Goal: Task Accomplishment & Management: Manage account settings

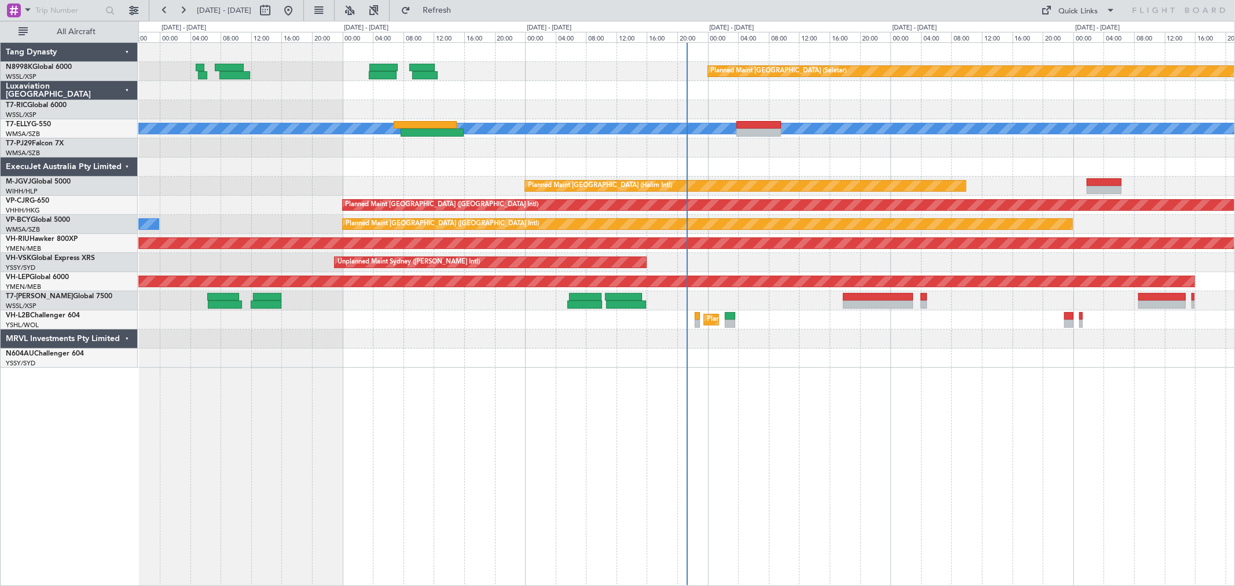
click at [534, 171] on div "Planned Maint [GEOGRAPHIC_DATA] (Seletar) [PERSON_NAME] Planned Maint [GEOGRAPH…" at bounding box center [686, 205] width 1096 height 325
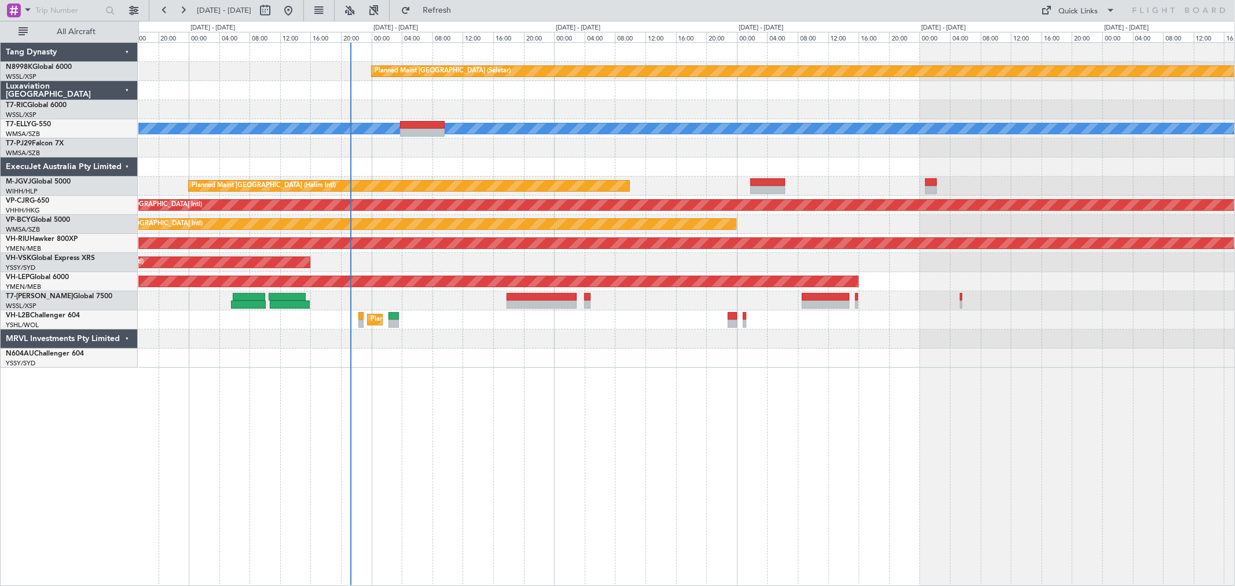
click at [273, 250] on div "Planned Maint [GEOGRAPHIC_DATA] (Seletar) [PERSON_NAME] Planned Maint [GEOGRAPH…" at bounding box center [686, 205] width 1096 height 325
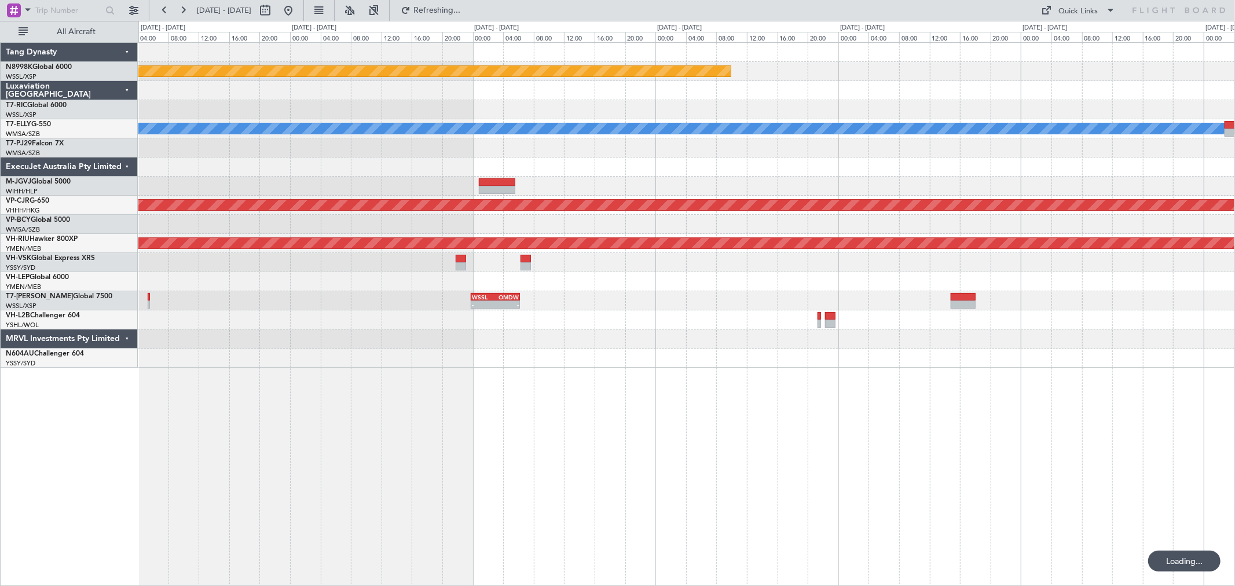
click at [186, 212] on div "Planned Maint [GEOGRAPHIC_DATA] (Seletar) [PERSON_NAME] Planned Maint [GEOGRAPH…" at bounding box center [686, 205] width 1096 height 325
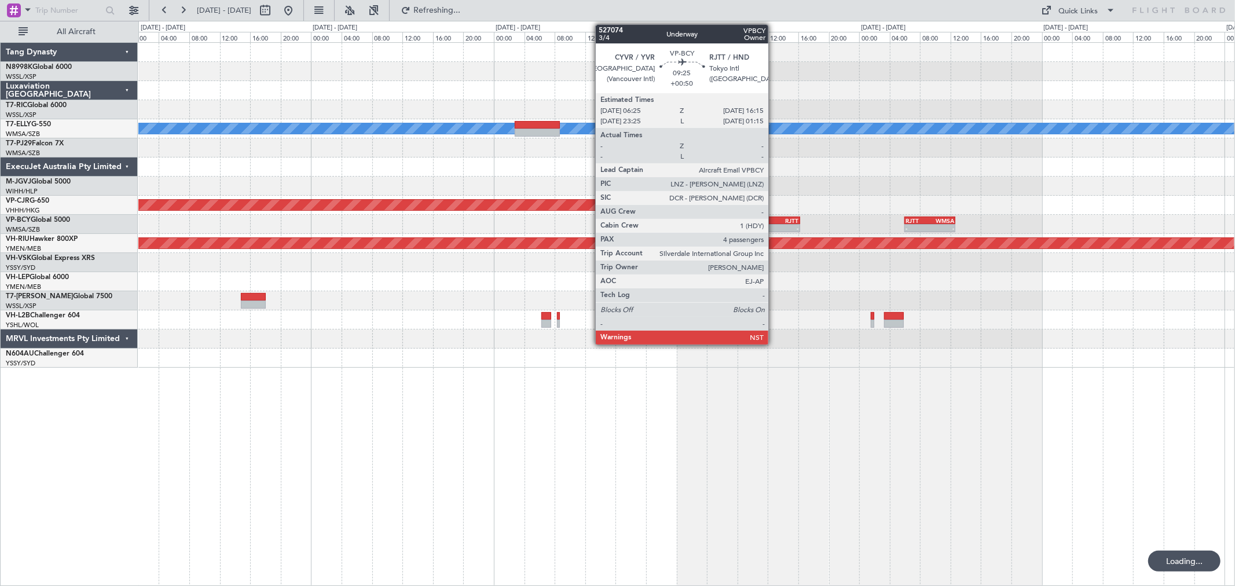
click at [774, 218] on div "RJTT" at bounding box center [781, 220] width 36 height 7
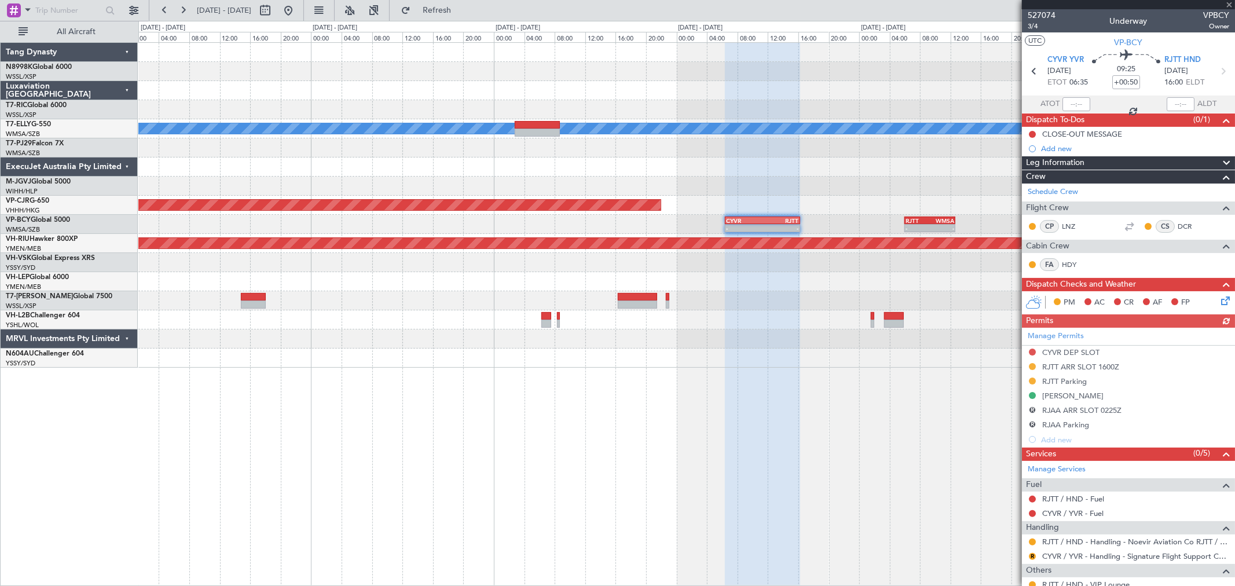
click at [889, 367] on div "Manage Permits CYVR DEP SLOT RJTT ARR SLOT 1600Z RJTT Parking TSA WAIVER R RJAA…" at bounding box center [1128, 387] width 213 height 119
click at [889, 367] on button at bounding box center [1032, 366] width 7 height 7
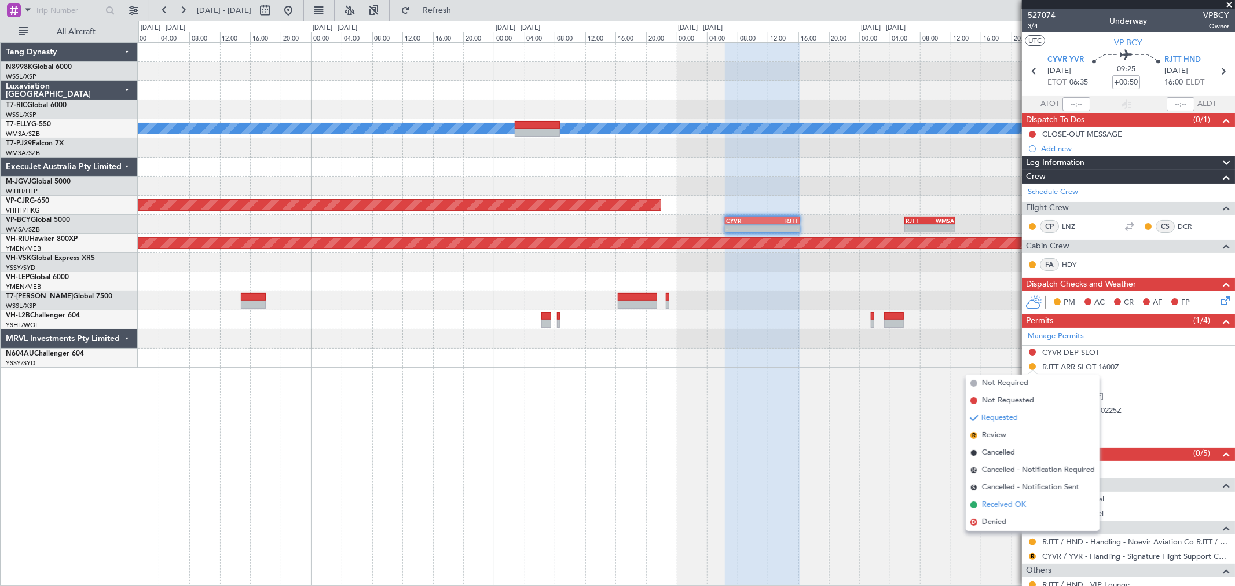
click at [889, 422] on span "Received OK" at bounding box center [1004, 505] width 44 height 12
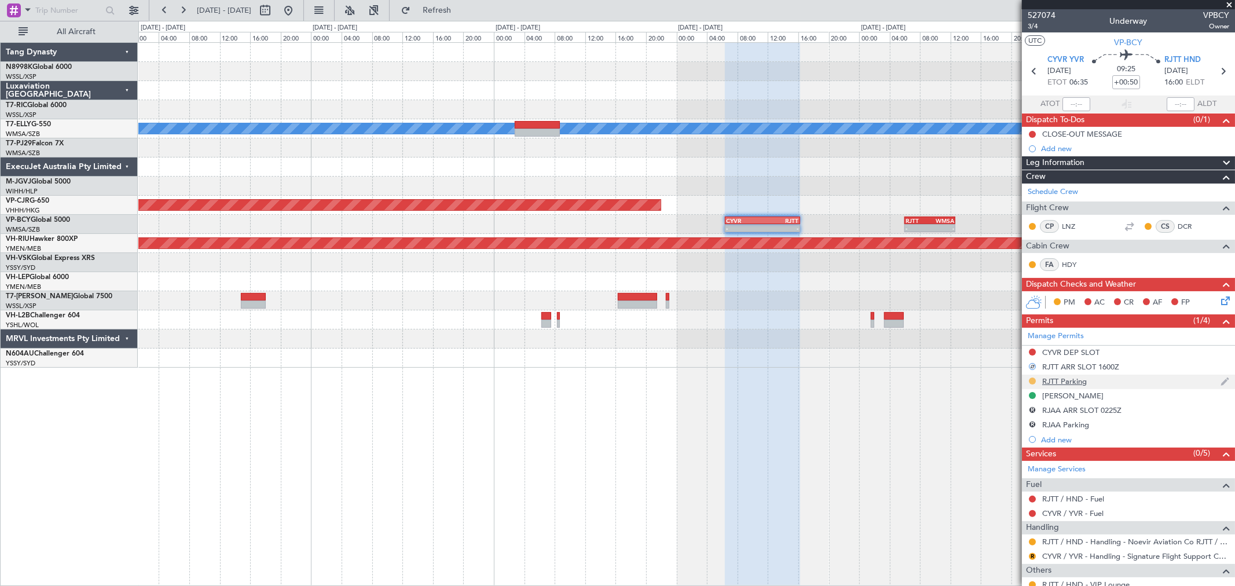
click at [889, 378] on button at bounding box center [1032, 381] width 7 height 7
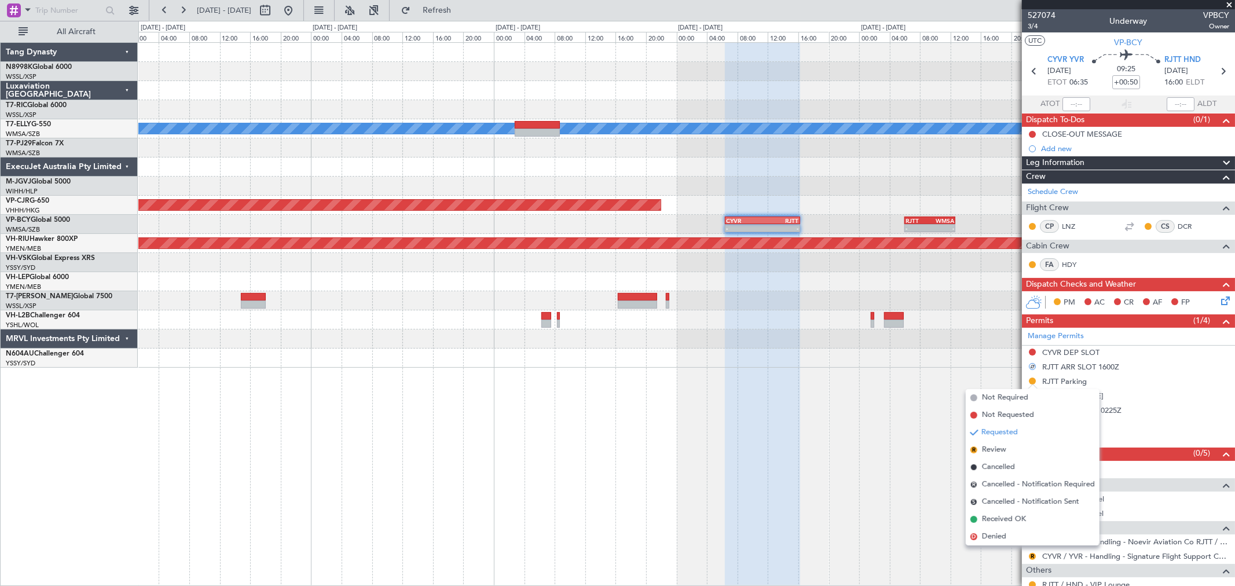
drag, startPoint x: 983, startPoint y: 515, endPoint x: 998, endPoint y: 488, distance: 31.1
click at [889, 422] on span "Received OK" at bounding box center [1004, 520] width 44 height 12
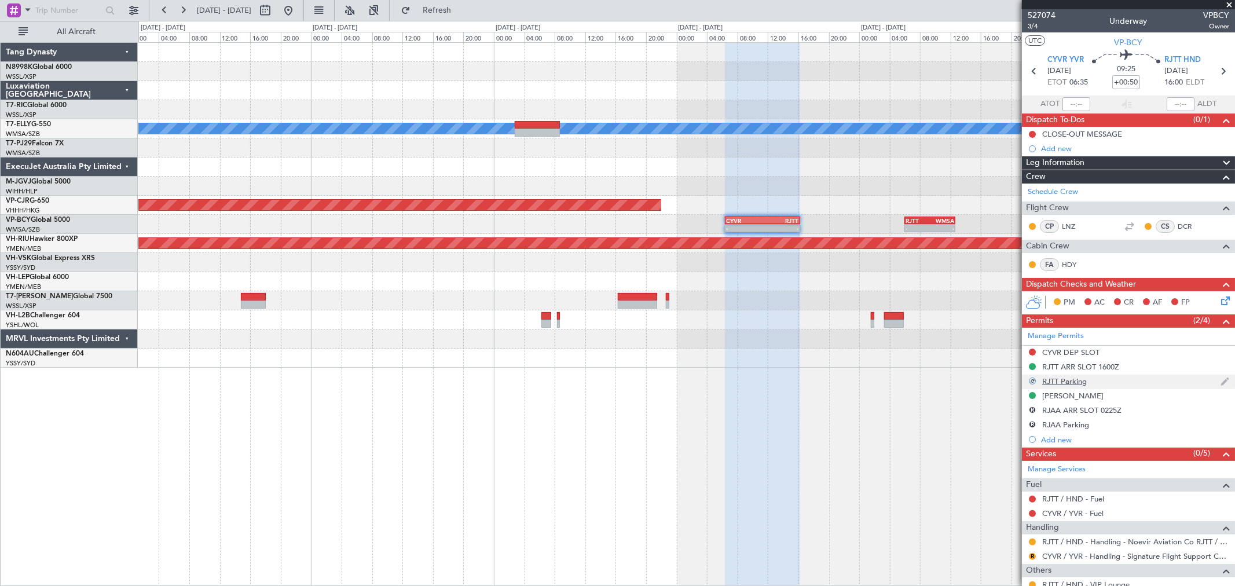
click at [889, 387] on div "RJTT Parking" at bounding box center [1128, 382] width 213 height 14
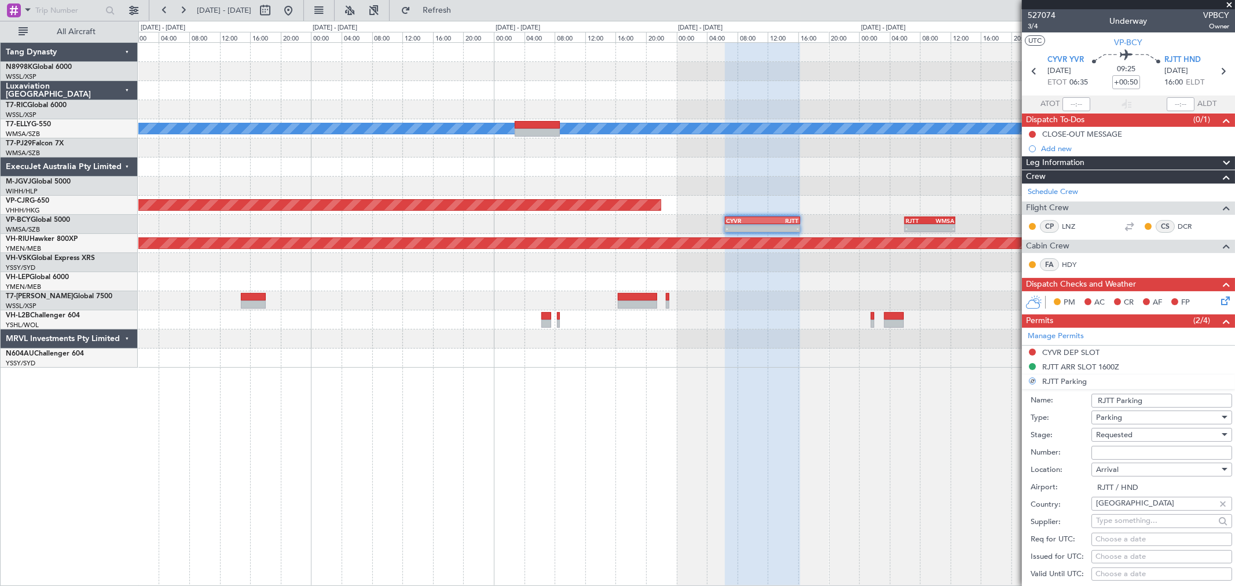
click at [889, 422] on input "Number:" at bounding box center [1162, 453] width 141 height 14
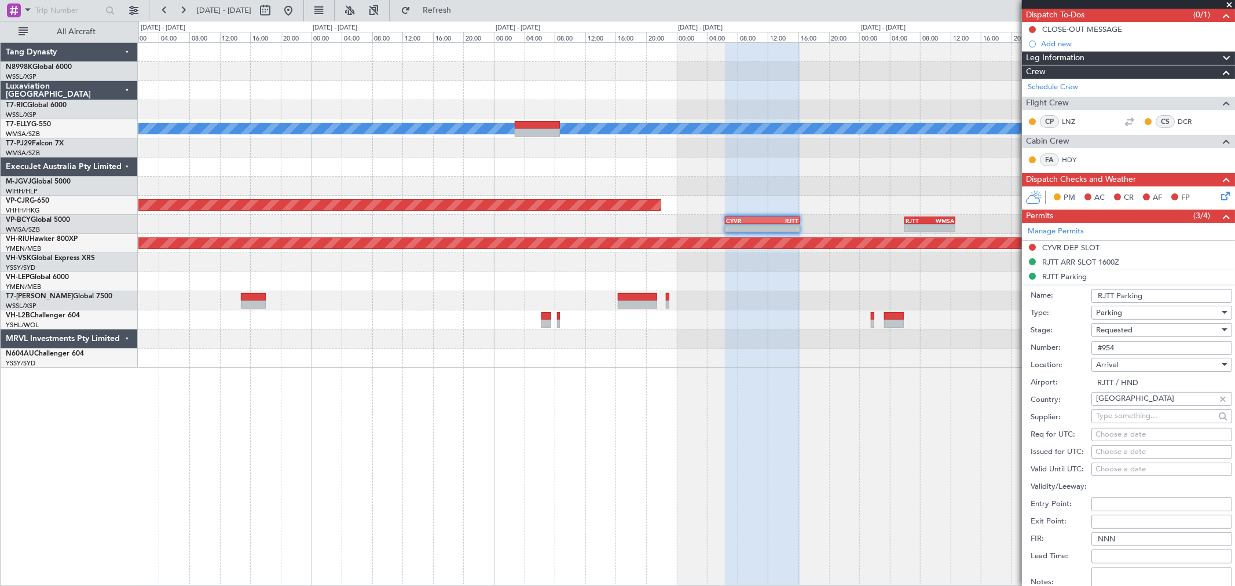
scroll to position [193, 0]
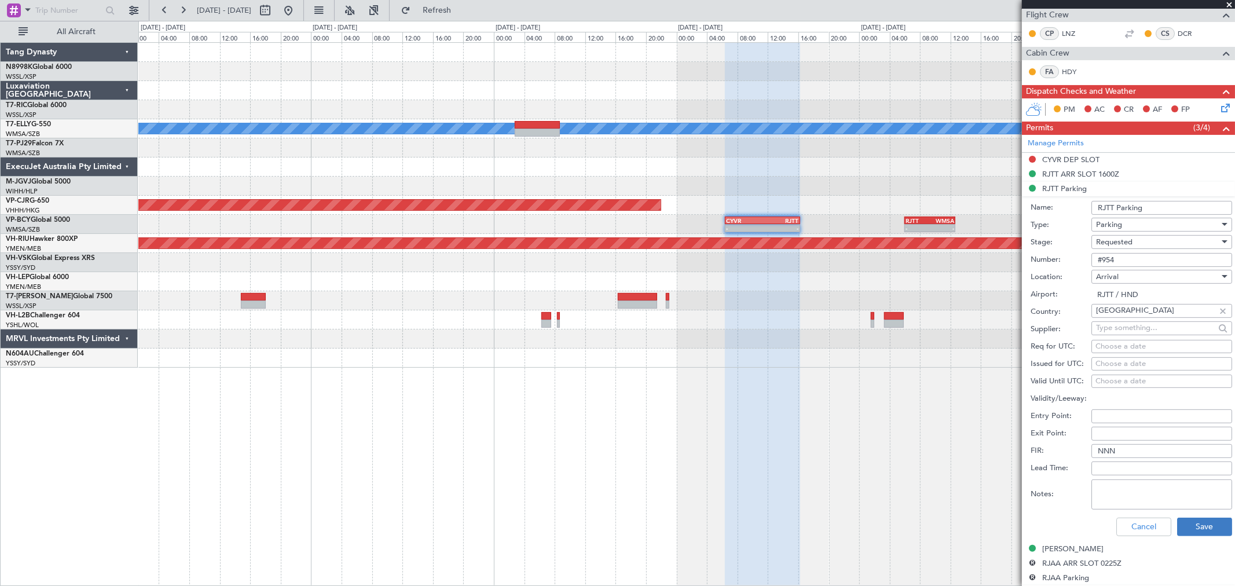
type input "#954"
click at [889, 422] on button "Save" at bounding box center [1204, 527] width 55 height 19
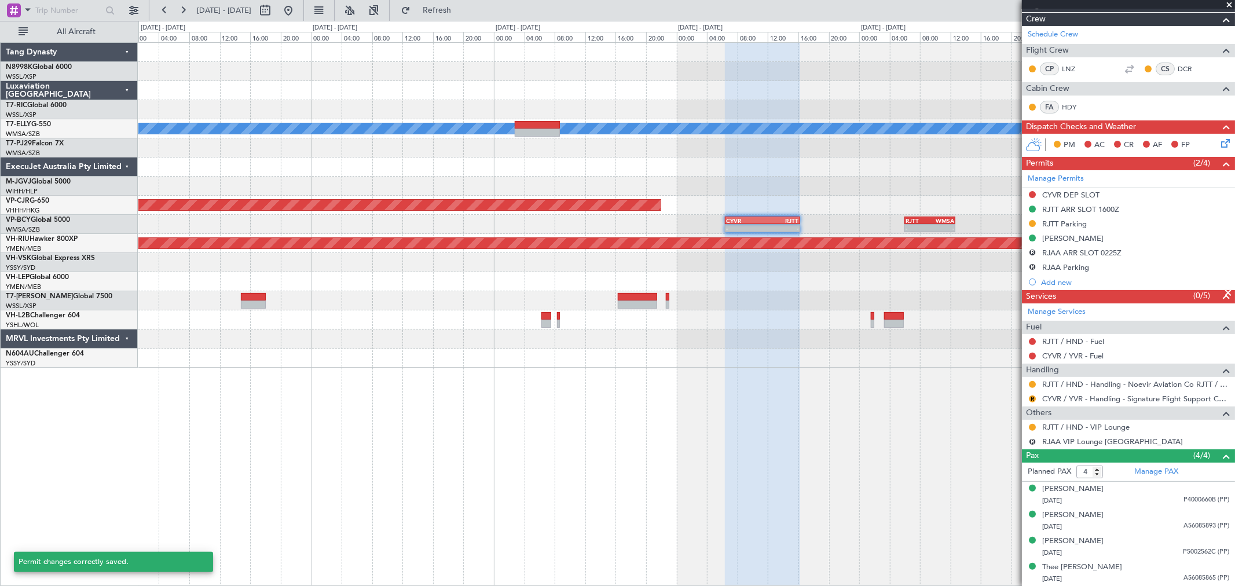
scroll to position [158, 0]
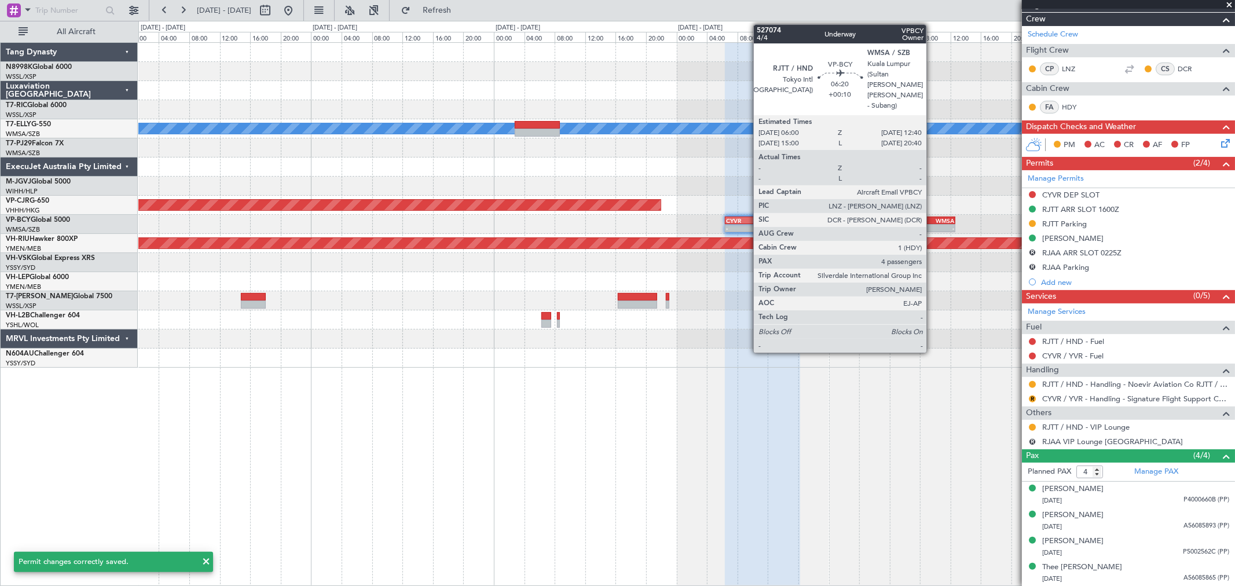
click at [889, 219] on div "WMSA" at bounding box center [942, 220] width 24 height 7
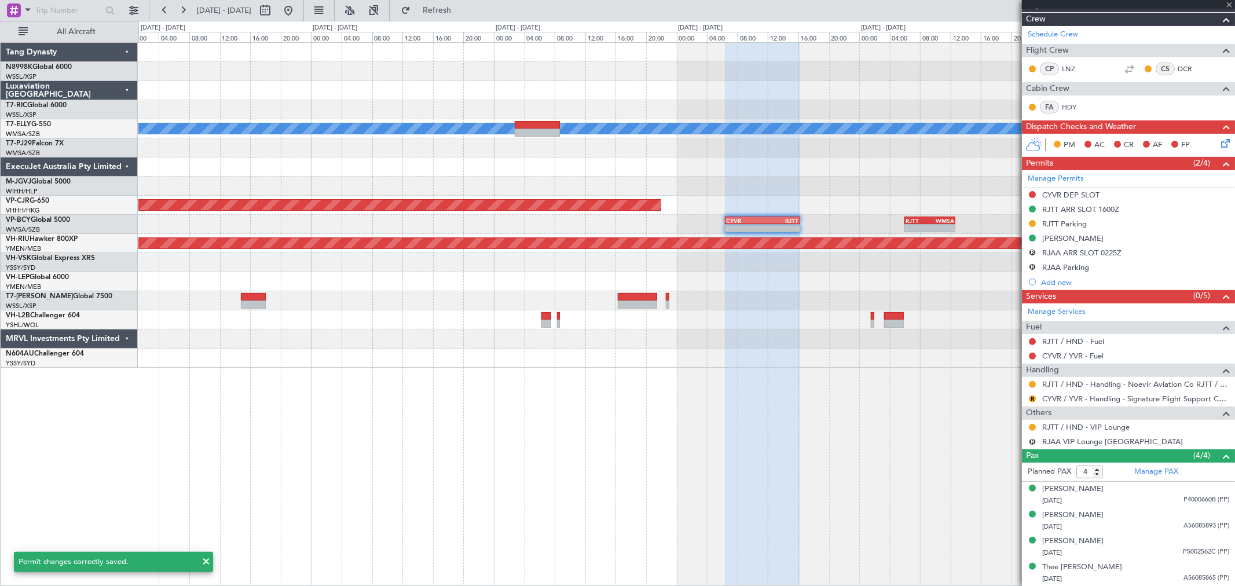
type input "+00:10"
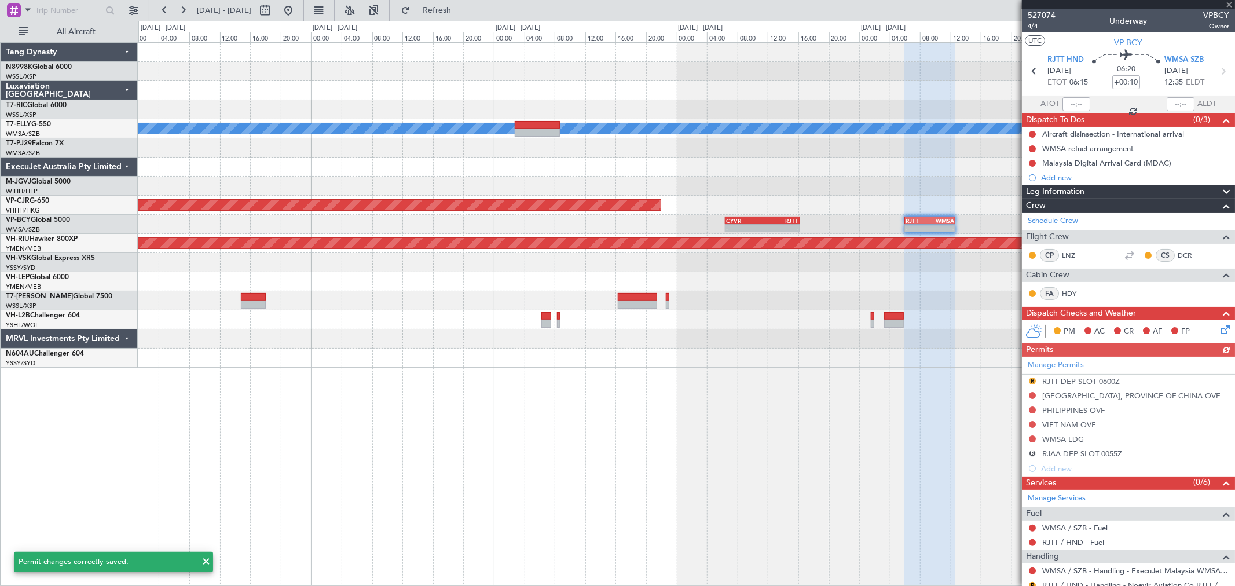
click at [889, 380] on div "Manage Permits R RJTT DEP SLOT 0600Z [GEOGRAPHIC_DATA], PROVINCE OF [GEOGRAPHIC…" at bounding box center [1128, 416] width 213 height 119
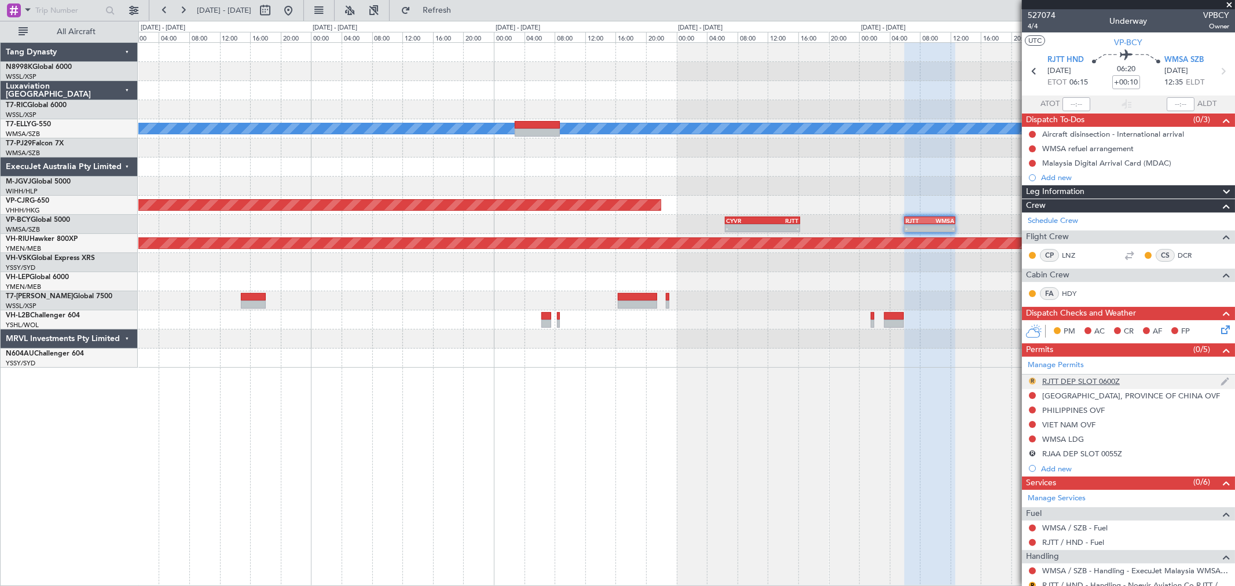
click at [889, 381] on button "R" at bounding box center [1032, 381] width 7 height 7
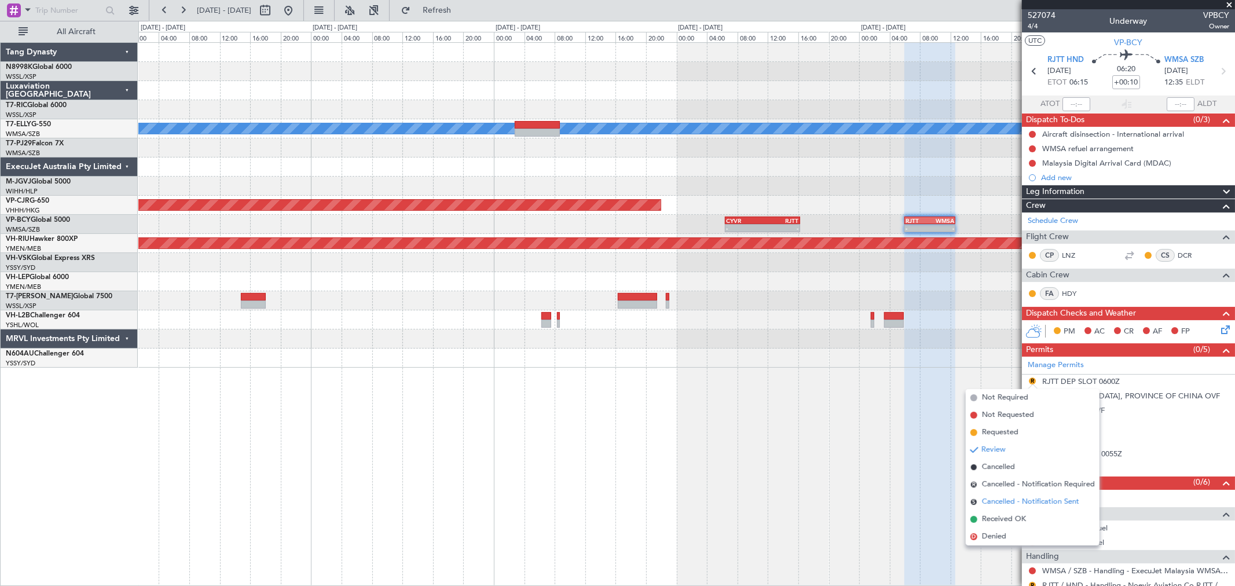
click at [889, 422] on li "S Cancelled - Notification Sent" at bounding box center [1033, 501] width 134 height 17
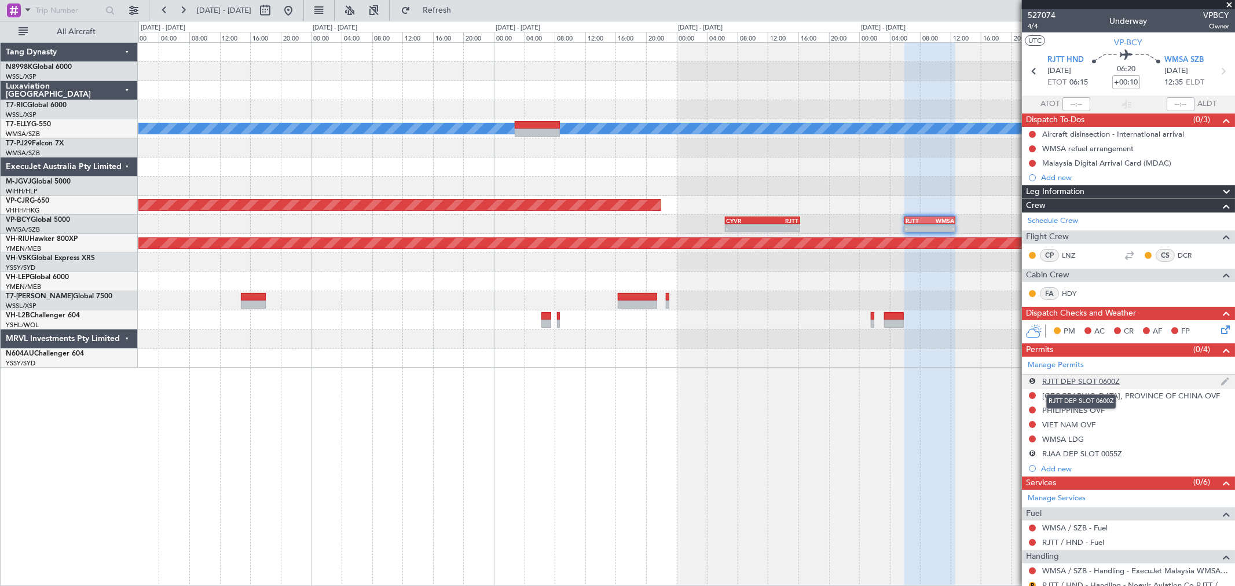
click at [889, 384] on div "RJTT DEP SLOT 0600Z" at bounding box center [1081, 381] width 78 height 10
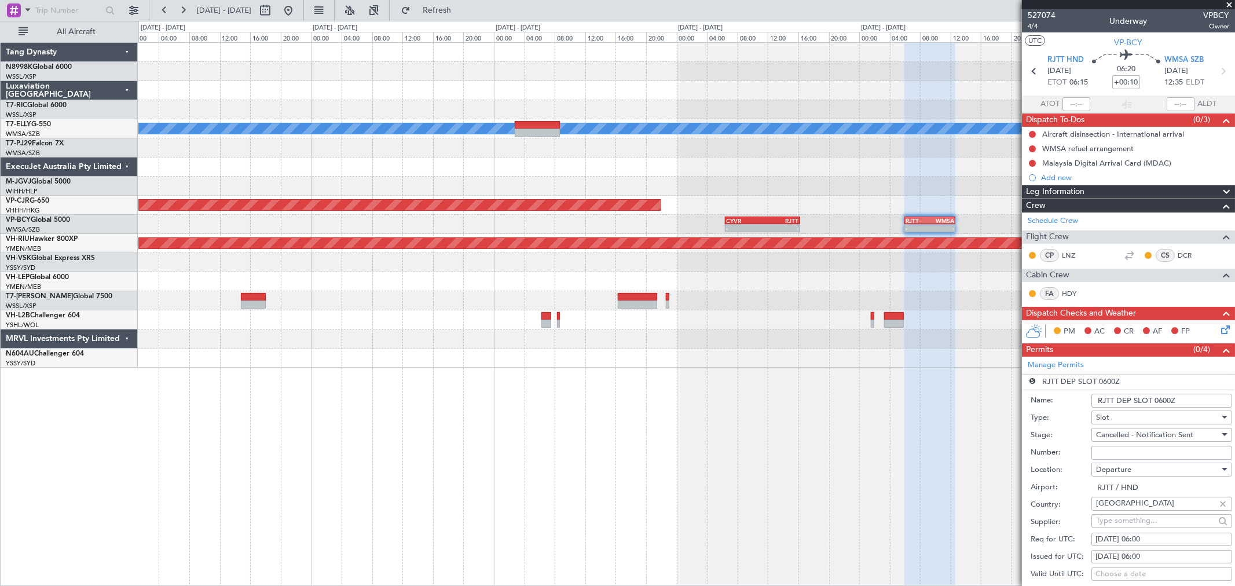
click at [889, 380] on li "S RJTT DEP SLOT 0600Z Name: RJTT DEP SLOT 0600Z Type: Slot Stage: Cancelled - N…" at bounding box center [1128, 555] width 213 height 360
click at [889, 422] on span "Cancelled - Notification Sent" at bounding box center [1144, 435] width 97 height 10
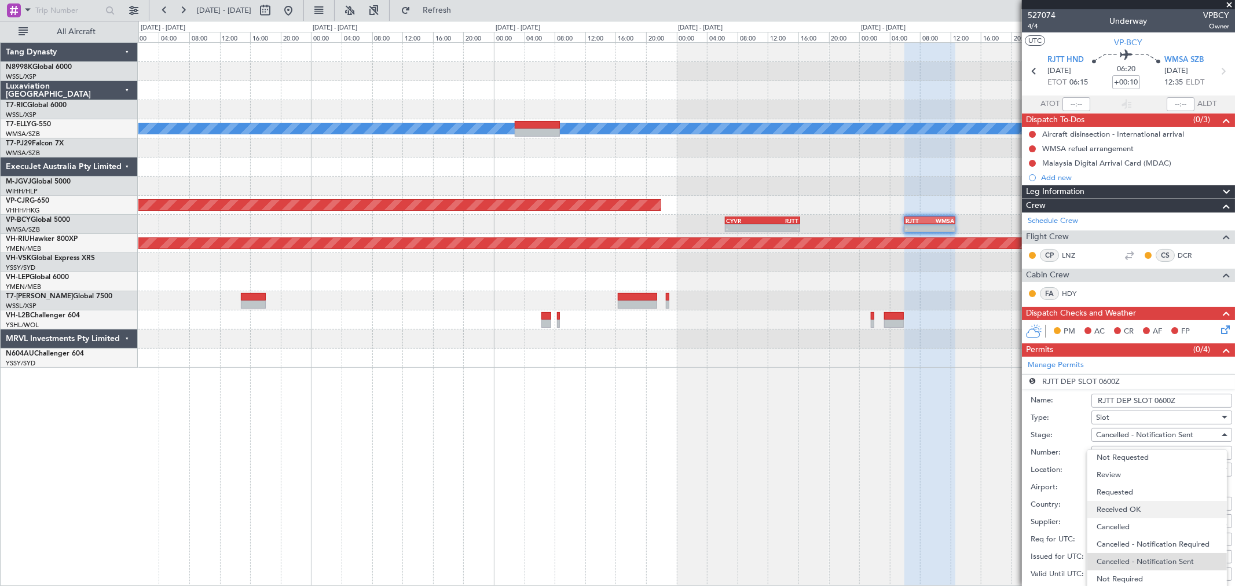
click at [889, 422] on span "Received OK" at bounding box center [1157, 509] width 120 height 17
click at [889, 401] on input "RJTT DEP SLOT 0600Z" at bounding box center [1162, 401] width 141 height 14
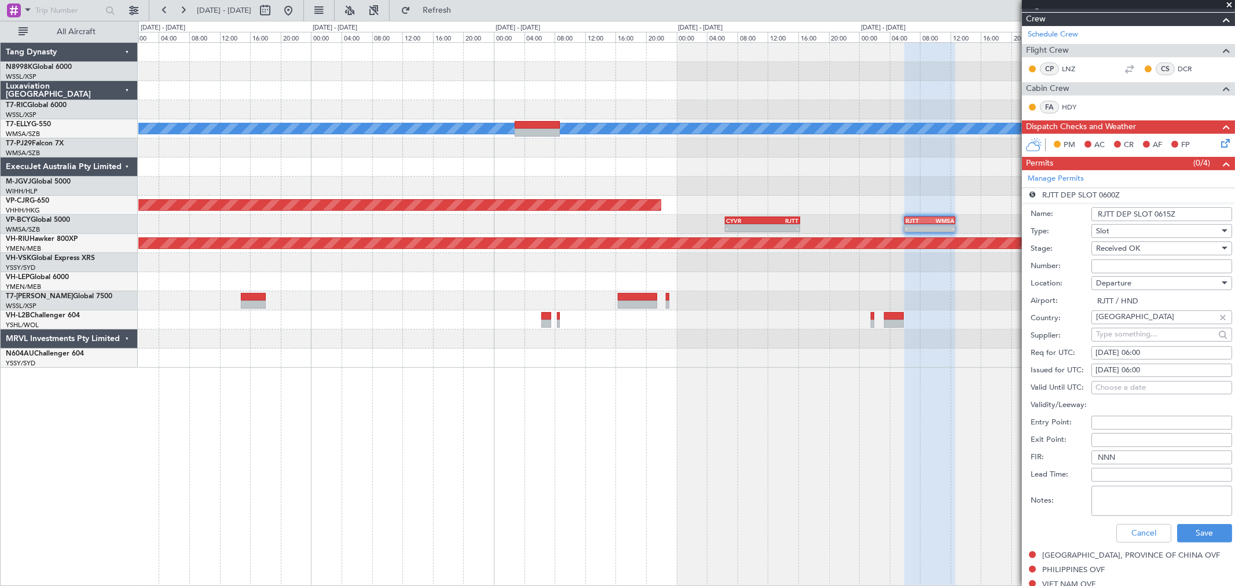
scroll to position [193, 0]
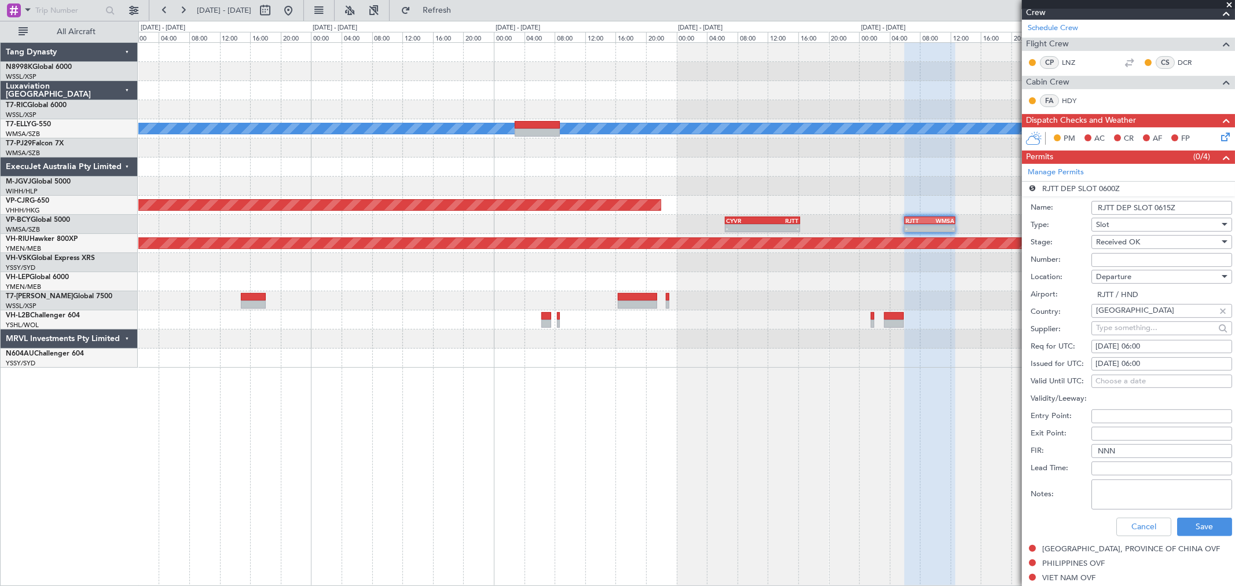
type input "RJTT DEP SLOT 0615Z"
click at [889, 364] on div "[DATE] 06:00" at bounding box center [1162, 364] width 133 height 12
select select "9"
select select "2025"
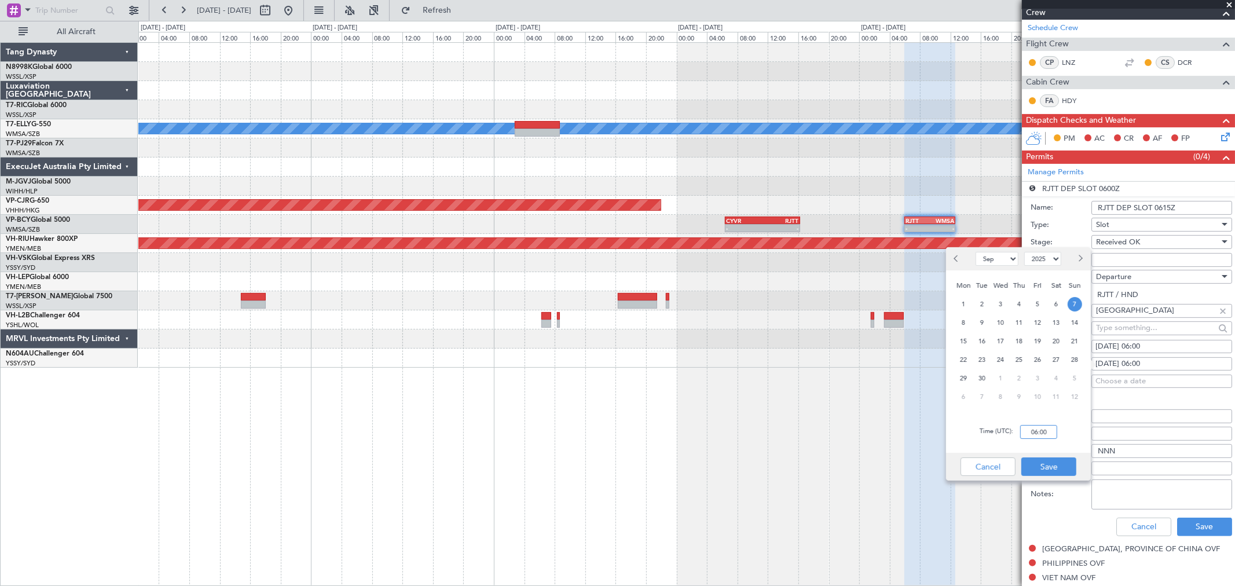
click at [889, 422] on input "06:00" at bounding box center [1038, 432] width 37 height 14
type input "06:15"
click at [889, 422] on button "Save" at bounding box center [1049, 466] width 55 height 19
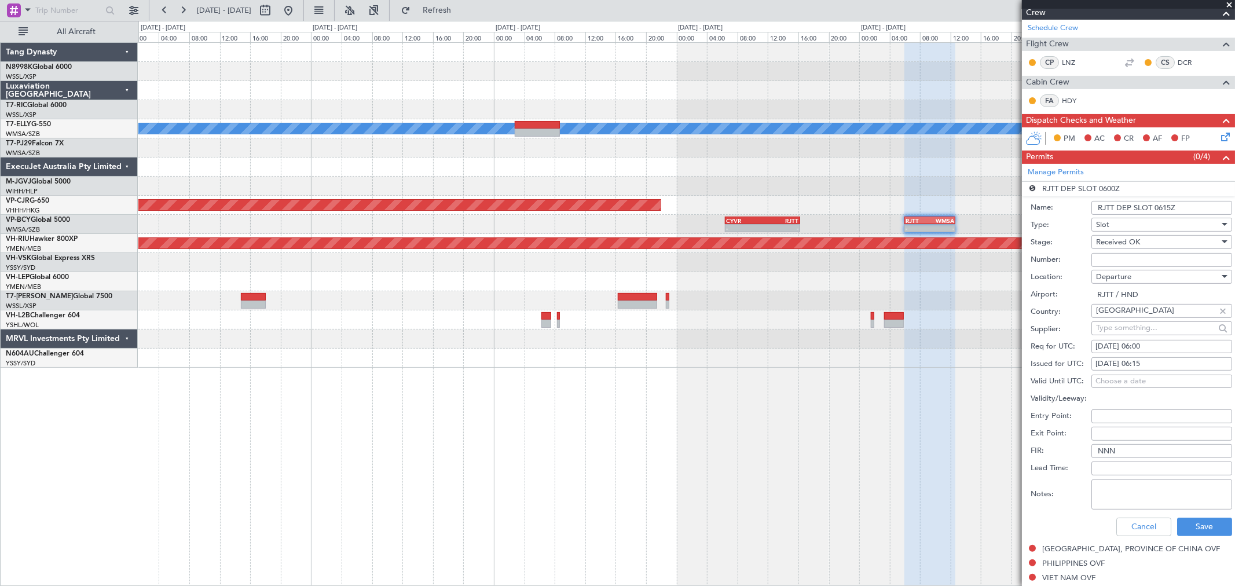
click at [889, 338] on div "Req for UTC: [DATE] 06:00" at bounding box center [1132, 346] width 202 height 17
click at [889, 345] on div "[DATE] 06:00" at bounding box center [1162, 347] width 133 height 12
select select "9"
select select "2025"
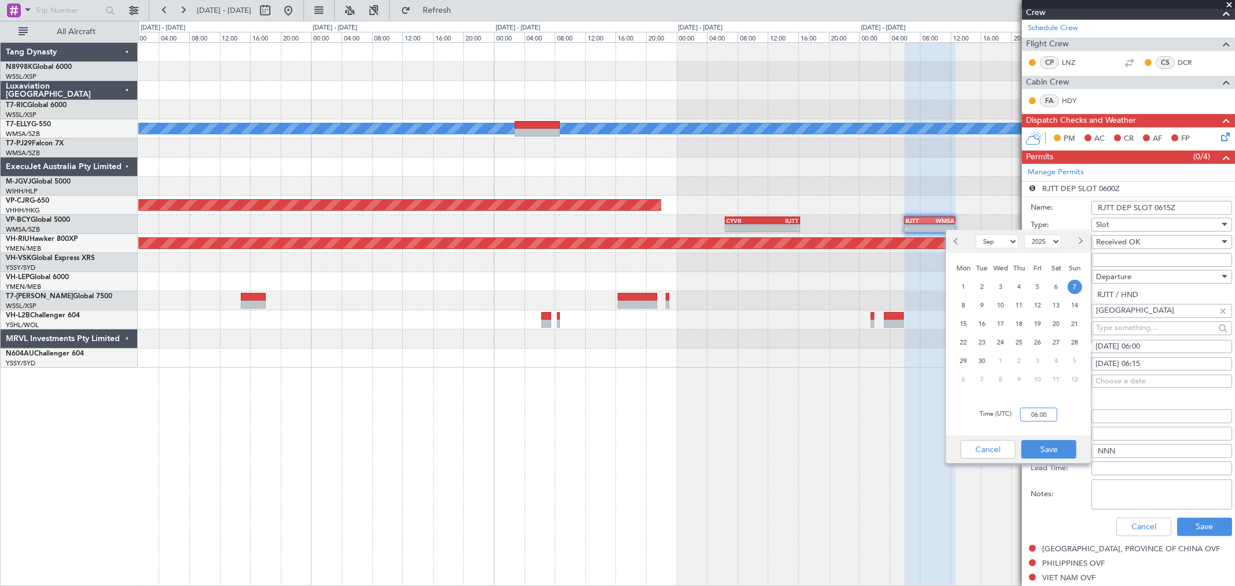
click at [889, 417] on input "06:00" at bounding box center [1038, 415] width 37 height 14
type input "06:15"
click at [889, 422] on button "Save" at bounding box center [1049, 449] width 55 height 19
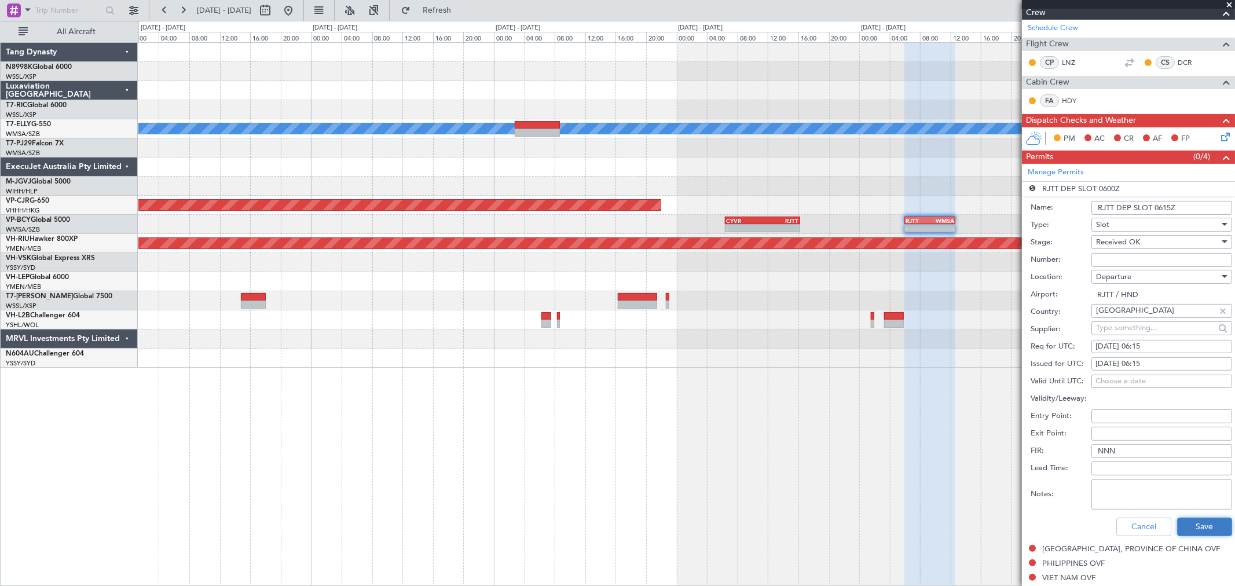
click at [889, 422] on button "Save" at bounding box center [1204, 527] width 55 height 19
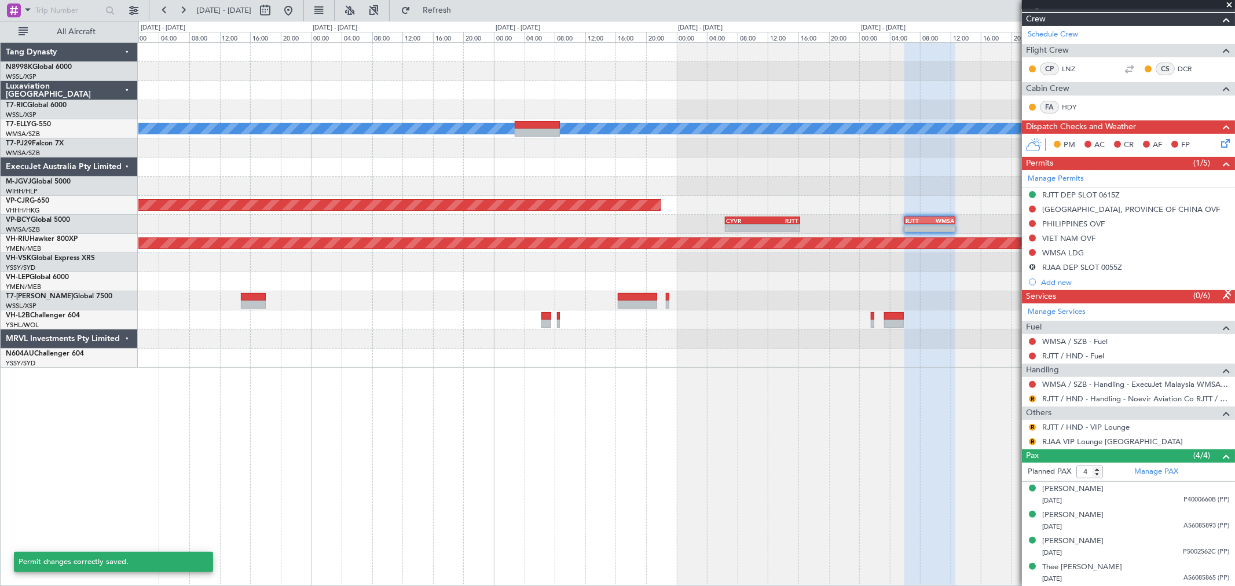
scroll to position [186, 0]
click at [889, 422] on mat-tooltip-component "Review" at bounding box center [1033, 446] width 42 height 31
click at [889, 398] on button "R" at bounding box center [1032, 399] width 7 height 7
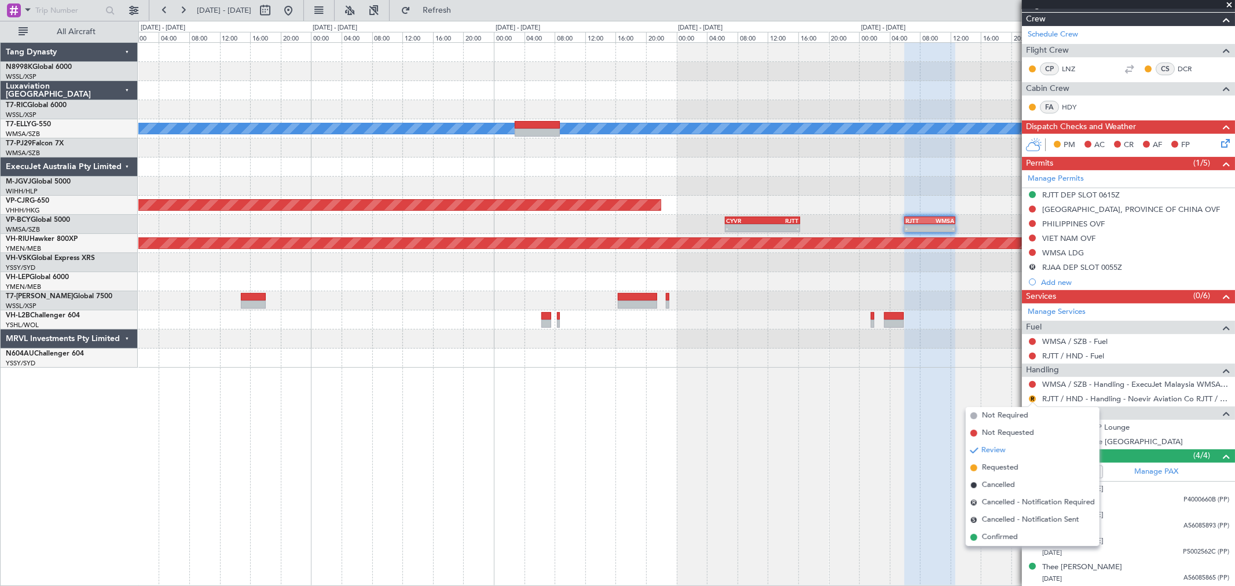
drag, startPoint x: 977, startPoint y: 536, endPoint x: 990, endPoint y: 520, distance: 21.0
click at [889, 422] on li "Confirmed" at bounding box center [1033, 537] width 134 height 17
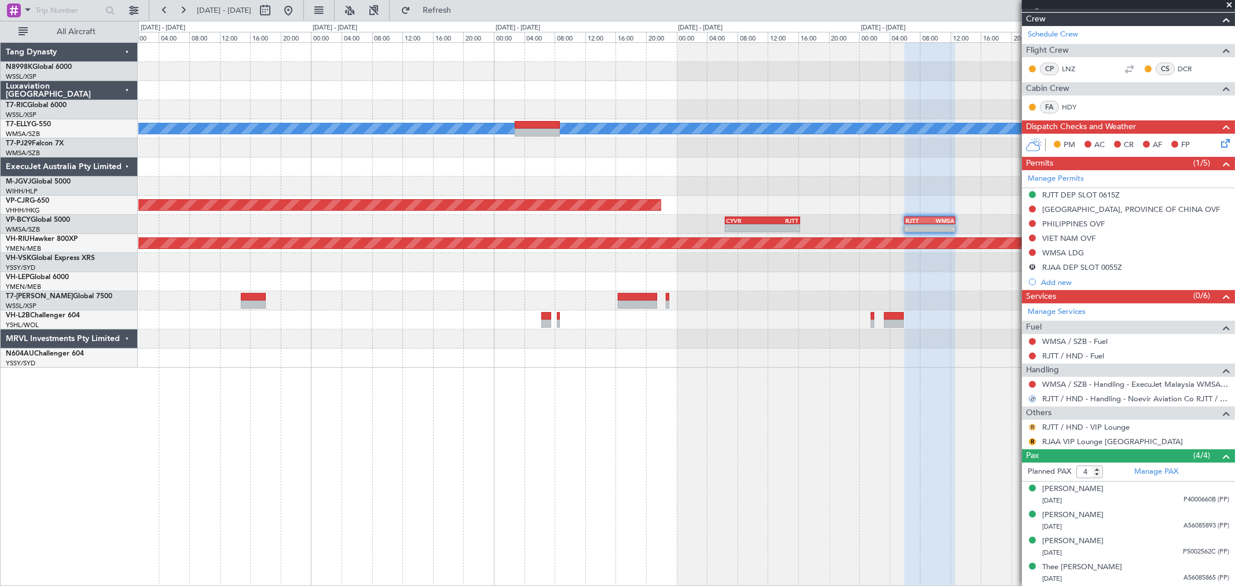
click at [889, 422] on button "R" at bounding box center [1032, 427] width 7 height 7
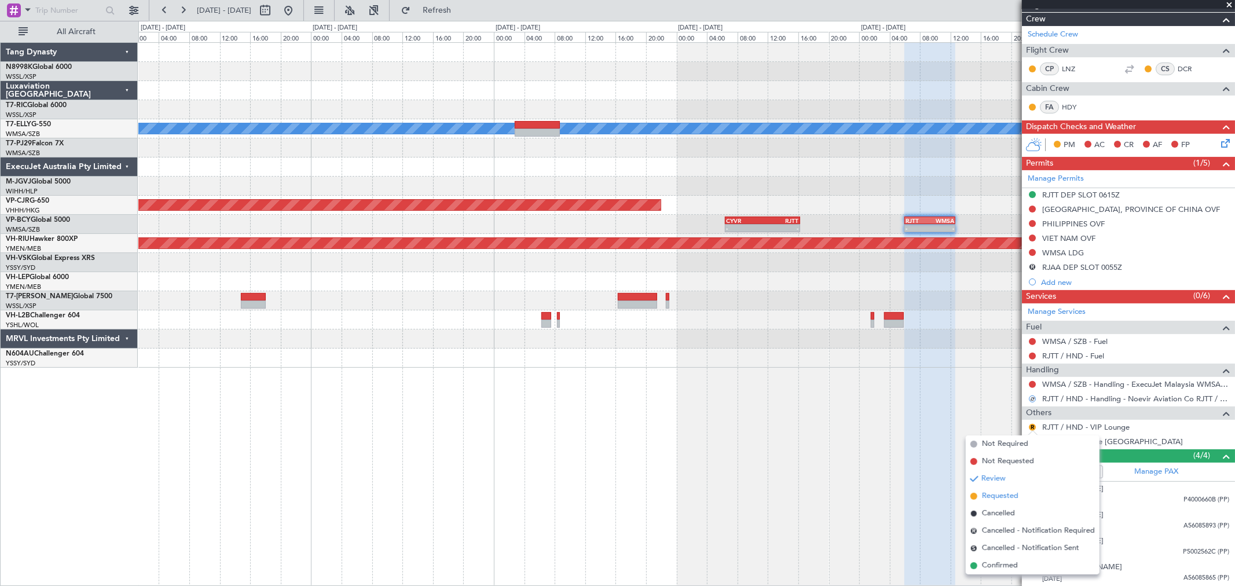
click at [889, 422] on span "Requested" at bounding box center [1000, 496] width 36 height 12
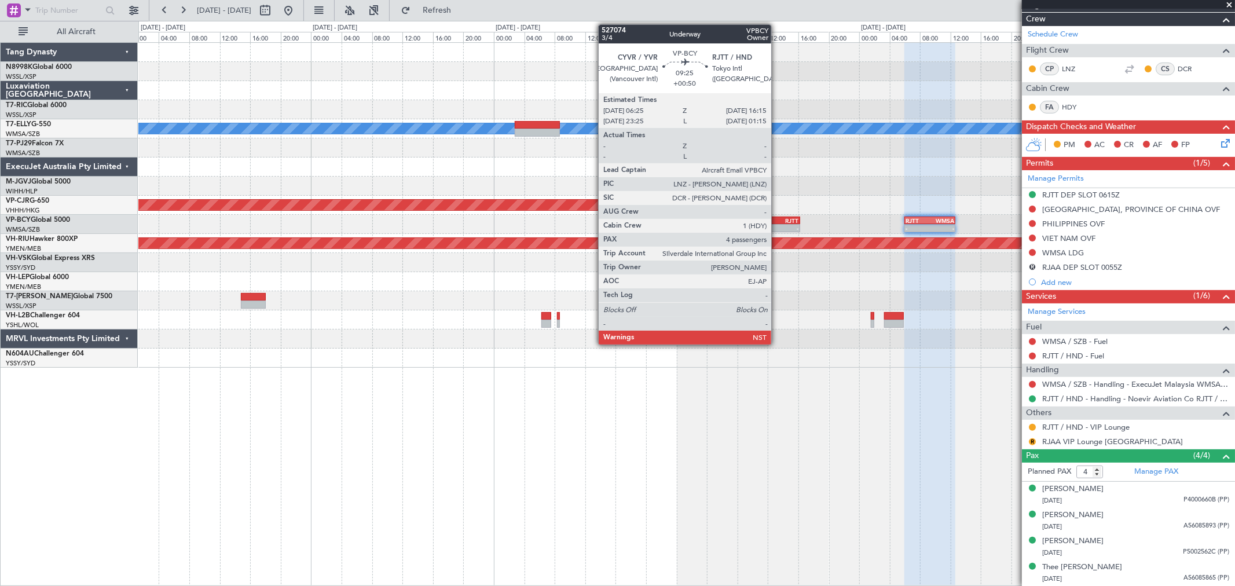
click at [777, 221] on div "RJTT" at bounding box center [781, 220] width 36 height 7
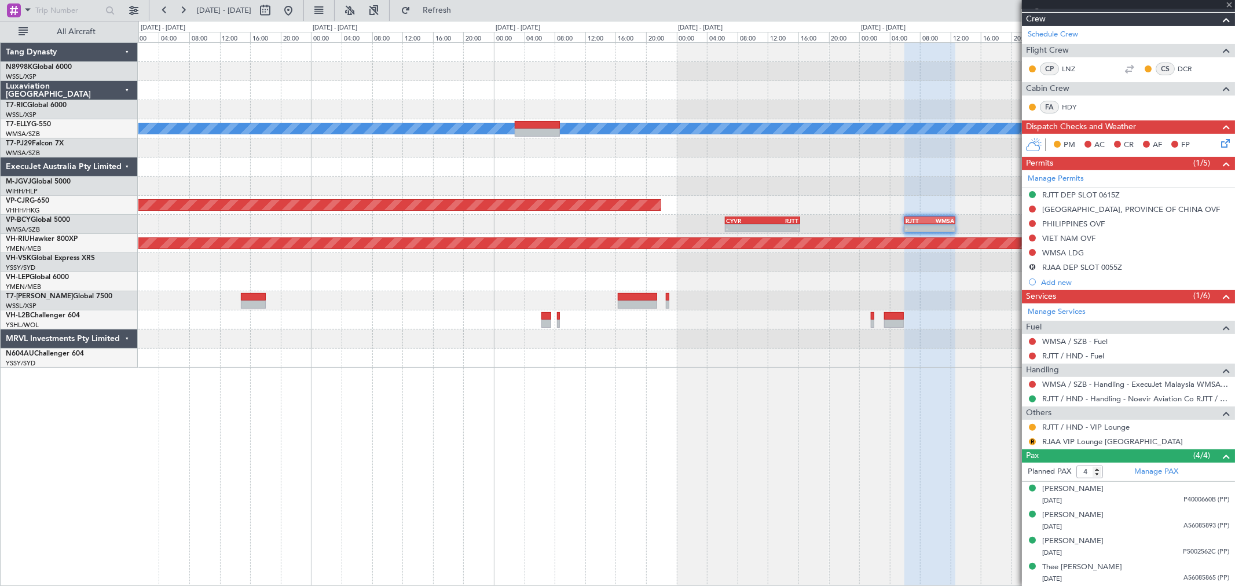
scroll to position [0, 0]
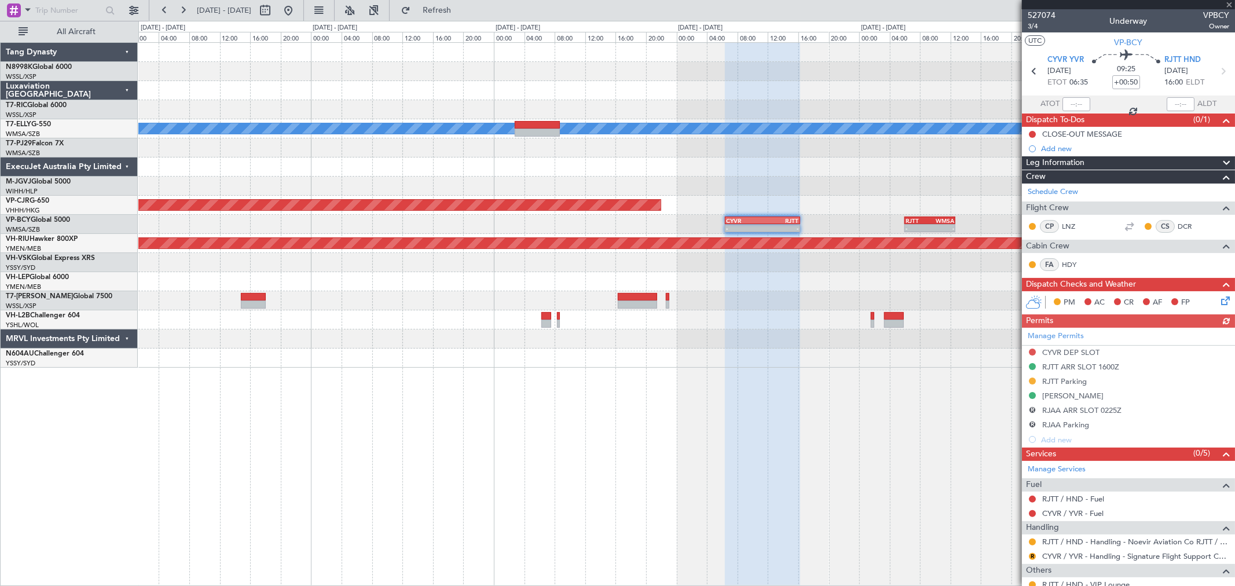
click at [889, 378] on div "Manage Permits CYVR DEP SLOT RJTT ARR SLOT 1600Z RJTT Parking TSA WAIVER R RJAA…" at bounding box center [1128, 387] width 213 height 119
click at [889, 378] on button at bounding box center [1032, 381] width 7 height 7
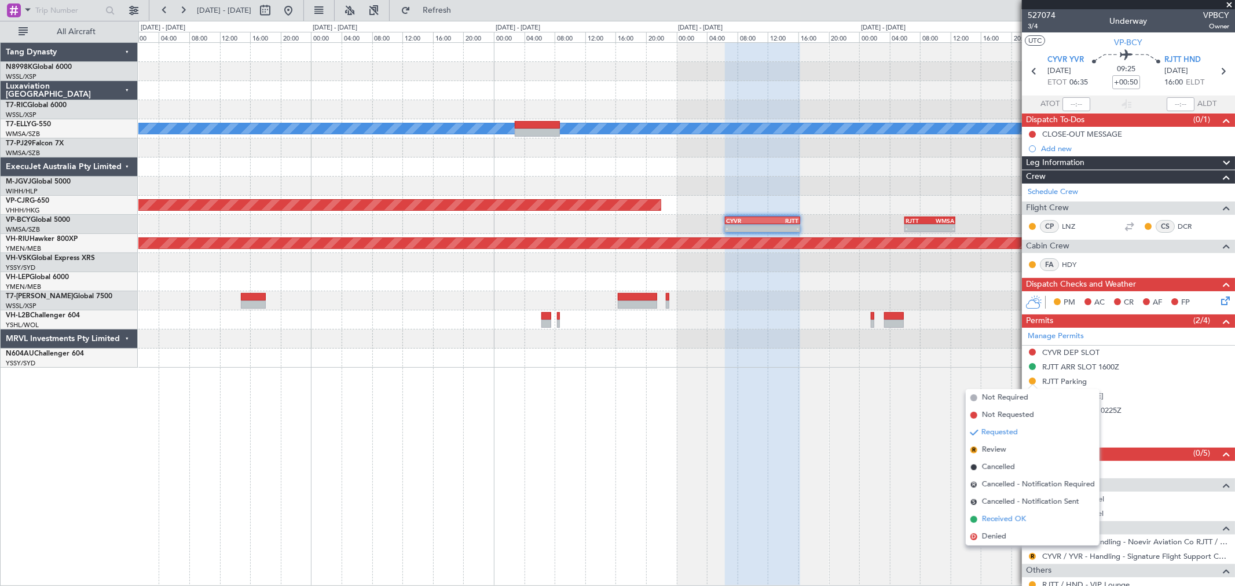
click at [889, 422] on span "Received OK" at bounding box center [1004, 520] width 44 height 12
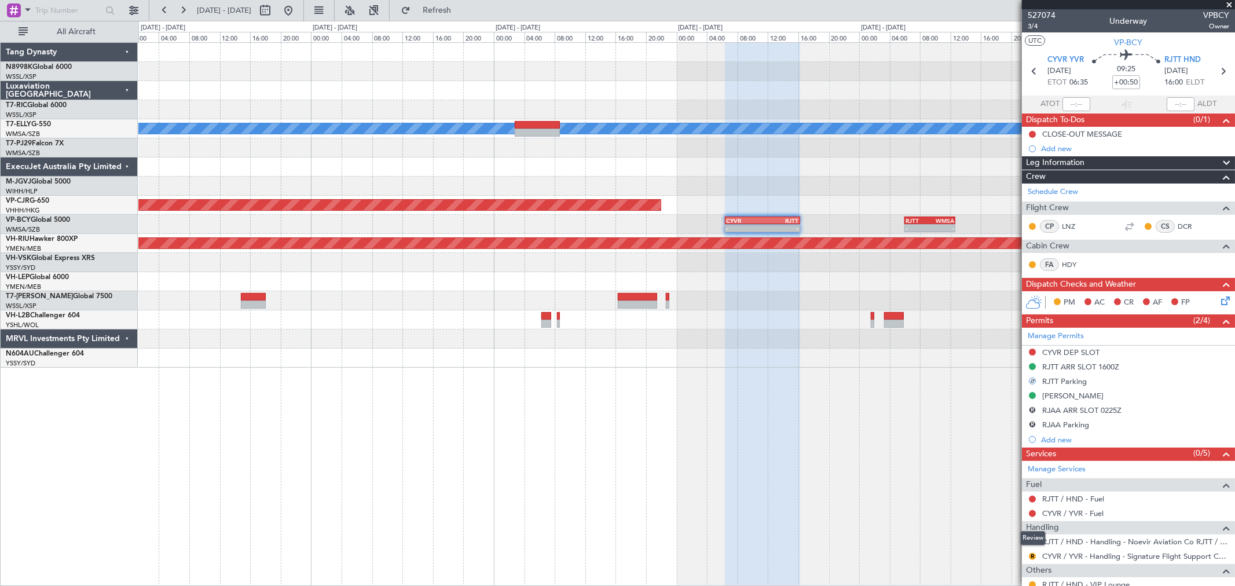
click at [889, 422] on div "Review" at bounding box center [1032, 538] width 25 height 14
click at [889, 422] on button at bounding box center [1032, 542] width 7 height 7
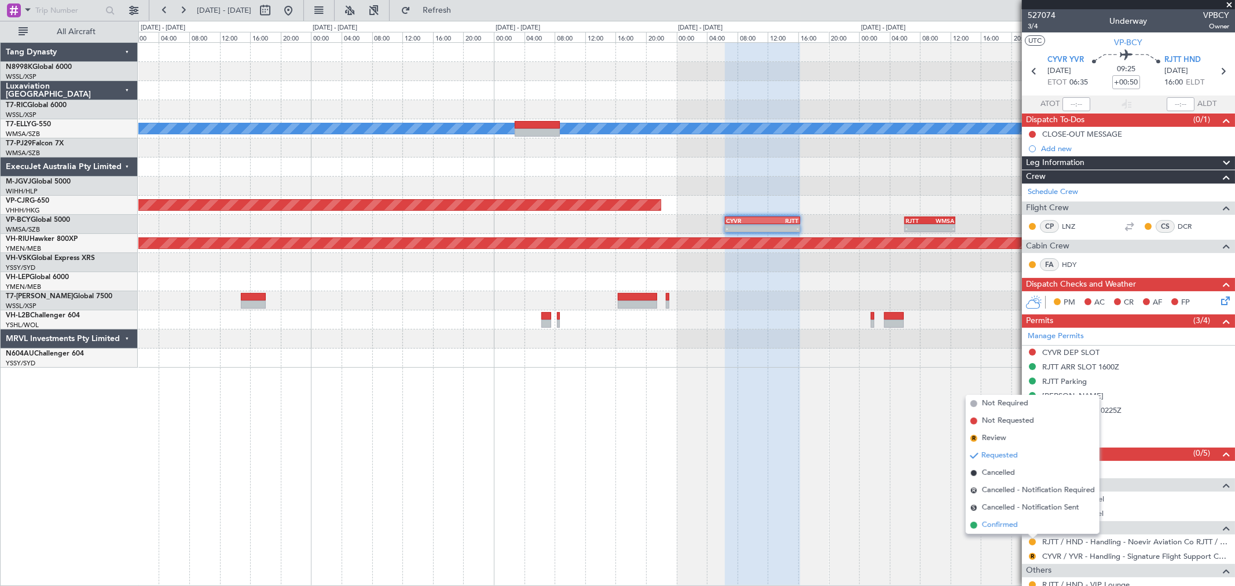
click at [889, 422] on span "Confirmed" at bounding box center [1000, 525] width 36 height 12
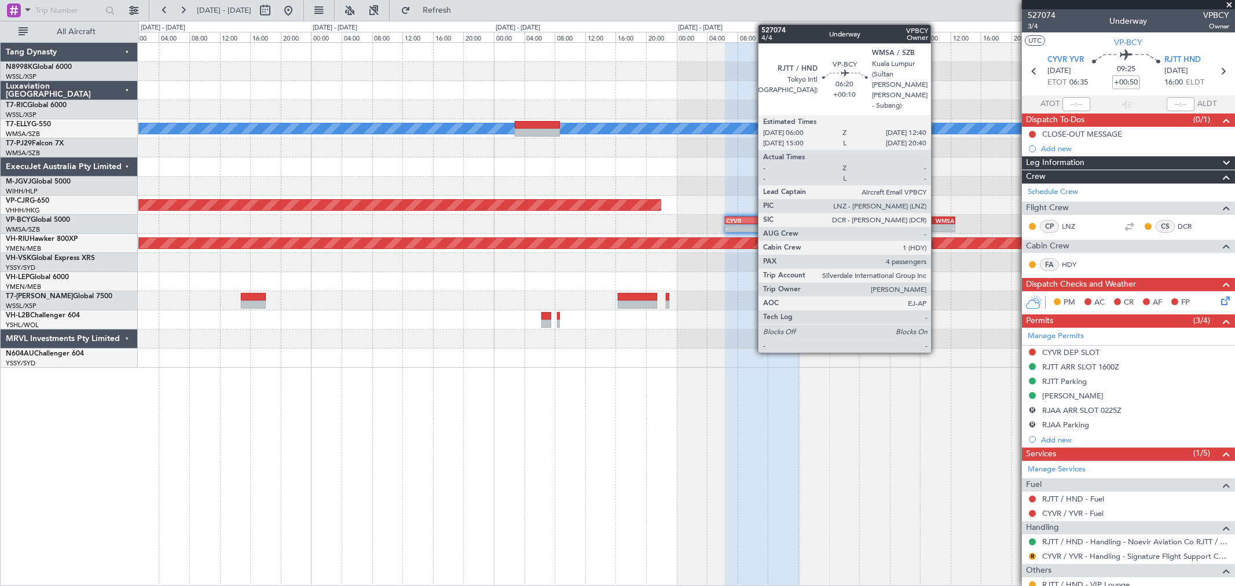
click at [889, 226] on div "-" at bounding box center [942, 228] width 24 height 7
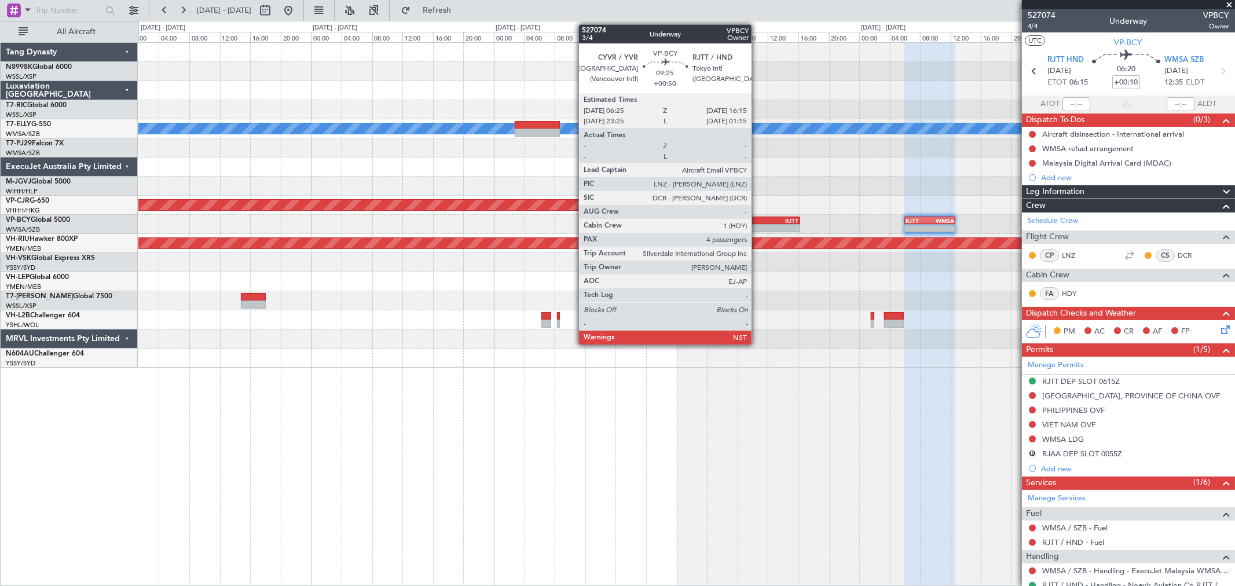
click at [757, 225] on div "-" at bounding box center [744, 228] width 36 height 7
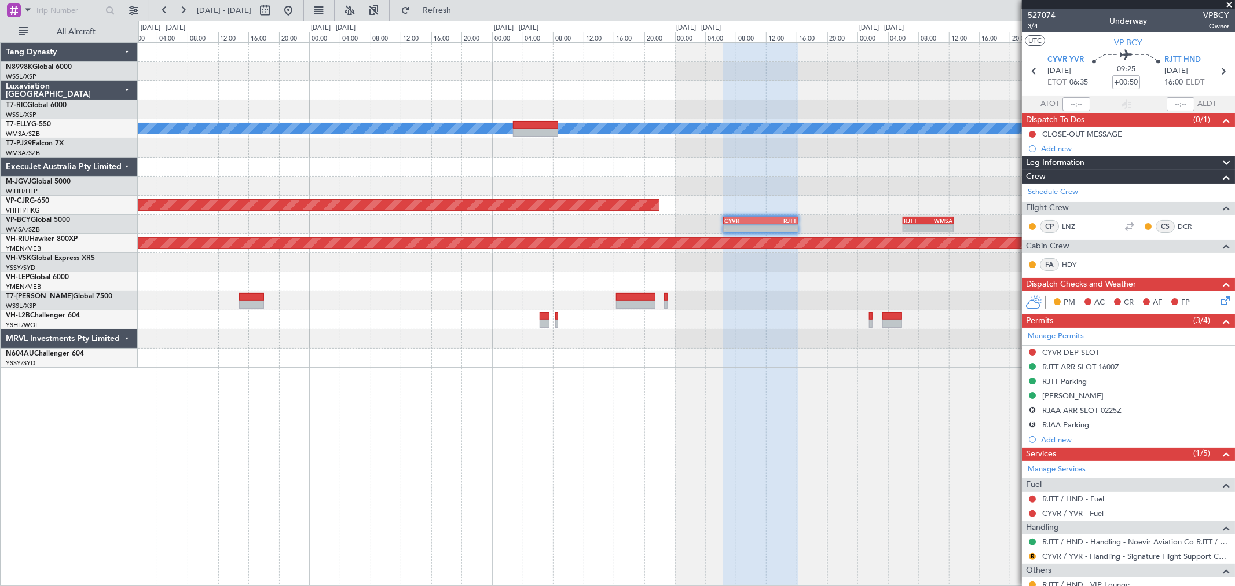
click at [481, 218] on div "- - CYVR 06:25 Z RJTT 16:15 Z - - RJTT 06:00 Z WMSA 12:40 Z" at bounding box center [686, 224] width 1096 height 19
click at [889, 26] on span "3/4" at bounding box center [1042, 26] width 28 height 10
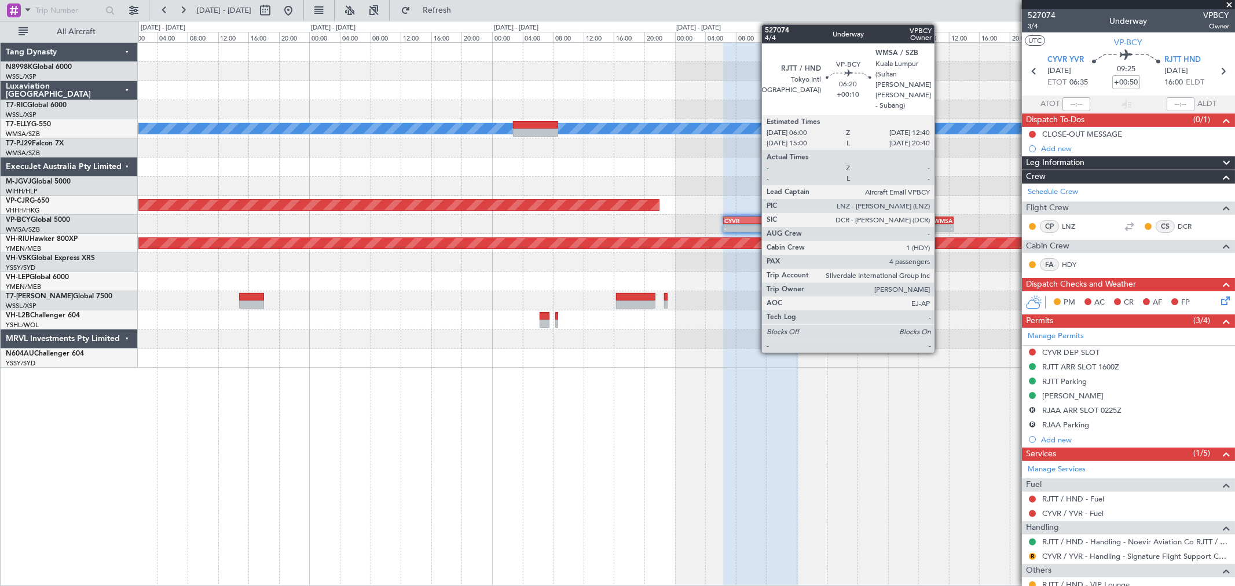
click at [889, 222] on div "WMSA" at bounding box center [940, 220] width 24 height 7
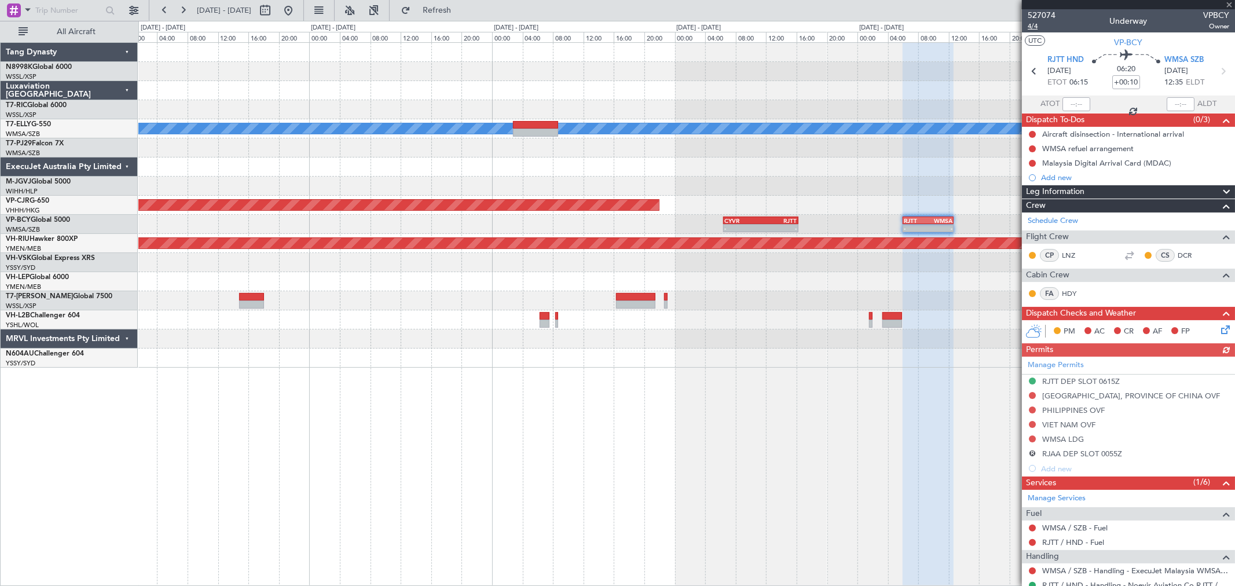
click at [889, 27] on span "4/4" at bounding box center [1042, 26] width 28 height 10
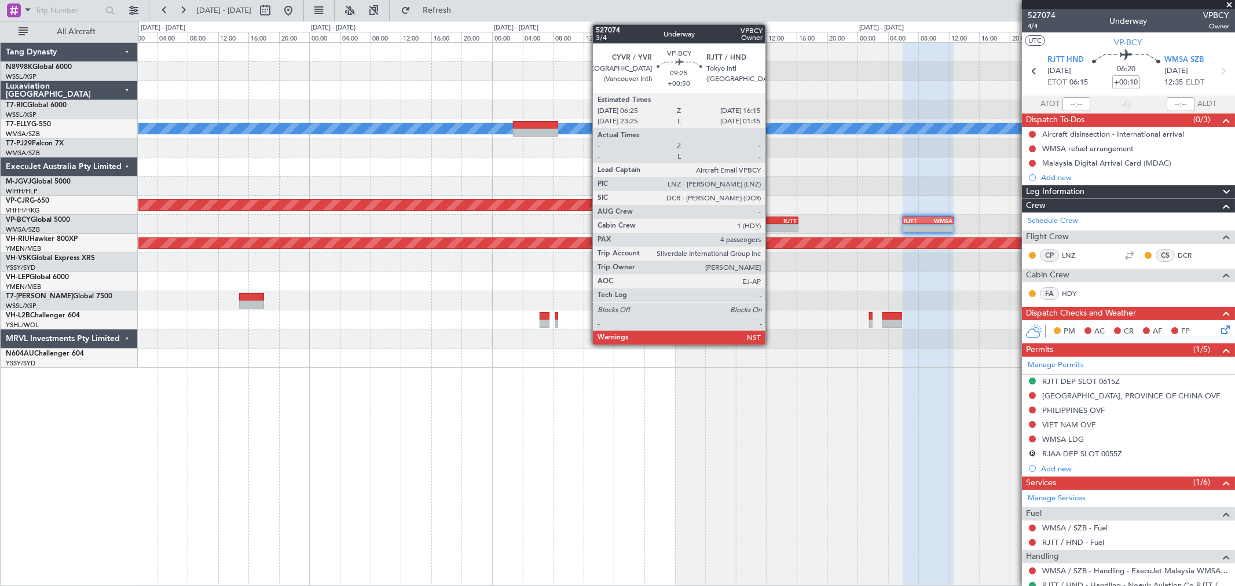
click at [771, 221] on div "RJTT" at bounding box center [779, 220] width 36 height 7
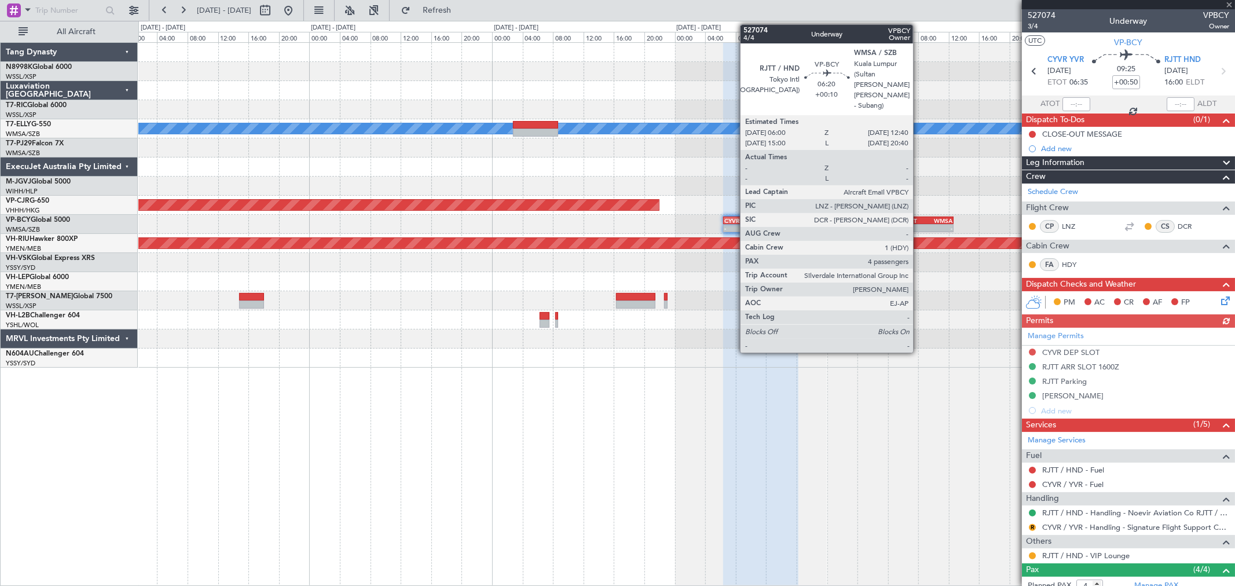
click at [889, 220] on div "RJTT" at bounding box center [916, 220] width 24 height 7
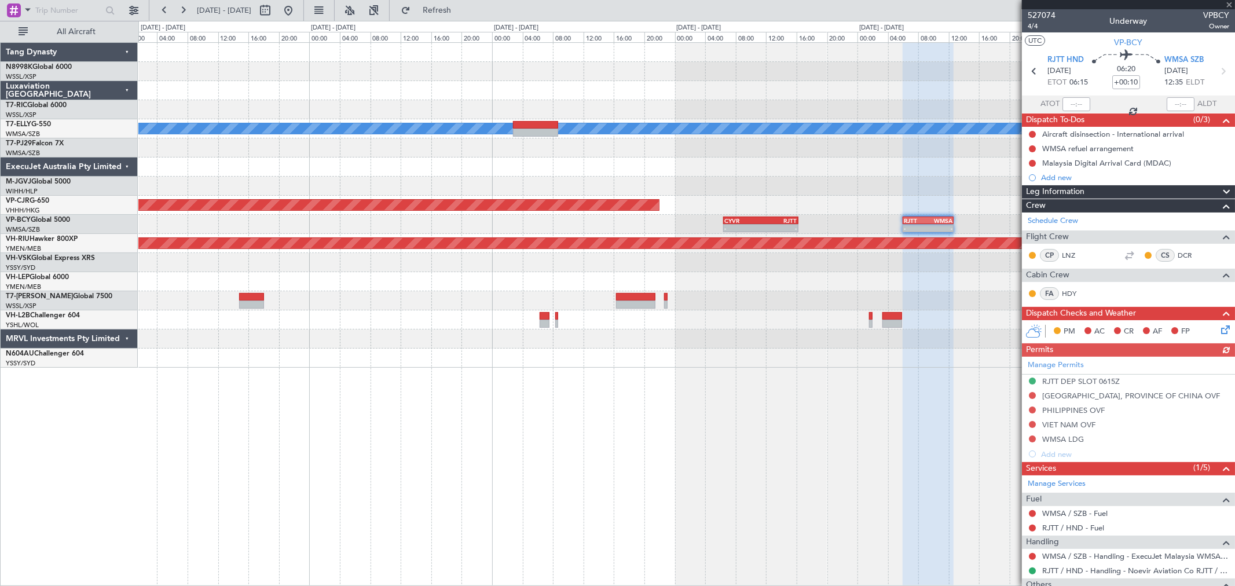
scroll to position [158, 0]
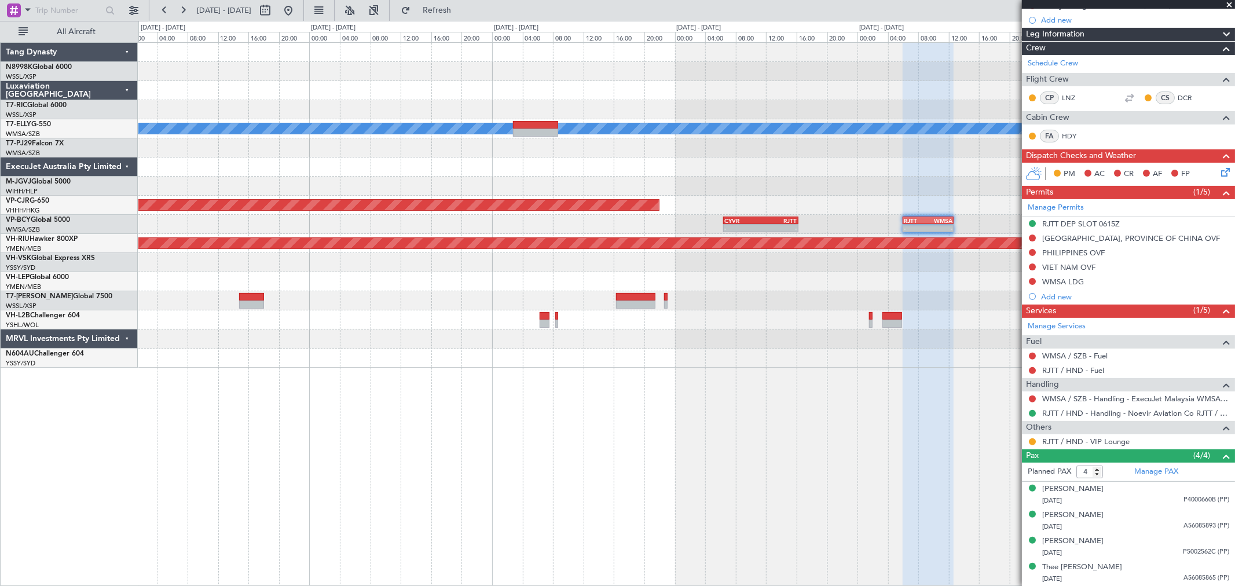
click at [852, 164] on div at bounding box center [686, 167] width 1096 height 19
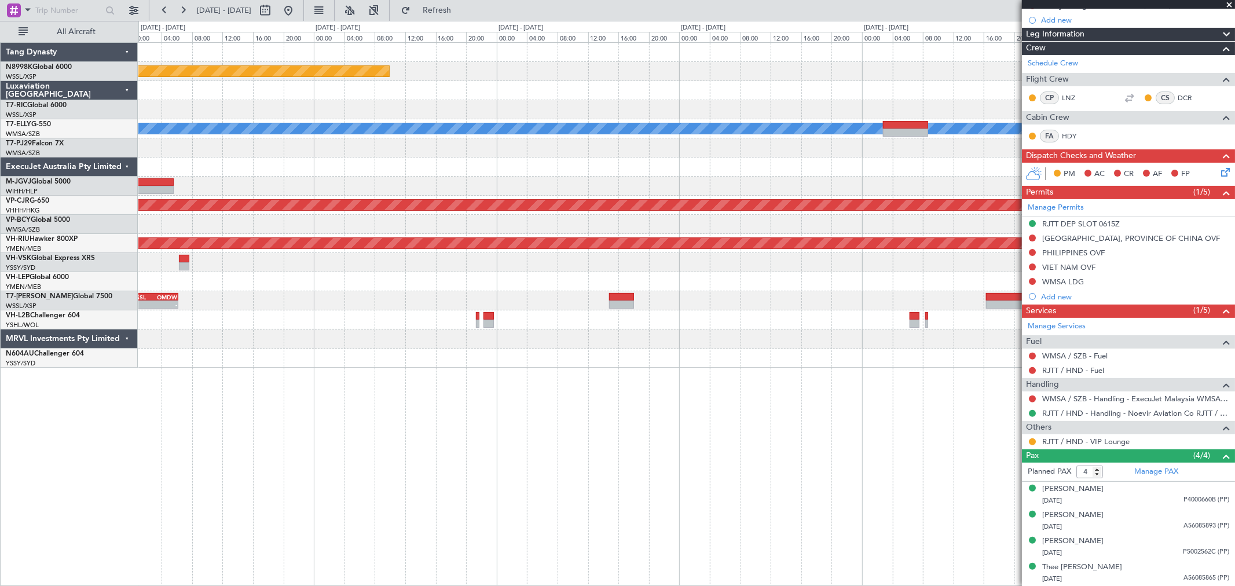
click at [889, 171] on div "Planned Maint [GEOGRAPHIC_DATA] (Seletar) [PERSON_NAME] Planned Maint [GEOGRAPH…" at bounding box center [686, 205] width 1096 height 325
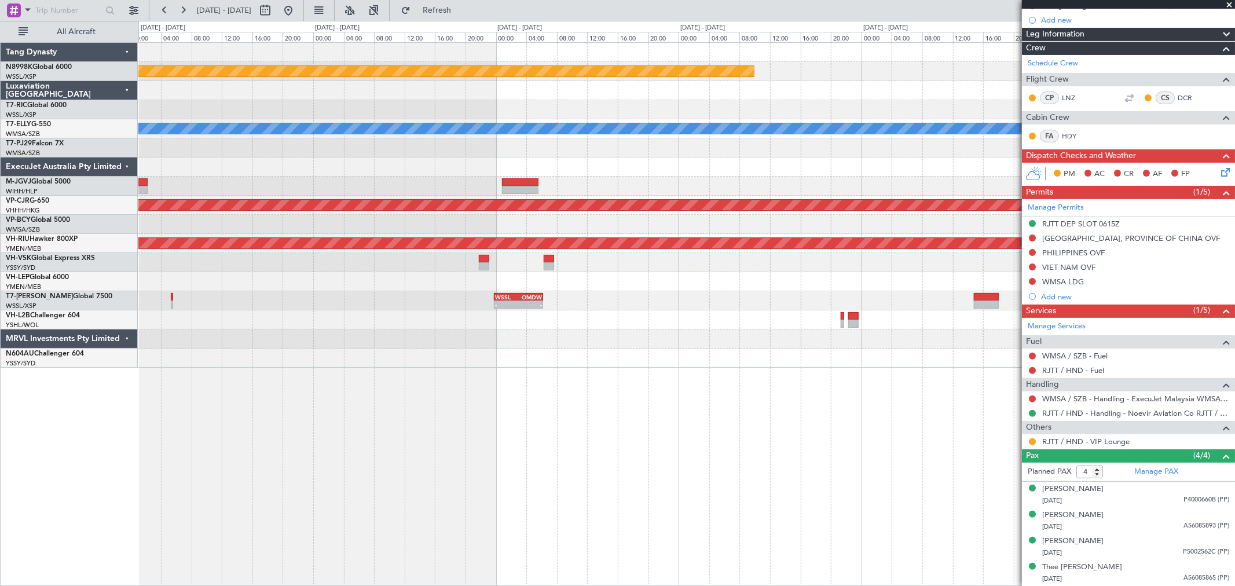
click at [856, 194] on div "Planned Maint [GEOGRAPHIC_DATA] (Seletar) [PERSON_NAME] Planned Maint [GEOGRAPH…" at bounding box center [686, 205] width 1096 height 325
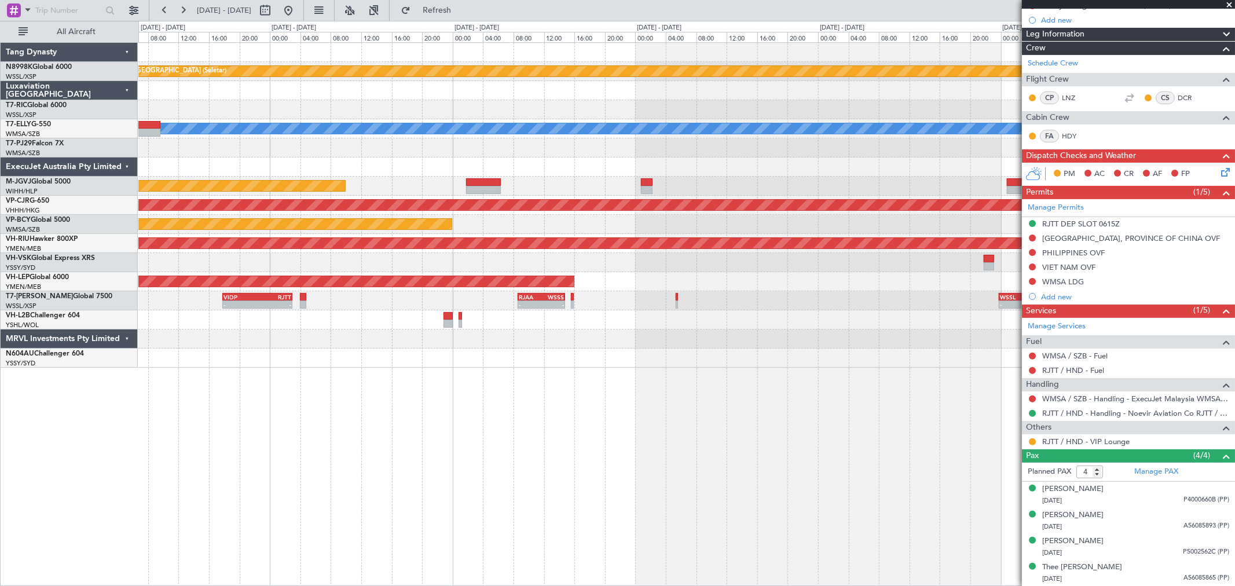
click at [889, 195] on div "Planned Maint [GEOGRAPHIC_DATA] (Seletar) [PERSON_NAME] Planned Maint [GEOGRAPH…" at bounding box center [686, 205] width 1096 height 325
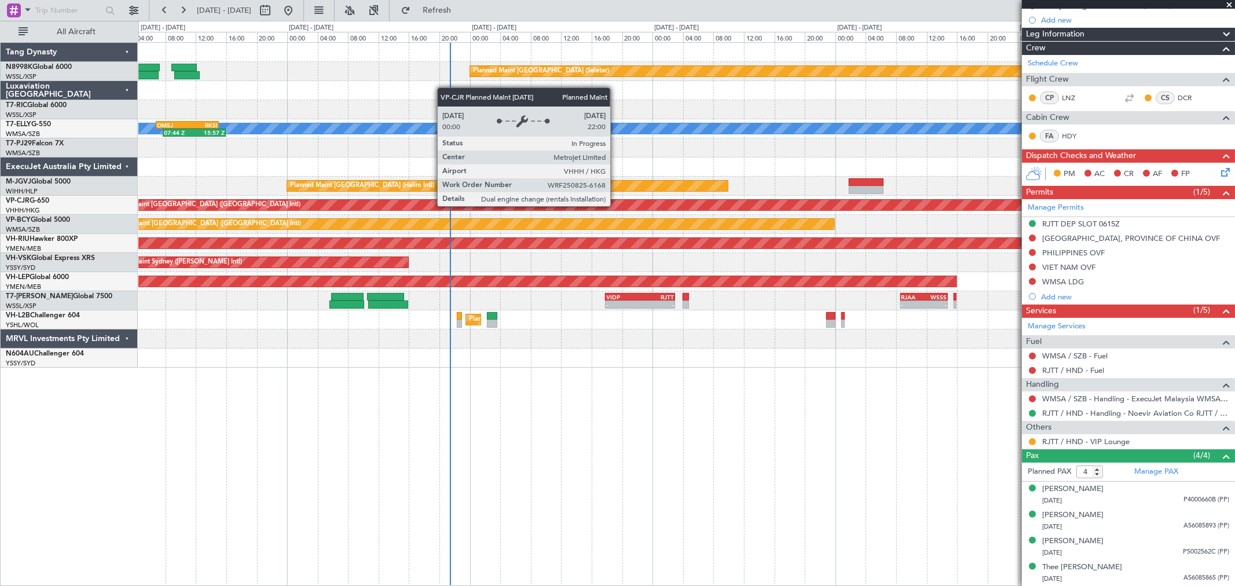
click at [889, 194] on div "Planned Maint [GEOGRAPHIC_DATA] (Seletar) [PERSON_NAME] 07:44 Z 15:57 Z OMSJ 06…" at bounding box center [686, 205] width 1096 height 325
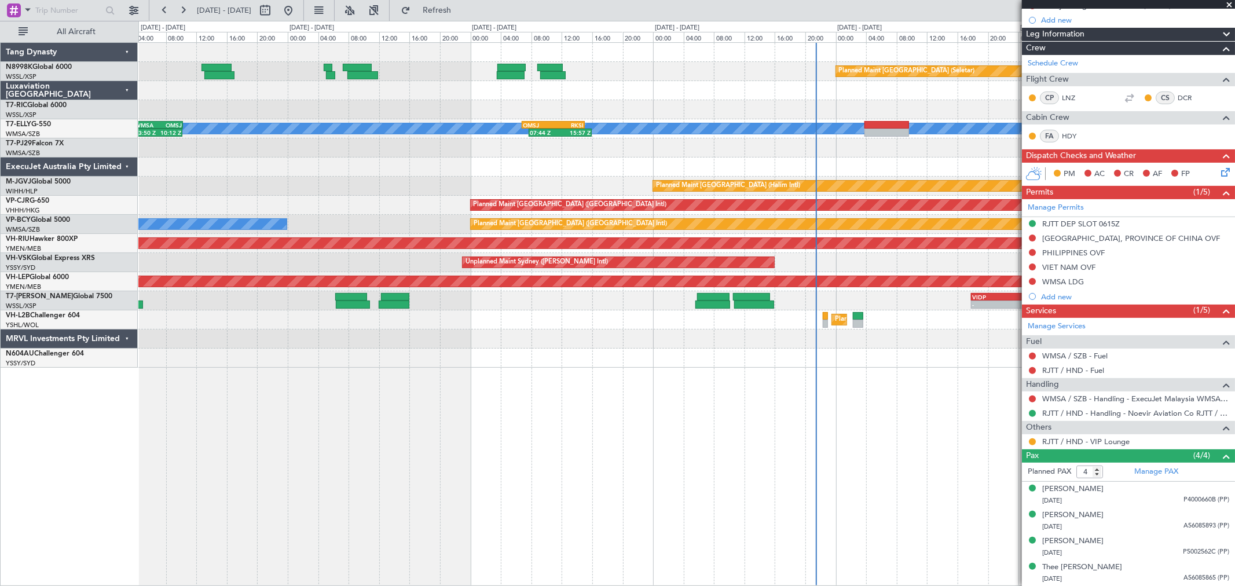
click at [889, 199] on div "Planned Maint [GEOGRAPHIC_DATA] ([GEOGRAPHIC_DATA] Intl)" at bounding box center [686, 205] width 1096 height 19
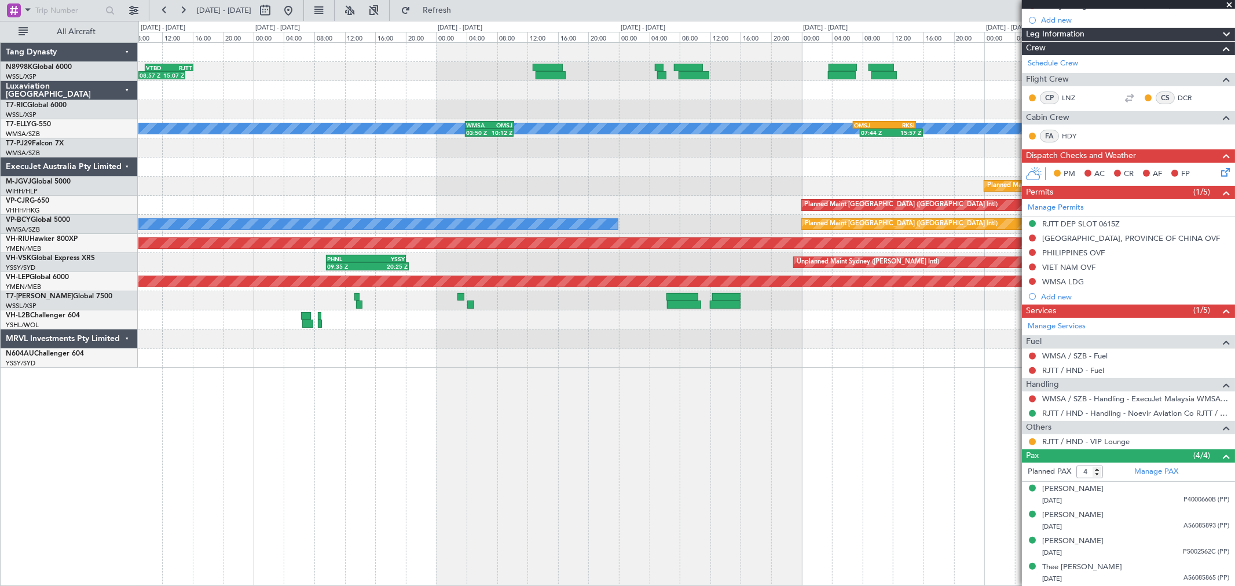
click at [878, 199] on div "Planned Maint [GEOGRAPHIC_DATA] ([GEOGRAPHIC_DATA] Intl)" at bounding box center [686, 205] width 1096 height 19
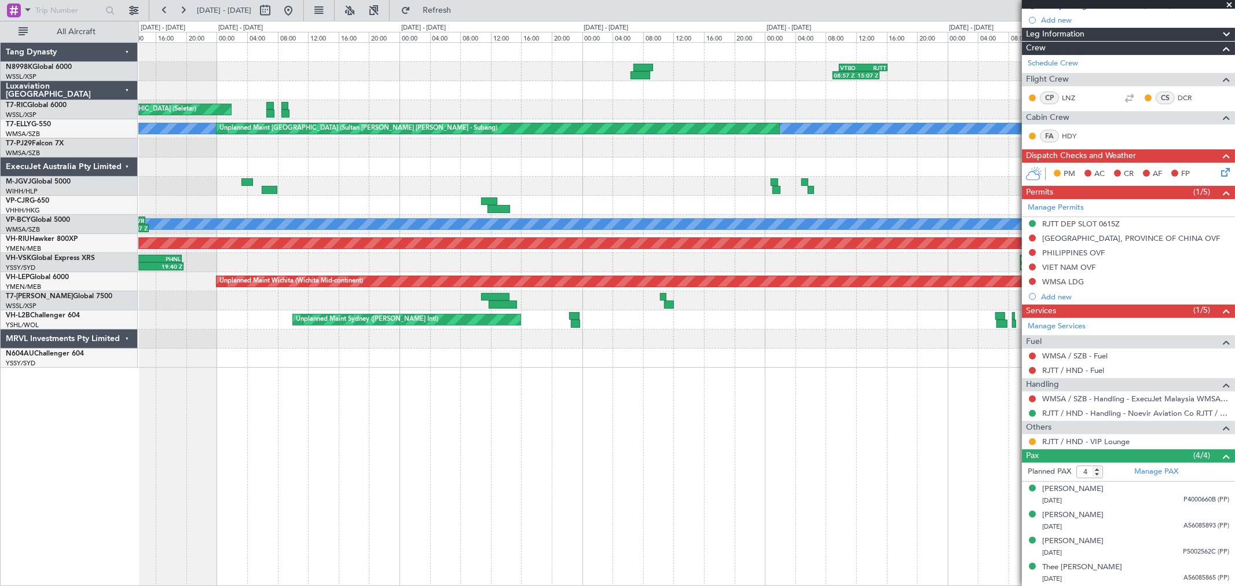
click at [815, 186] on div "VTBD 09:50 Z RJTT 16:10 Z 08:57 Z 15:07 Z Unplanned Maint [GEOGRAPHIC_DATA] (Se…" at bounding box center [686, 205] width 1096 height 325
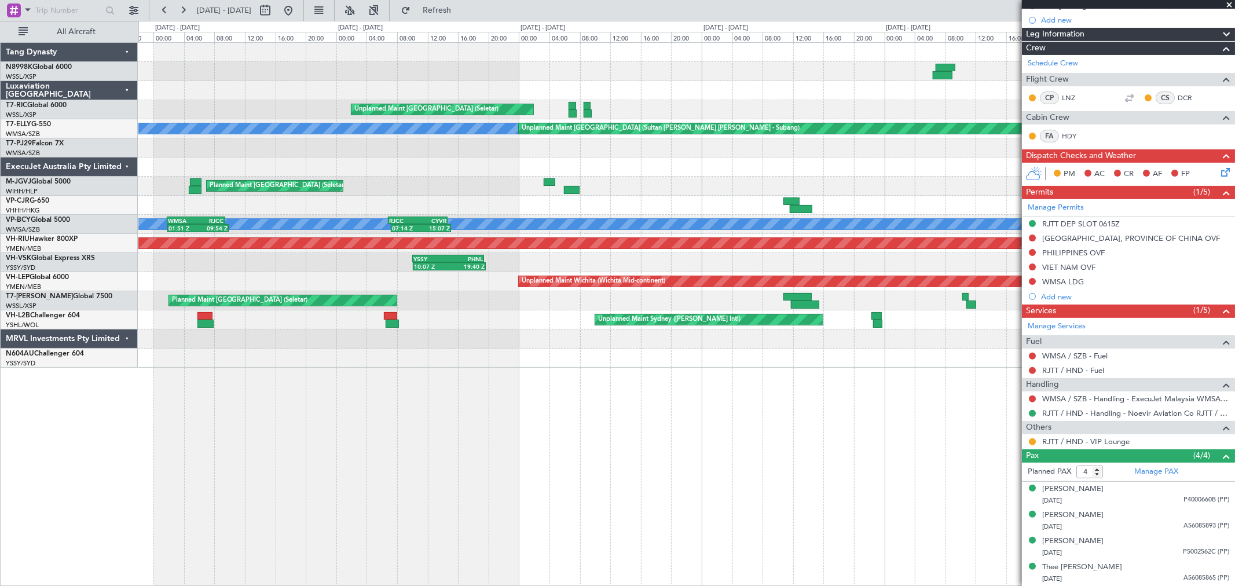
click at [753, 181] on div "Planned Maint [GEOGRAPHIC_DATA] (Seletar)" at bounding box center [686, 186] width 1096 height 19
click at [356, 211] on div "VTBD 09:50 Z RJTT 16:10 Z 08:57 Z 15:07 Z Unplanned Maint [GEOGRAPHIC_DATA] (Se…" at bounding box center [686, 205] width 1096 height 325
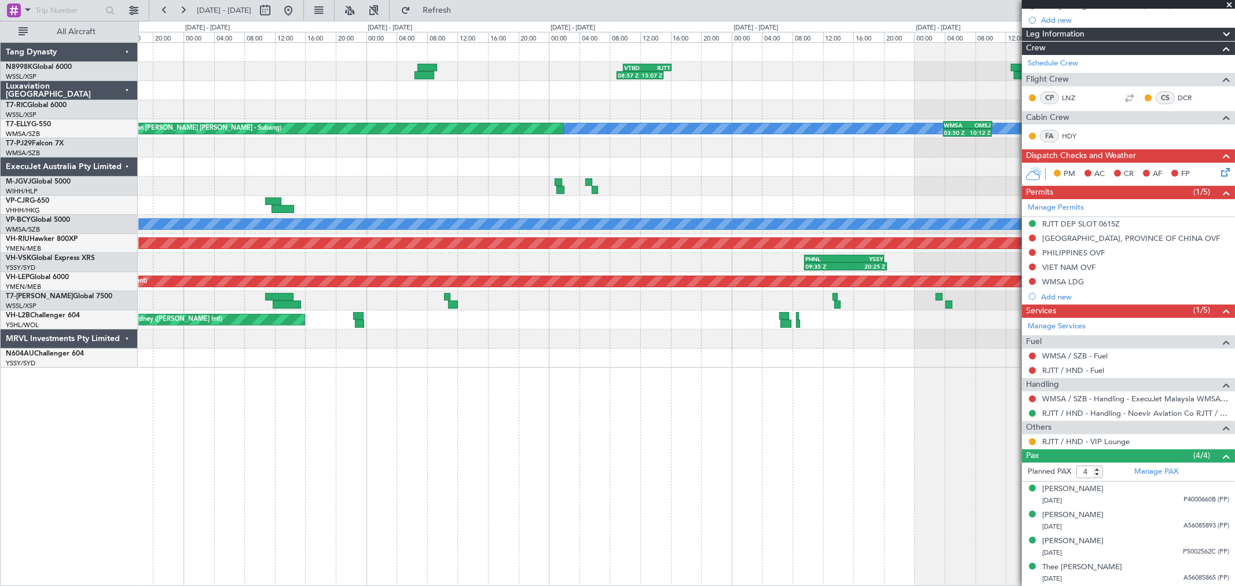
click at [862, 177] on div "Planned Maint [GEOGRAPHIC_DATA] (Halim Intl)" at bounding box center [686, 186] width 1096 height 19
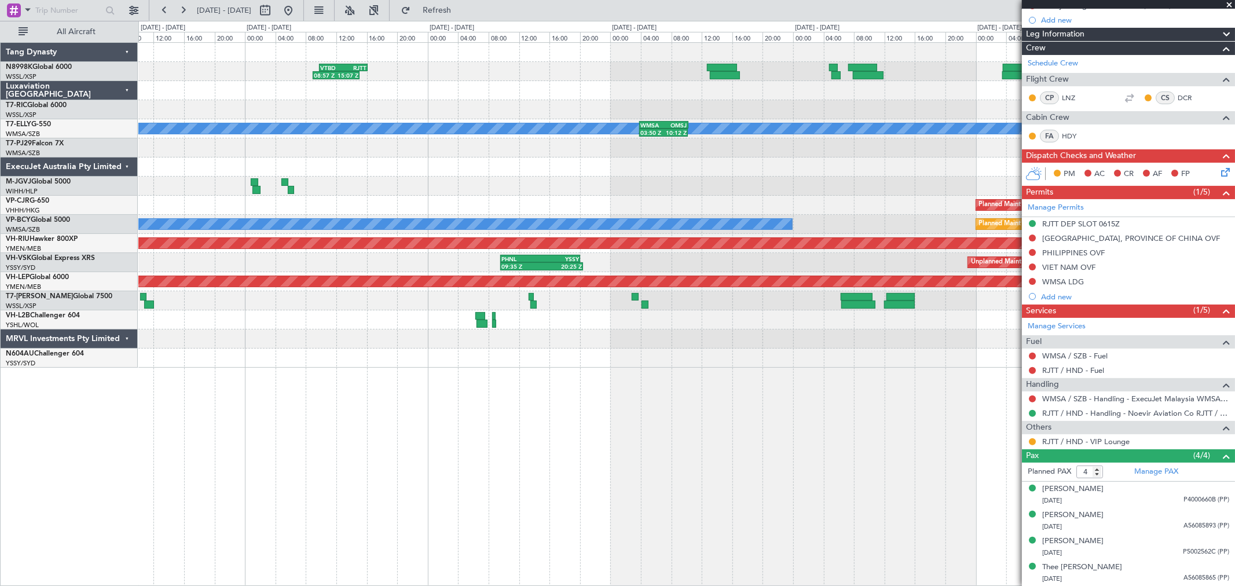
click at [262, 215] on div "08:57 Z 15:07 Z VTBD 09:50 Z RJTT 16:10 Z Planned Maint [GEOGRAPHIC_DATA] (Sele…" at bounding box center [686, 205] width 1096 height 325
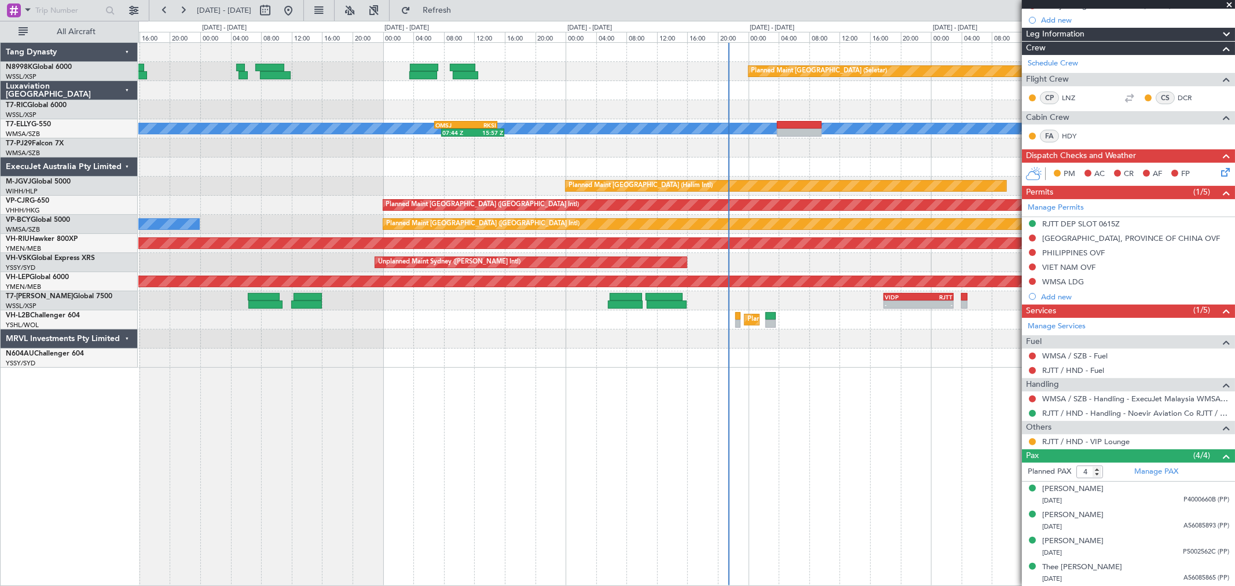
click at [236, 235] on div "Planned Maint [GEOGRAPHIC_DATA] (Seletar) [PERSON_NAME] OMSJ 06:50 Z RKSI 15:05…" at bounding box center [686, 205] width 1096 height 325
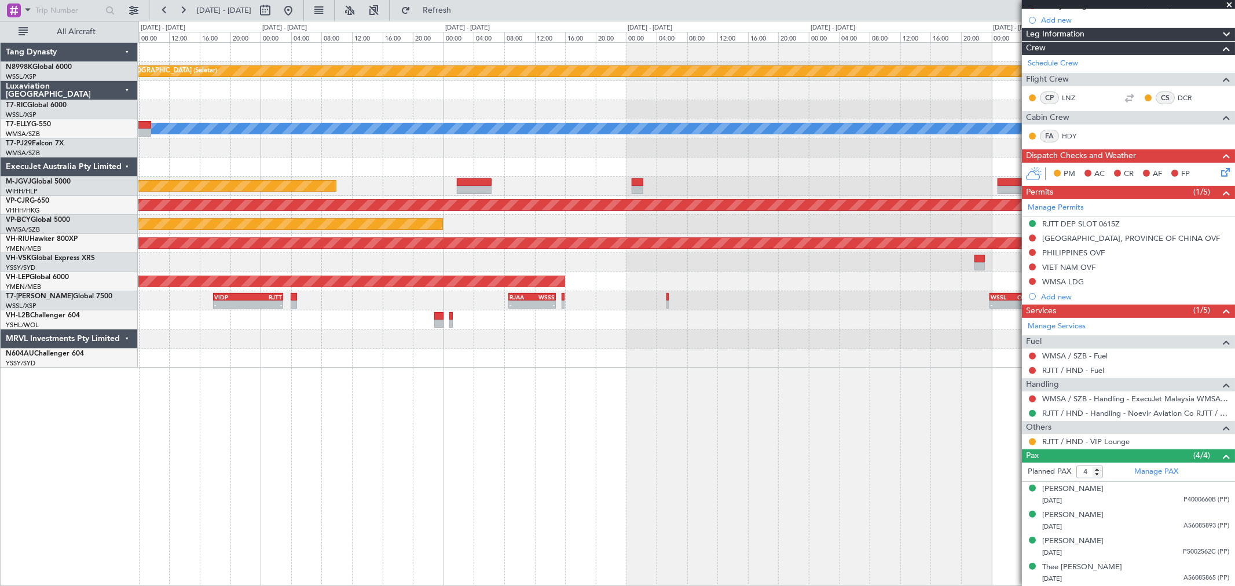
click at [623, 306] on div "- - VIDP 17:50 Z RJTT 03:00 Z - - RJAA 08:35 Z WSSS 14:50 Z - - WSSL 23:50 Z OM…" at bounding box center [686, 300] width 1096 height 19
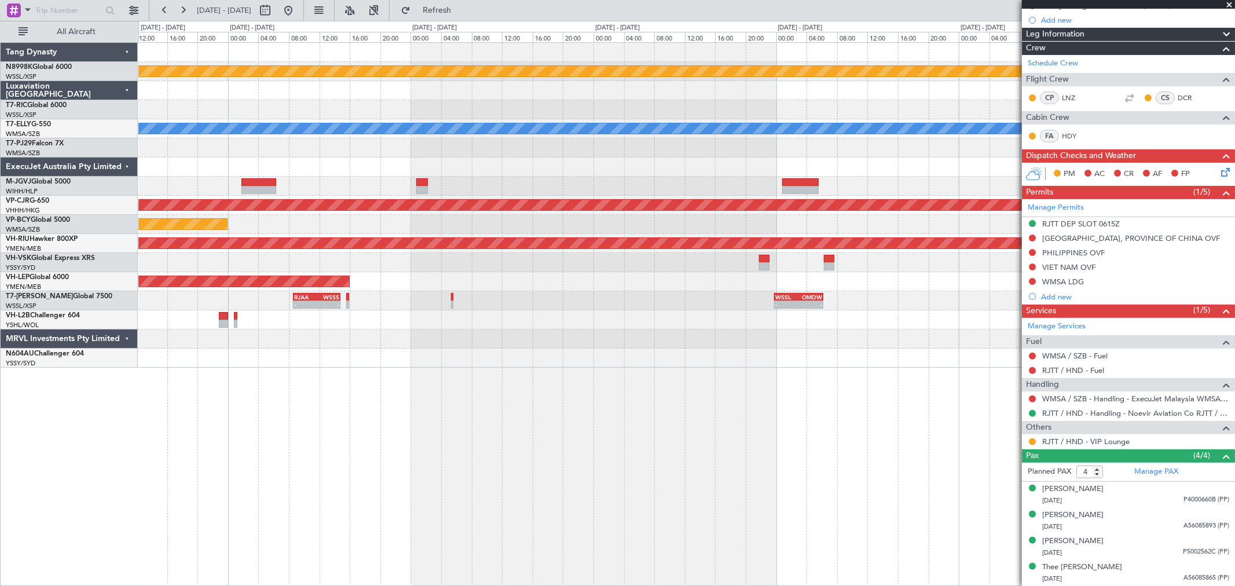
click at [508, 313] on div "Planned Maint [GEOGRAPHIC_DATA] (Seletar) [PERSON_NAME] Planned Maint [GEOGRAPH…" at bounding box center [686, 205] width 1096 height 325
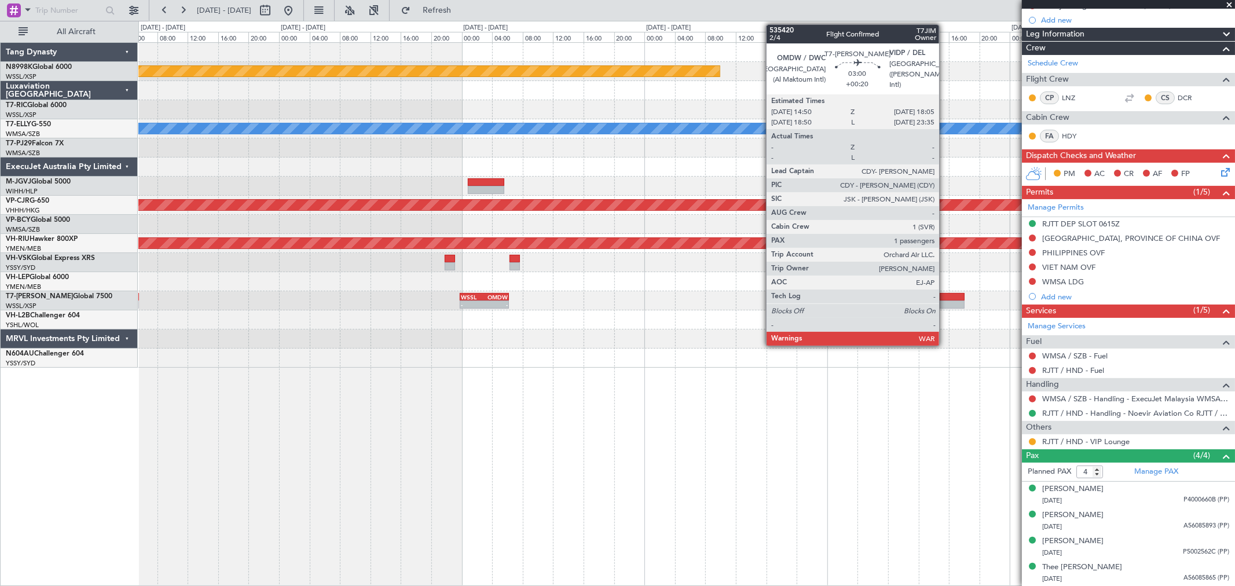
click at [889, 297] on div at bounding box center [952, 297] width 25 height 8
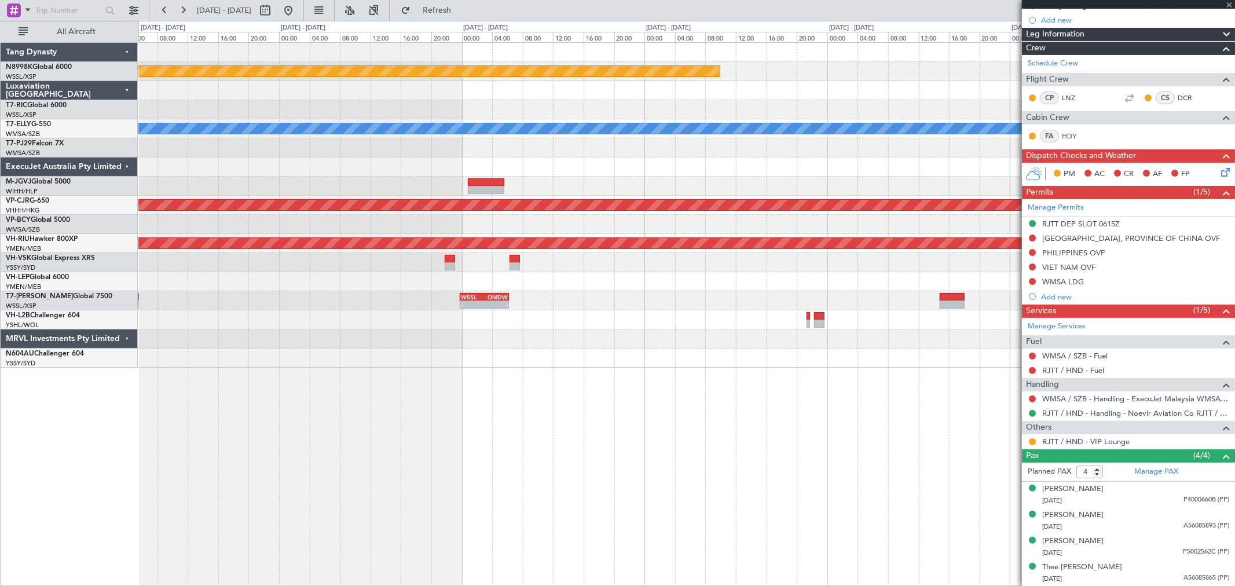
type input "+00:20"
type input "1"
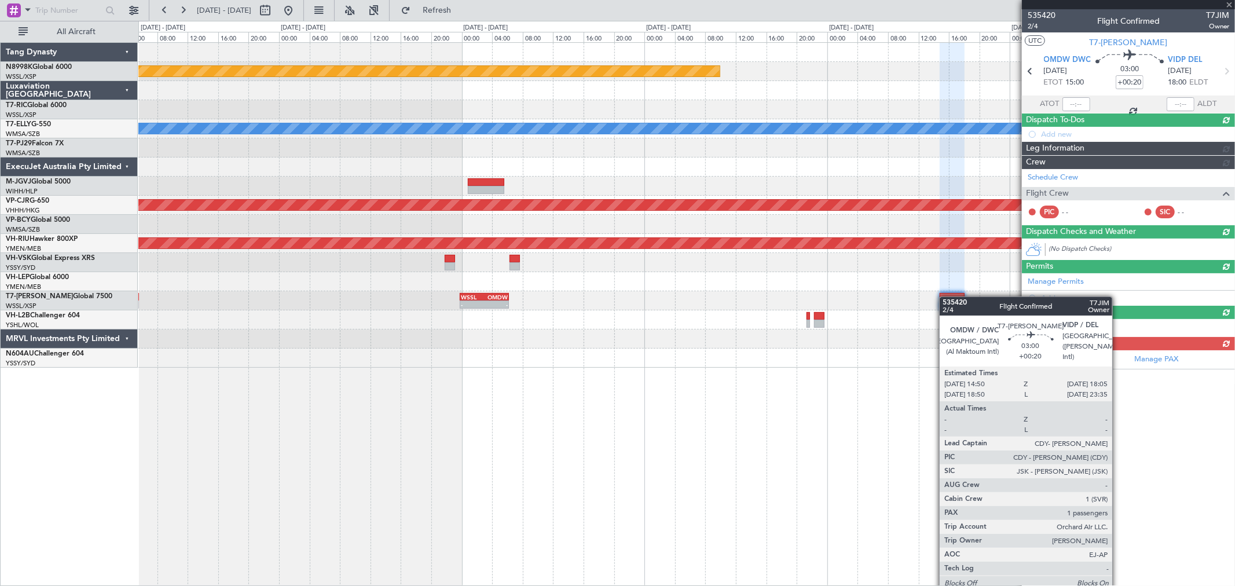
scroll to position [0, 0]
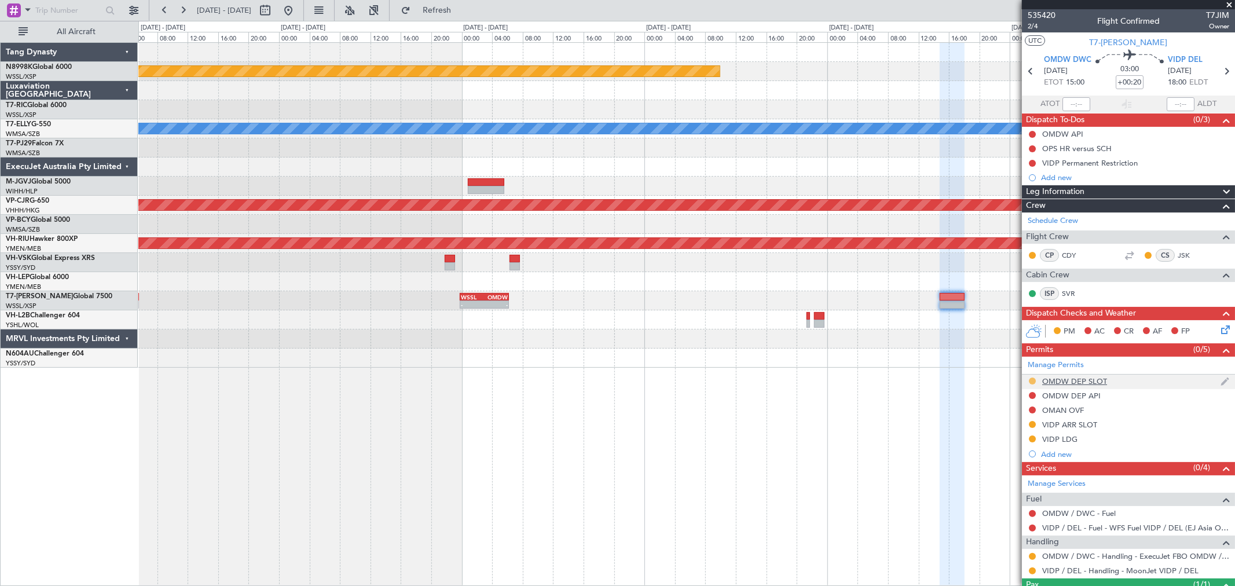
click at [889, 379] on button at bounding box center [1032, 381] width 7 height 7
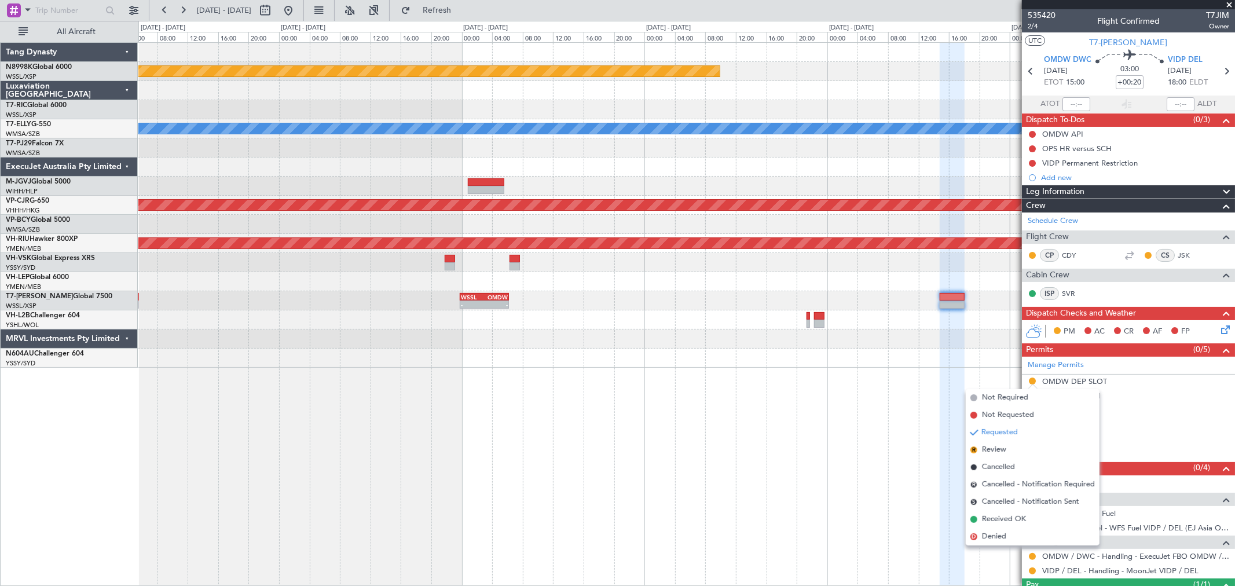
drag, startPoint x: 987, startPoint y: 513, endPoint x: 998, endPoint y: 508, distance: 11.9
click at [889, 422] on li "Received OK" at bounding box center [1033, 519] width 134 height 17
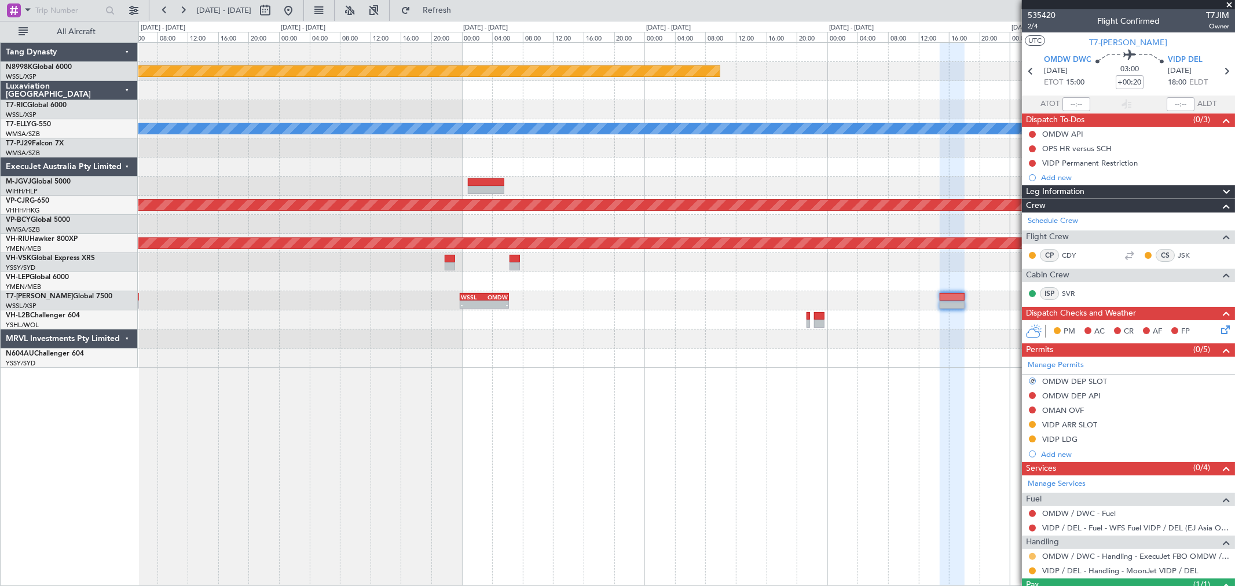
click at [889, 422] on button at bounding box center [1032, 556] width 7 height 7
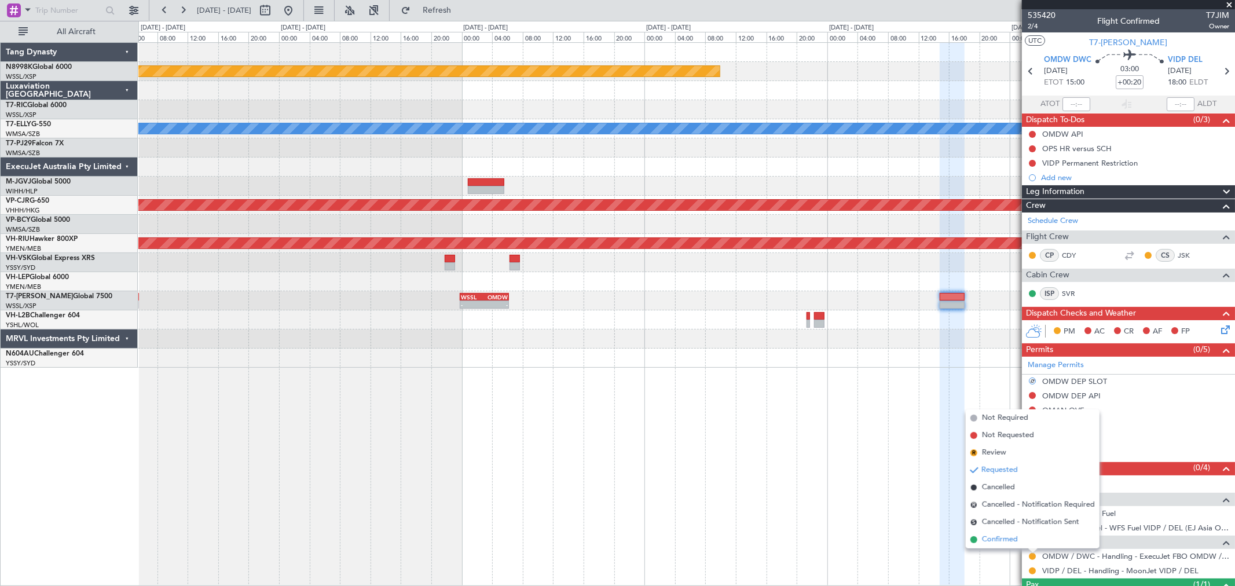
click at [889, 422] on span "Confirmed" at bounding box center [1000, 540] width 36 height 12
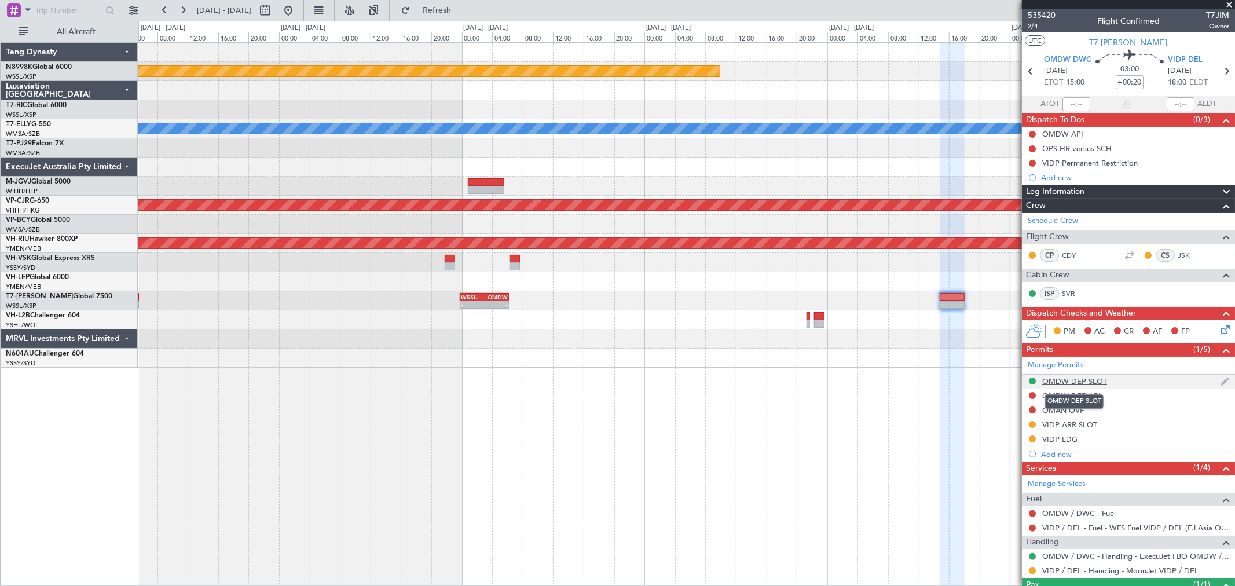
click at [889, 384] on div "OMDW DEP SLOT" at bounding box center [1074, 381] width 65 height 10
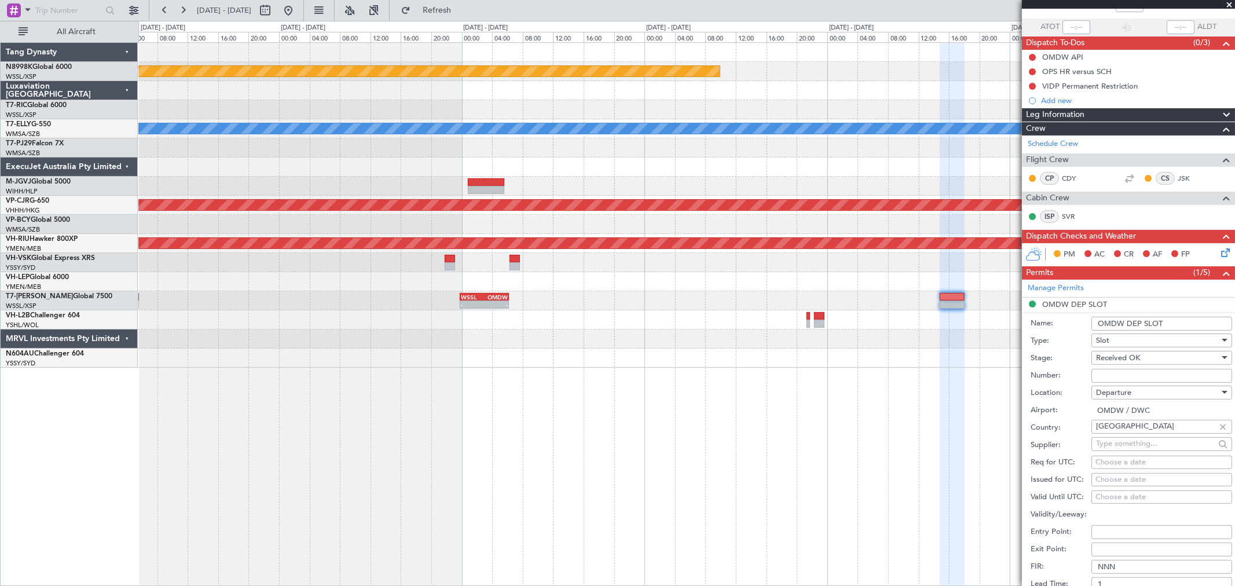
scroll to position [193, 0]
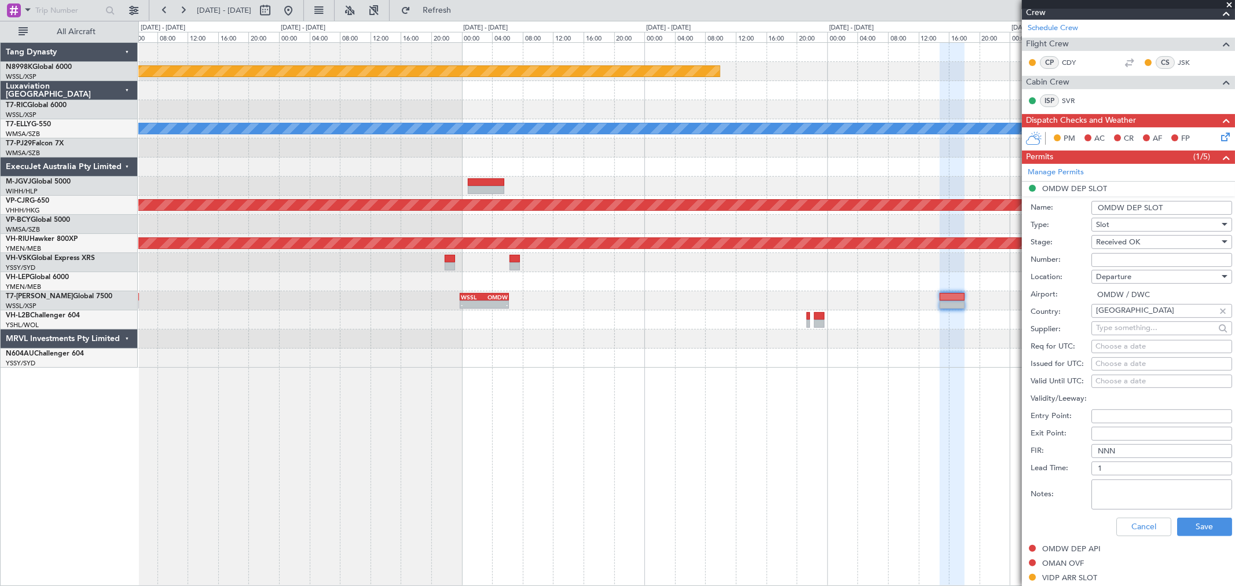
click at [889, 422] on textarea "Notes:" at bounding box center [1162, 494] width 141 height 30
paste textarea "DWC KEJF150 01SEP01SEP 1000000 014CCX XSP0610 D / RE.T7JIM/ K EJF151 03SEP03SEP…"
type textarea "DWC KEJF150 01SEP01SEP 1000000 014CCX XSP0610 D / RE.T7JIM/ K EJF151 03SEP03SEP…"
click at [889, 363] on div "Choose a date" at bounding box center [1162, 364] width 133 height 12
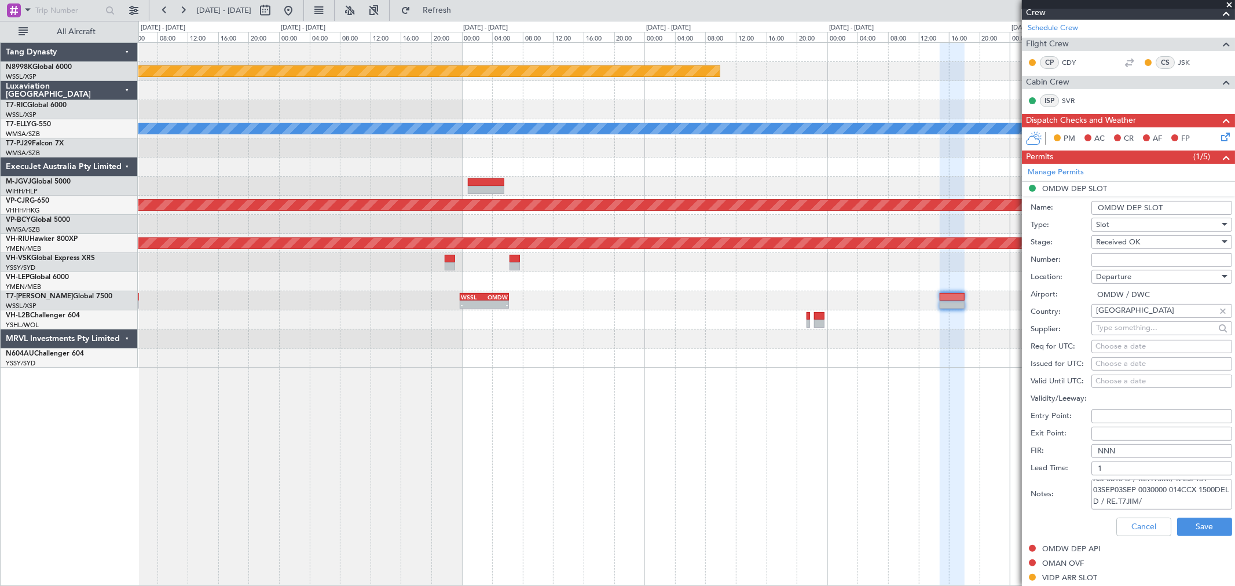
select select "8"
select select "2025"
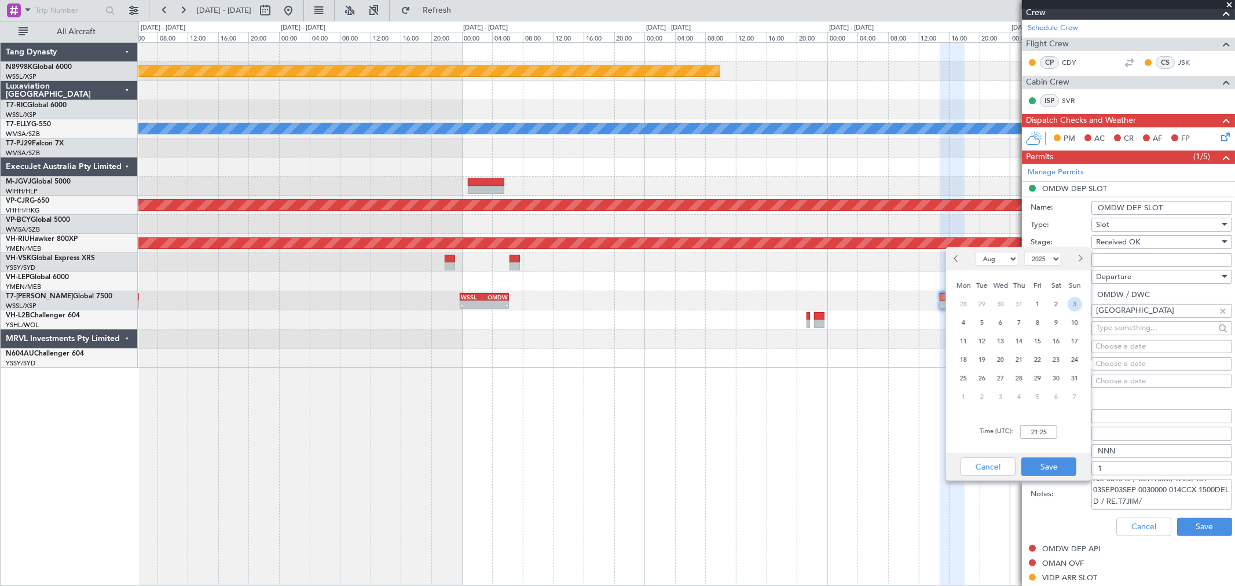
click at [889, 302] on span "3" at bounding box center [1075, 304] width 14 height 14
type input "00:00"
click at [889, 390] on span "3" at bounding box center [1001, 397] width 14 height 14
select select "9"
click at [889, 422] on input "00:00" at bounding box center [1038, 432] width 37 height 14
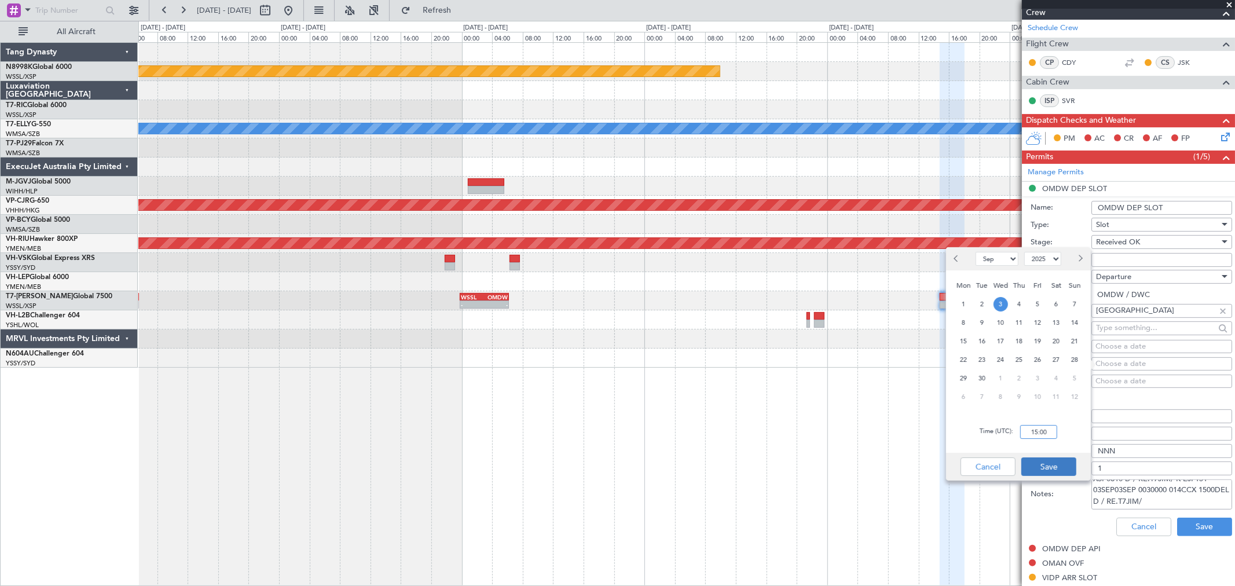
type input "15:00"
click at [889, 422] on button "Save" at bounding box center [1049, 466] width 55 height 19
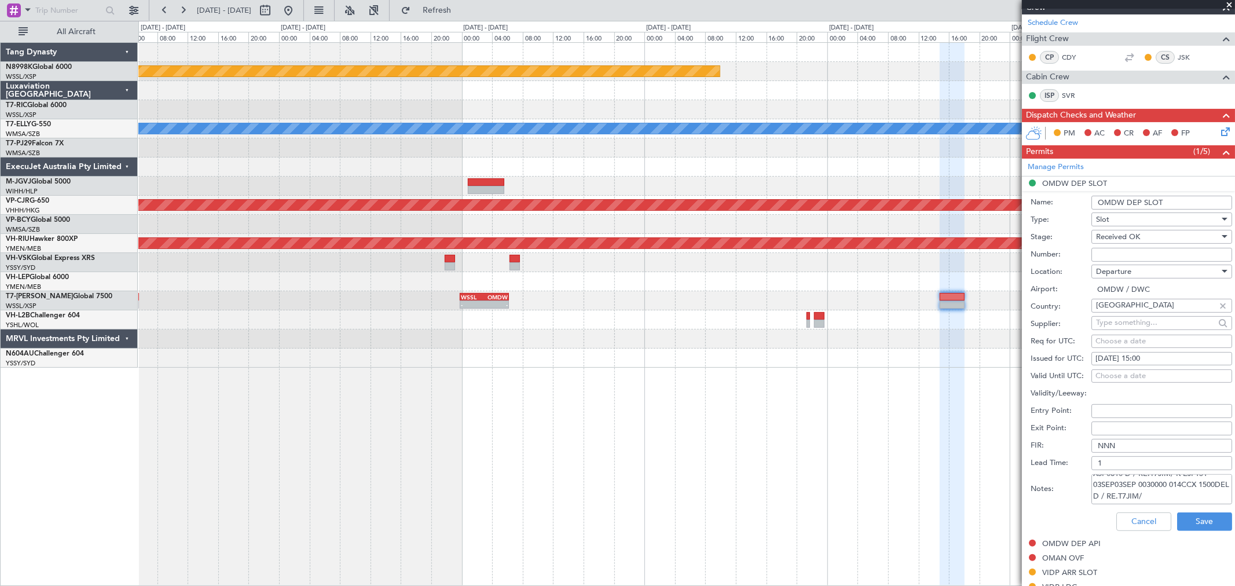
scroll to position [321, 0]
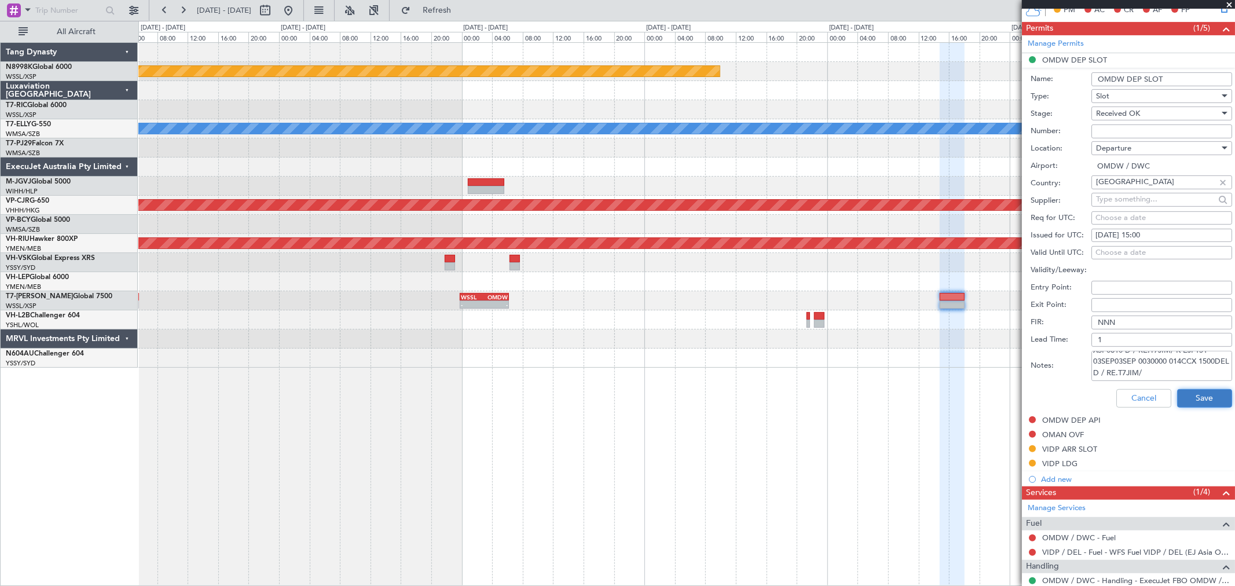
click at [889, 400] on button "Save" at bounding box center [1204, 398] width 55 height 19
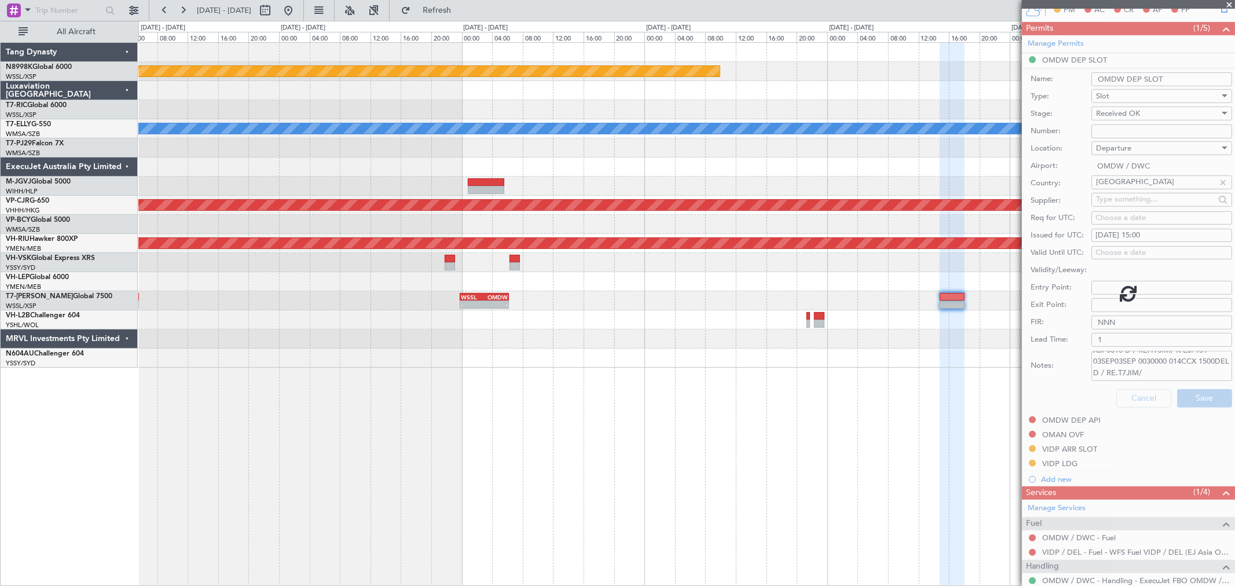
scroll to position [50, 0]
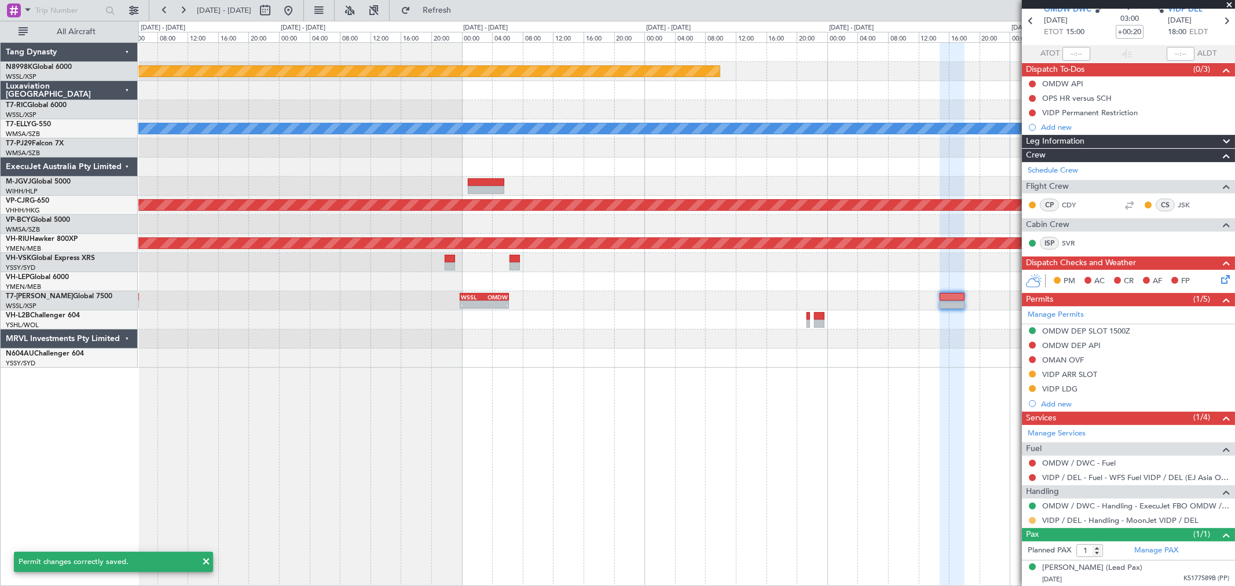
click at [889, 422] on button at bounding box center [1032, 520] width 7 height 7
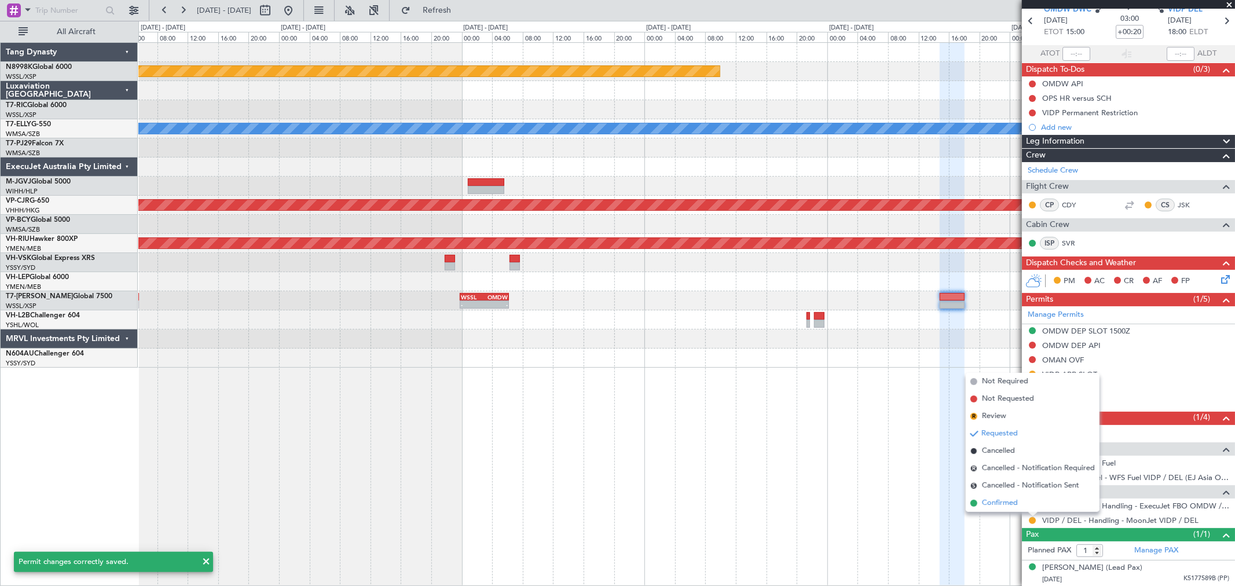
click at [889, 422] on li "Confirmed" at bounding box center [1033, 503] width 134 height 17
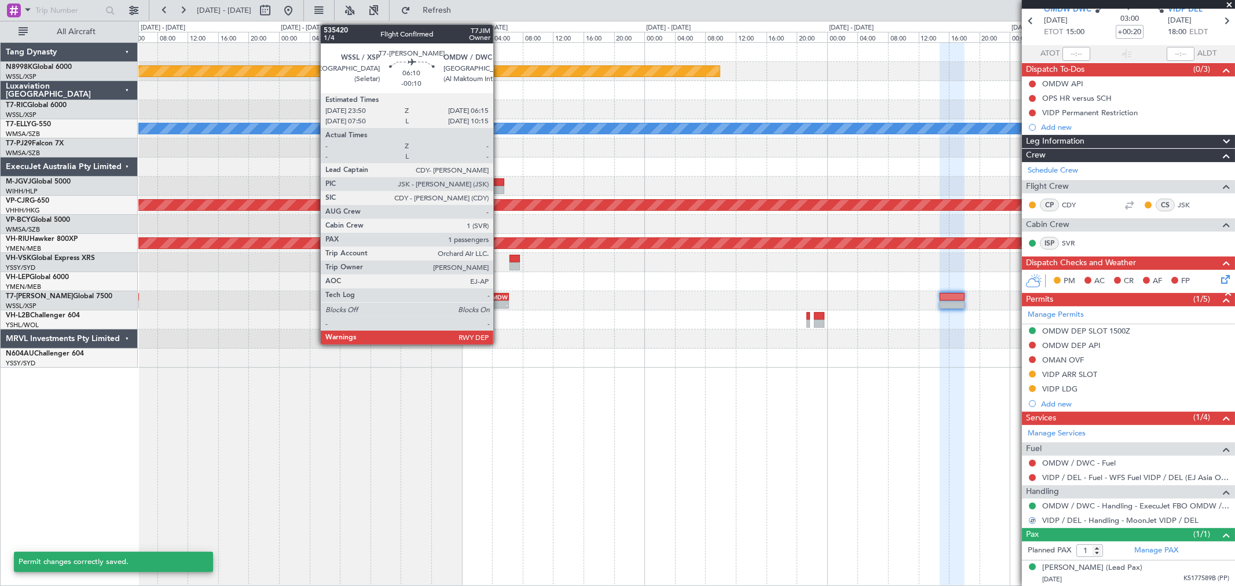
click at [499, 295] on div "OMDW" at bounding box center [496, 297] width 23 height 7
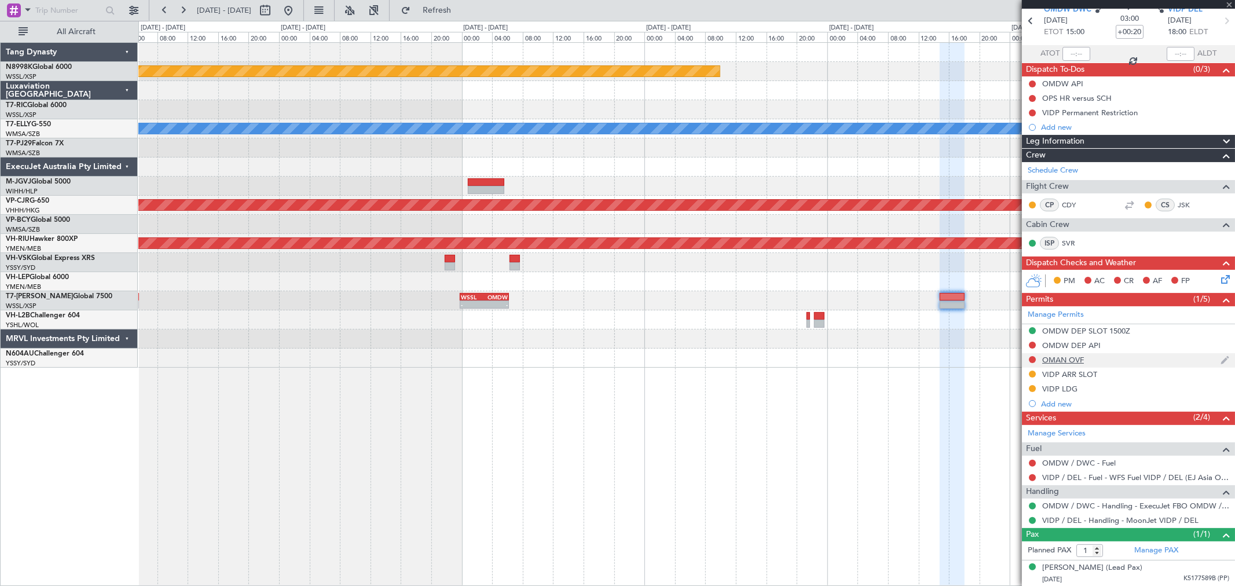
type input "-00:10"
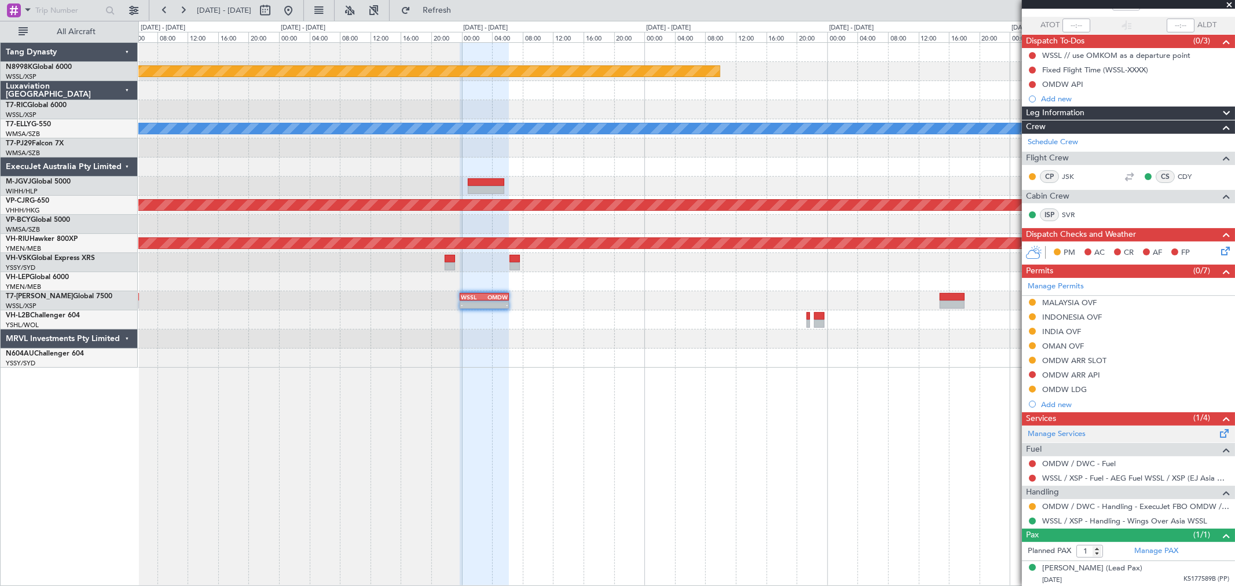
scroll to position [79, 0]
click at [889, 422] on button at bounding box center [1032, 506] width 7 height 7
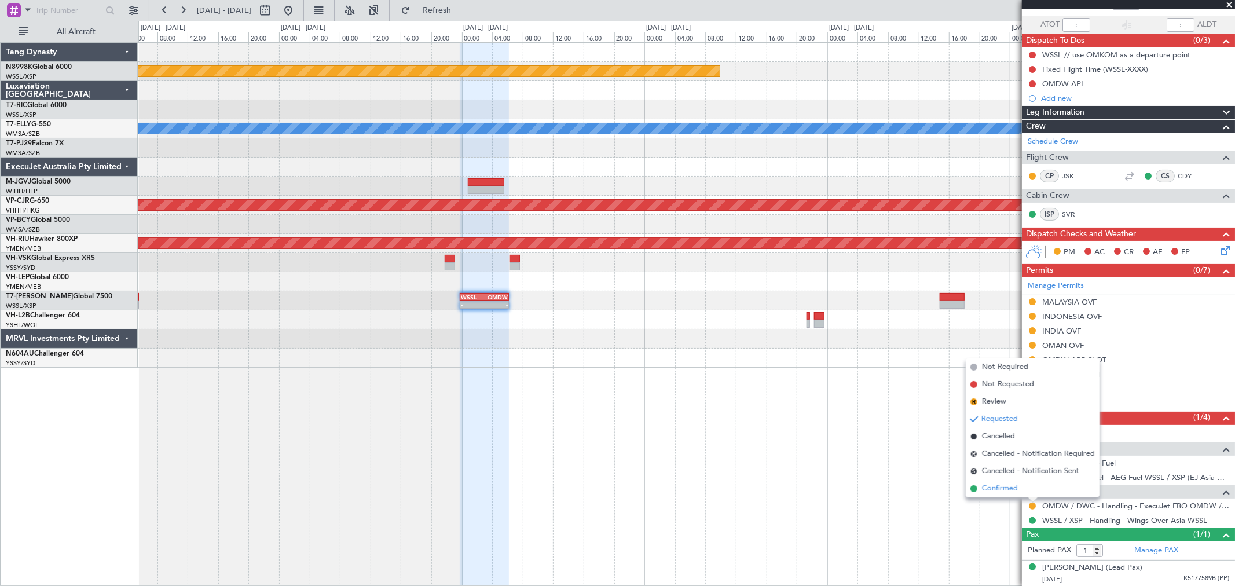
click at [889, 422] on span "Confirmed" at bounding box center [1000, 489] width 36 height 12
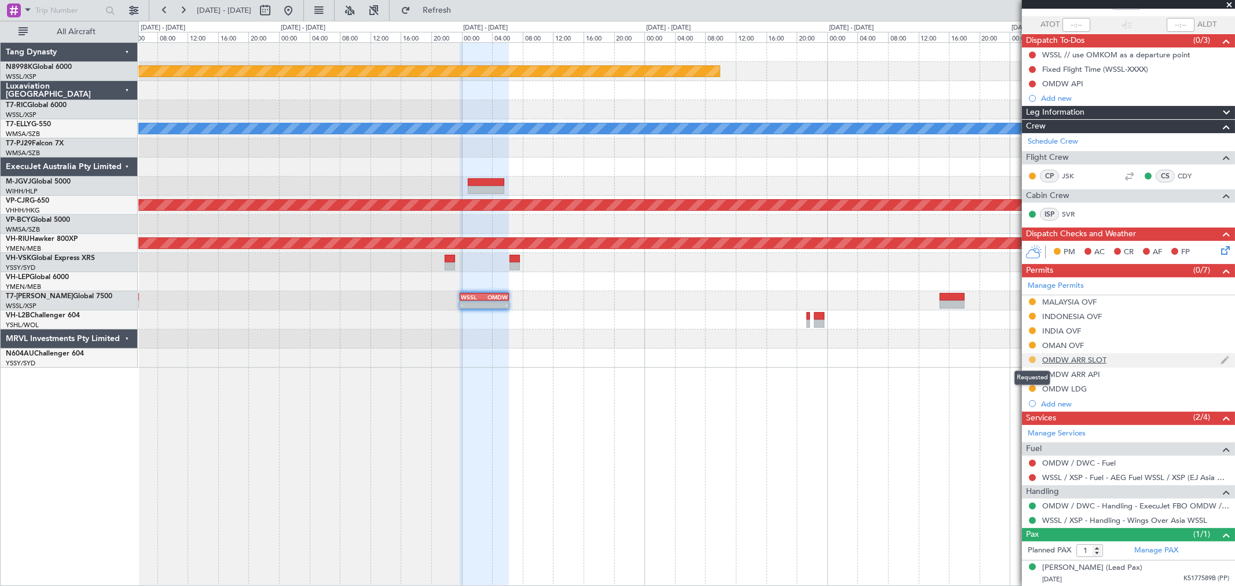
click at [889, 357] on button at bounding box center [1032, 359] width 7 height 7
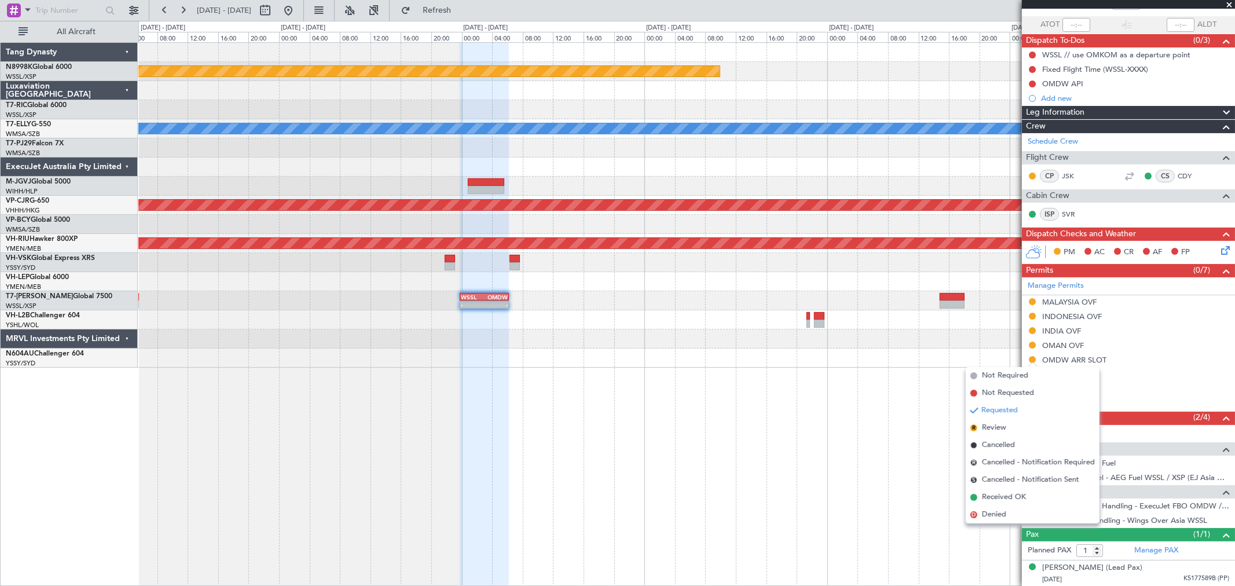
click at [889, 422] on span "Received OK" at bounding box center [1004, 498] width 44 height 12
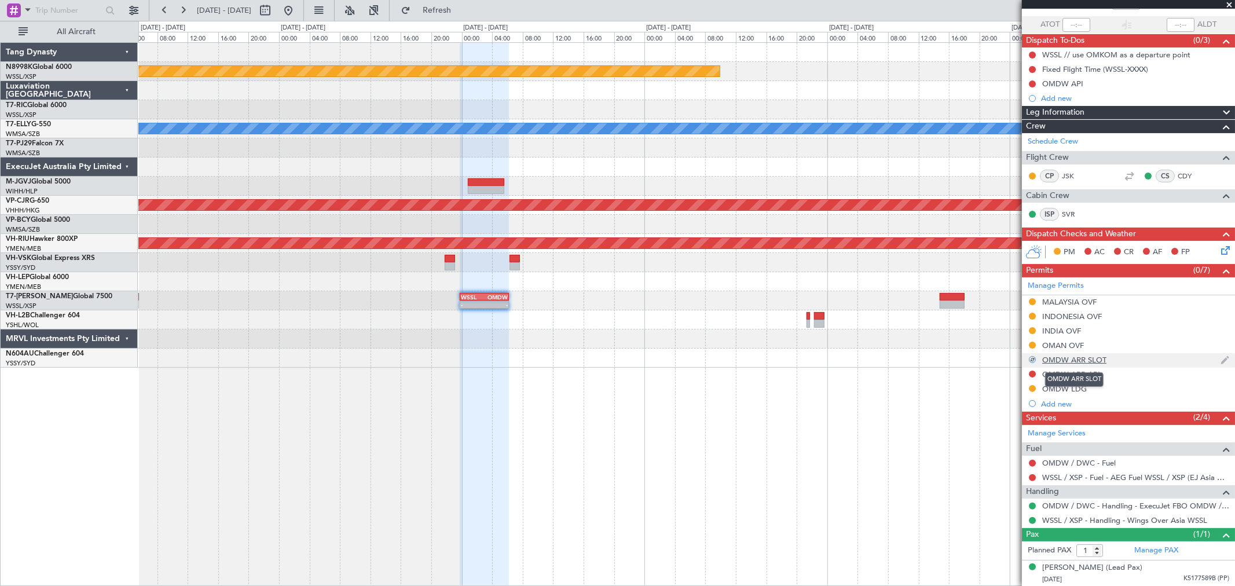
click at [889, 355] on div "OMDW ARR SLOT" at bounding box center [1074, 360] width 64 height 10
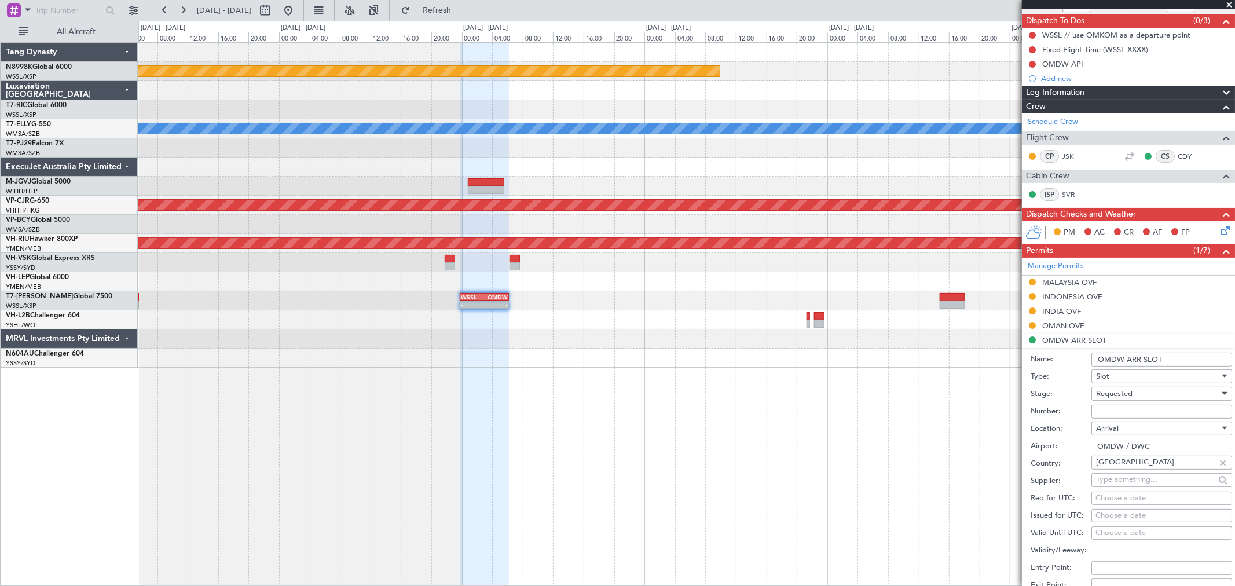
scroll to position [193, 0]
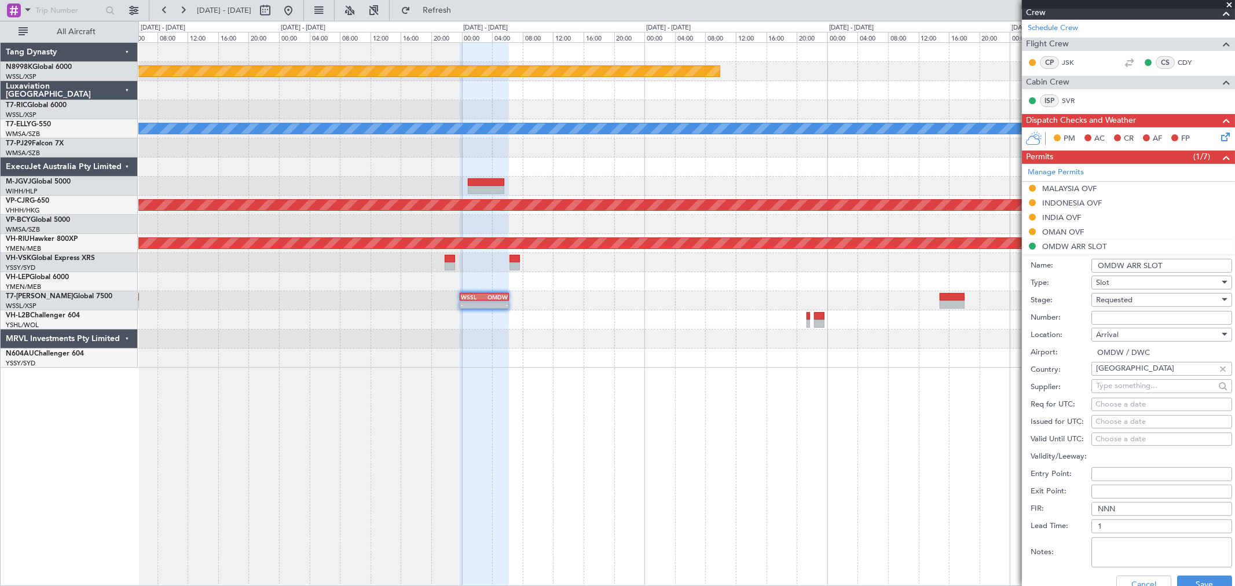
click at [889, 422] on div "Choose a date" at bounding box center [1162, 422] width 133 height 12
select select "8"
select select "2025"
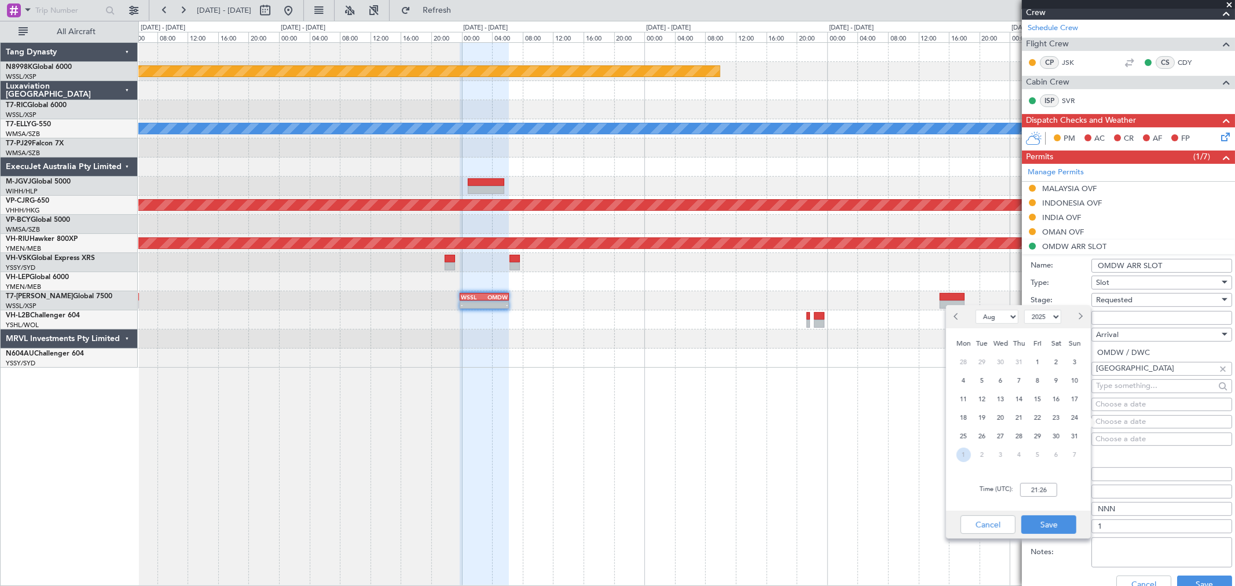
click at [889, 422] on span "1" at bounding box center [964, 455] width 14 height 14
select select "9"
click at [889, 422] on input "00:00" at bounding box center [1038, 490] width 37 height 14
type input "0"
type input "06:10"
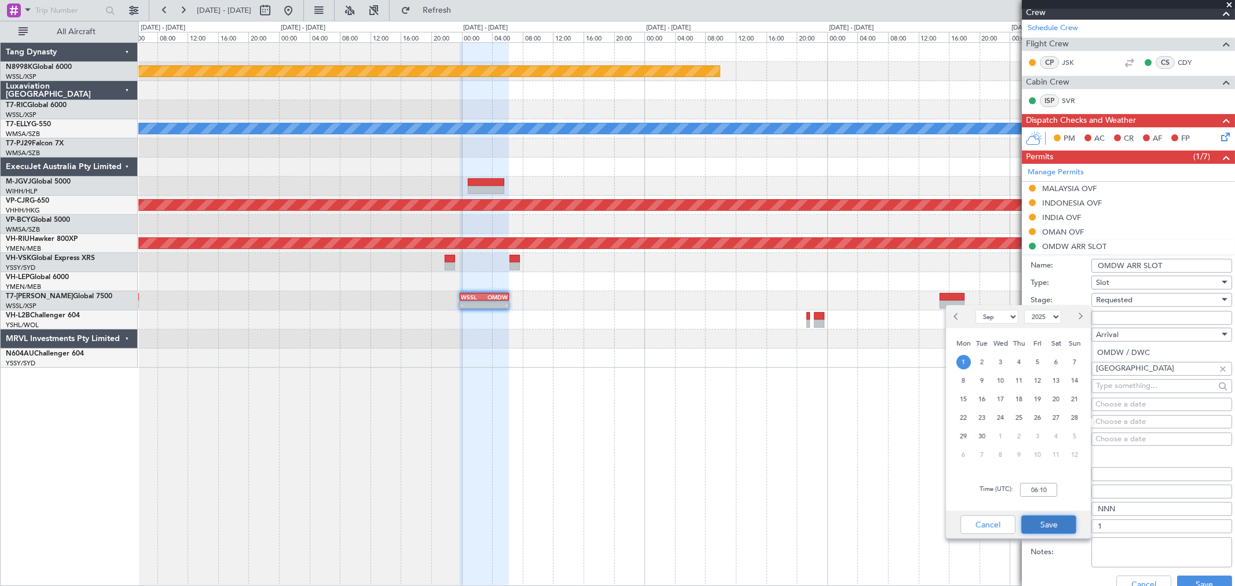
click at [889, 422] on button "Save" at bounding box center [1049, 524] width 55 height 19
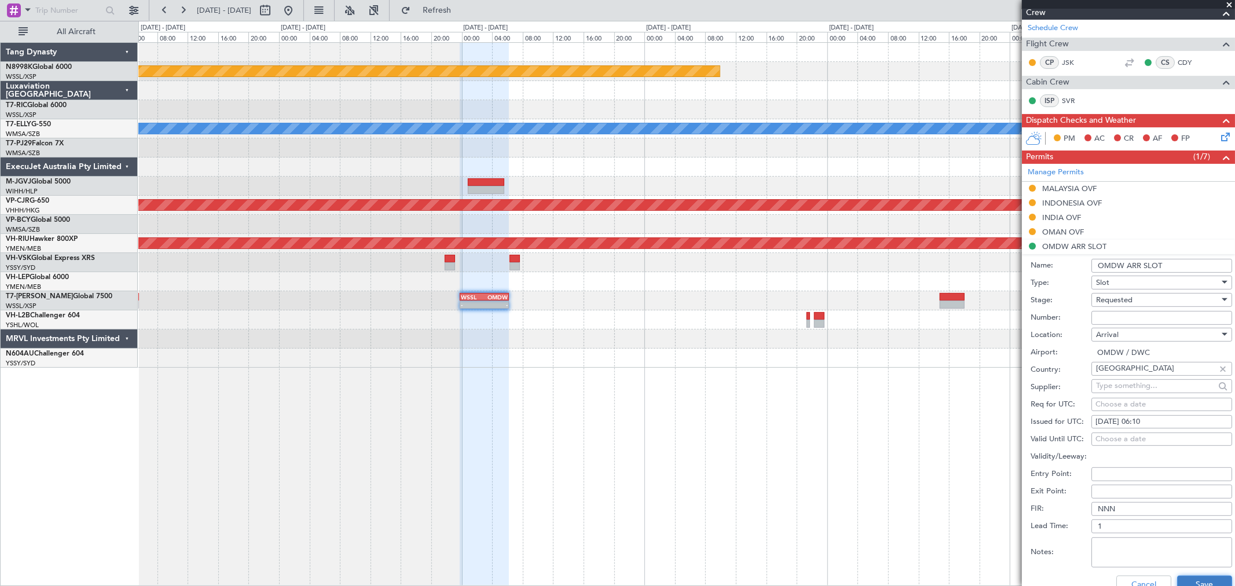
click at [889, 422] on button "Save" at bounding box center [1204, 585] width 55 height 19
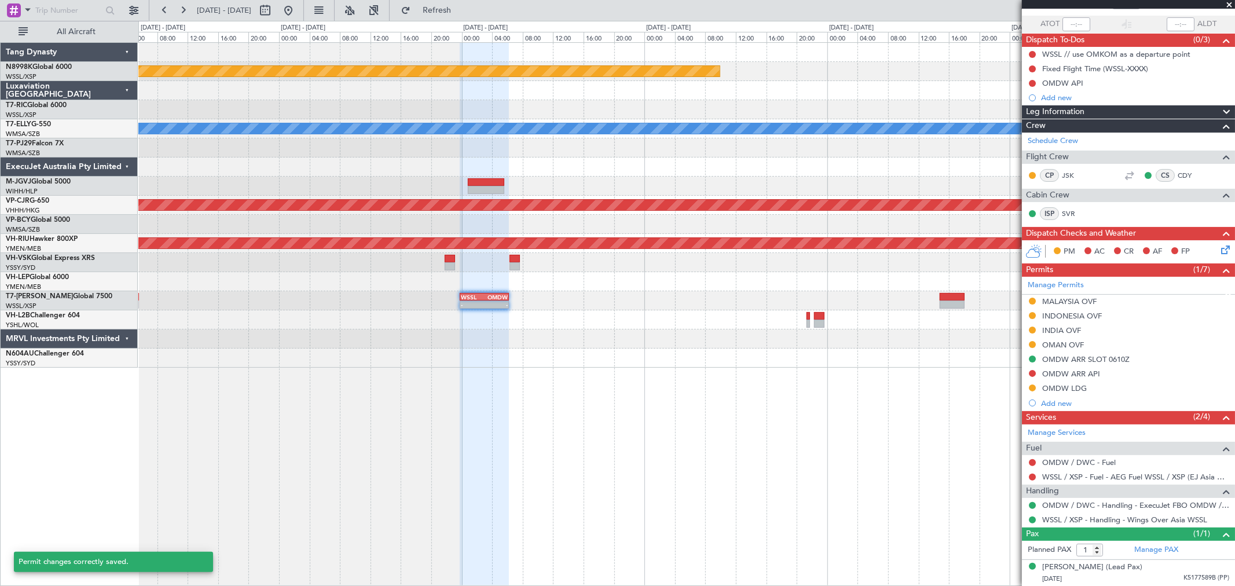
scroll to position [79, 0]
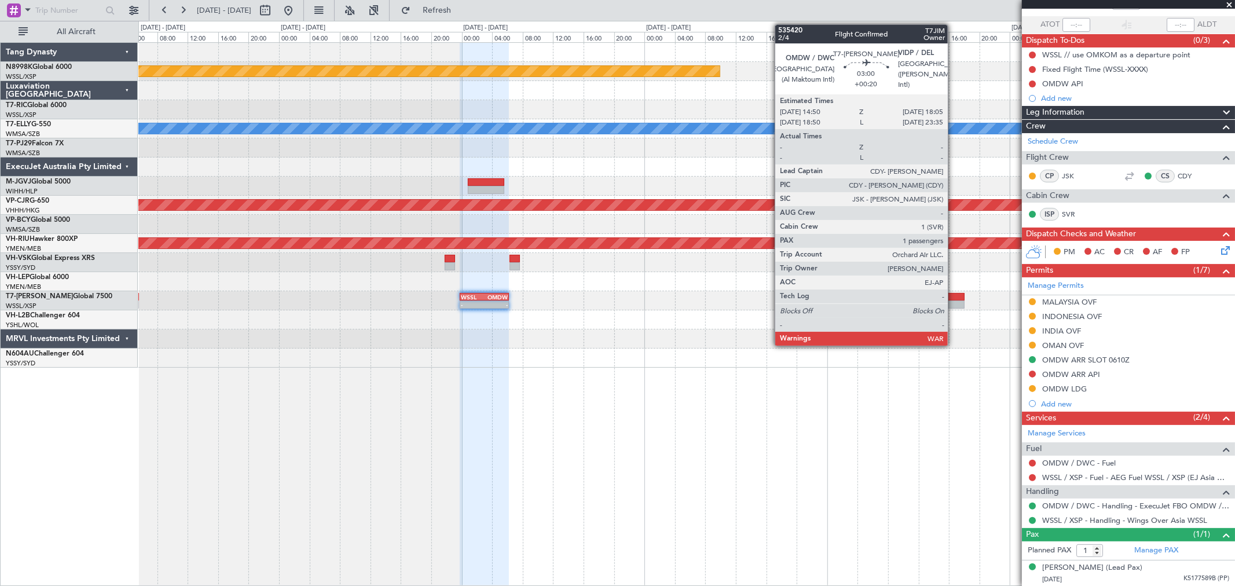
click at [889, 305] on div at bounding box center [952, 305] width 25 height 8
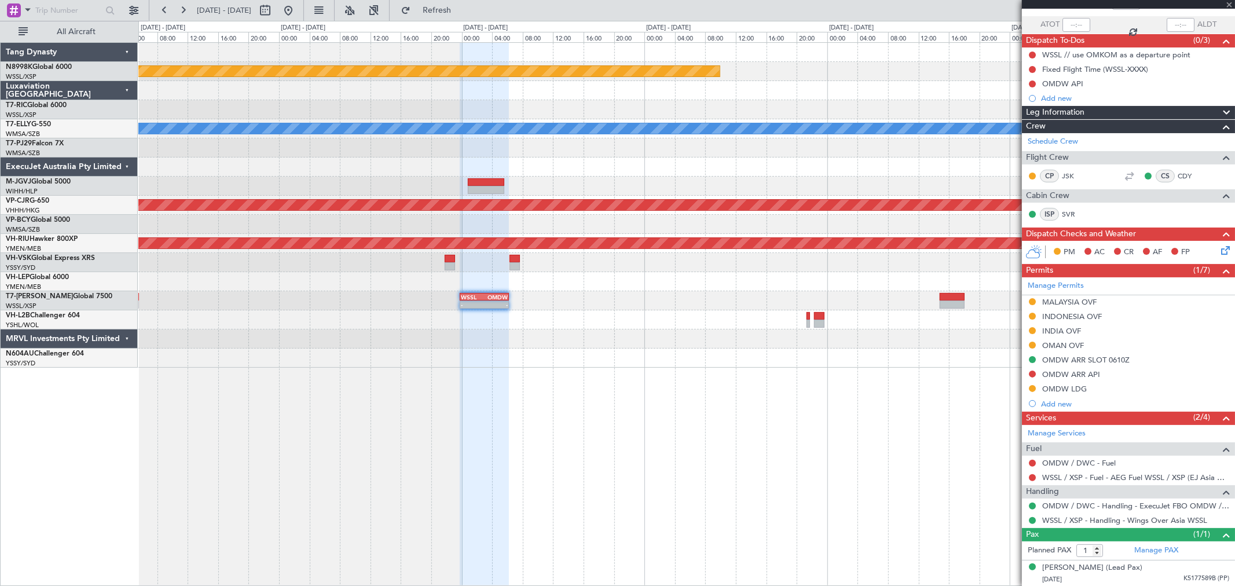
scroll to position [0, 0]
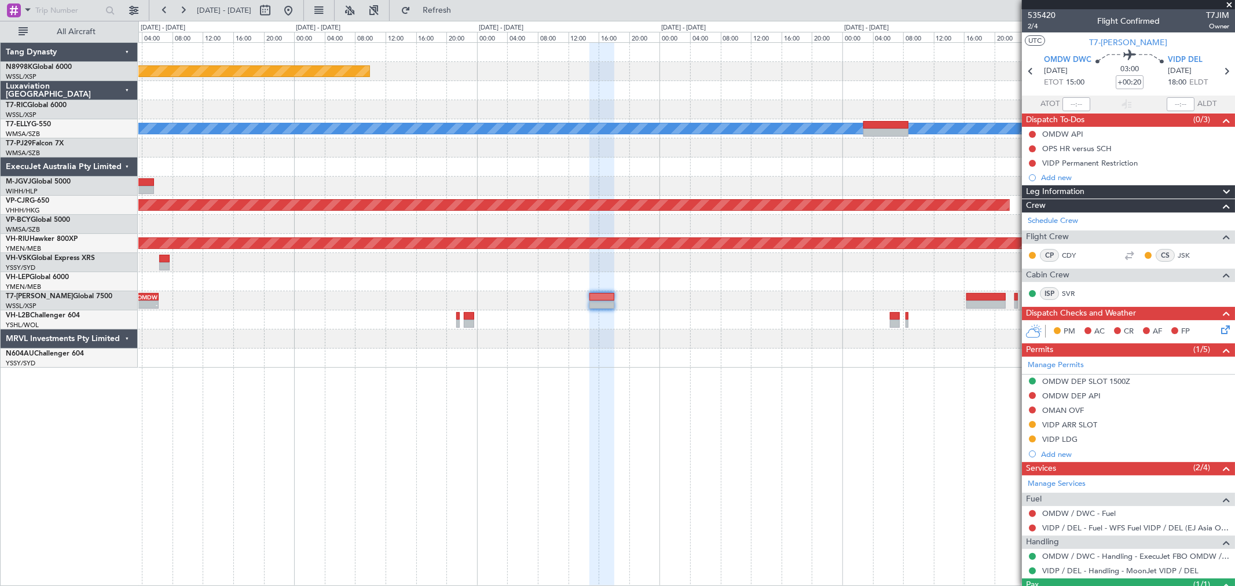
click at [600, 354] on div "Planned Maint [GEOGRAPHIC_DATA] (Seletar) [PERSON_NAME] Planned Maint [GEOGRAPH…" at bounding box center [686, 205] width 1096 height 325
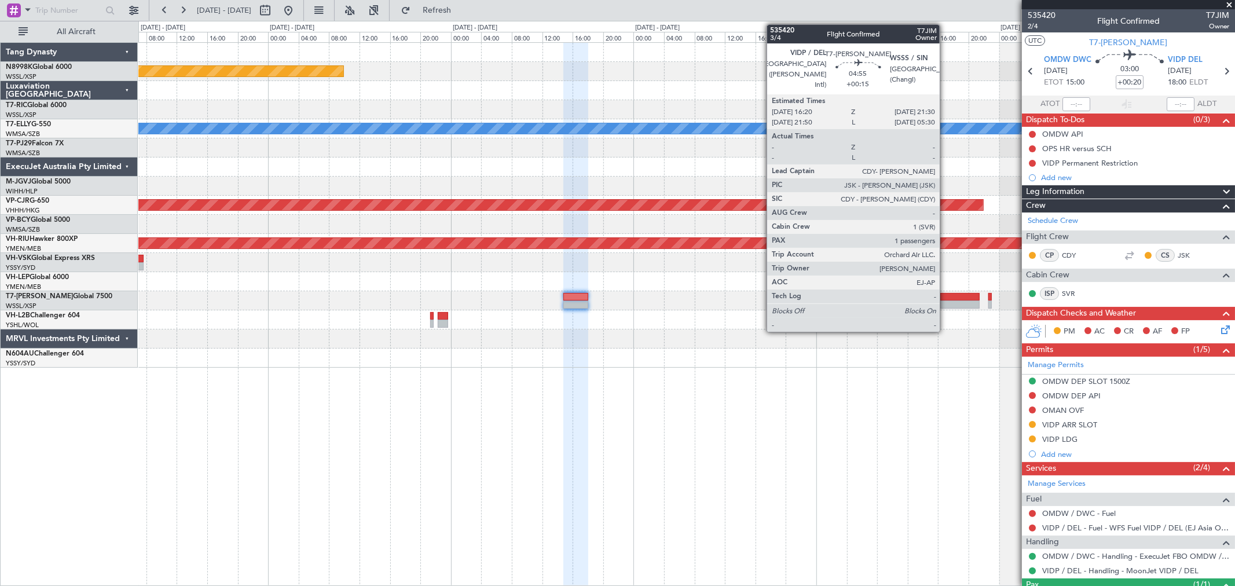
click at [889, 299] on div at bounding box center [959, 297] width 39 height 8
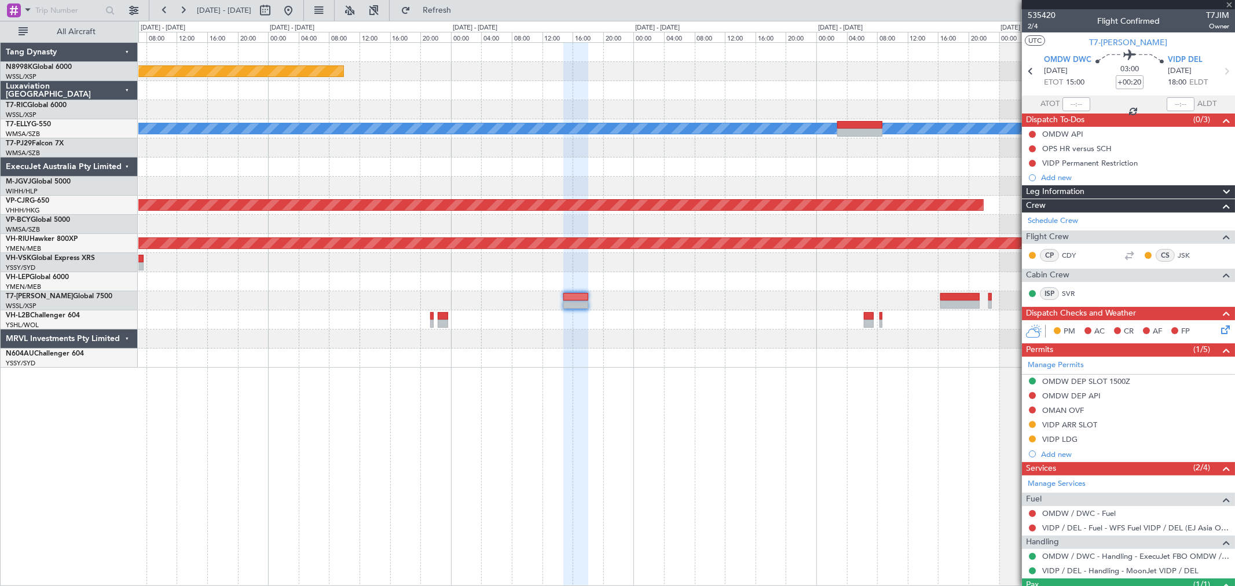
type input "+00:15"
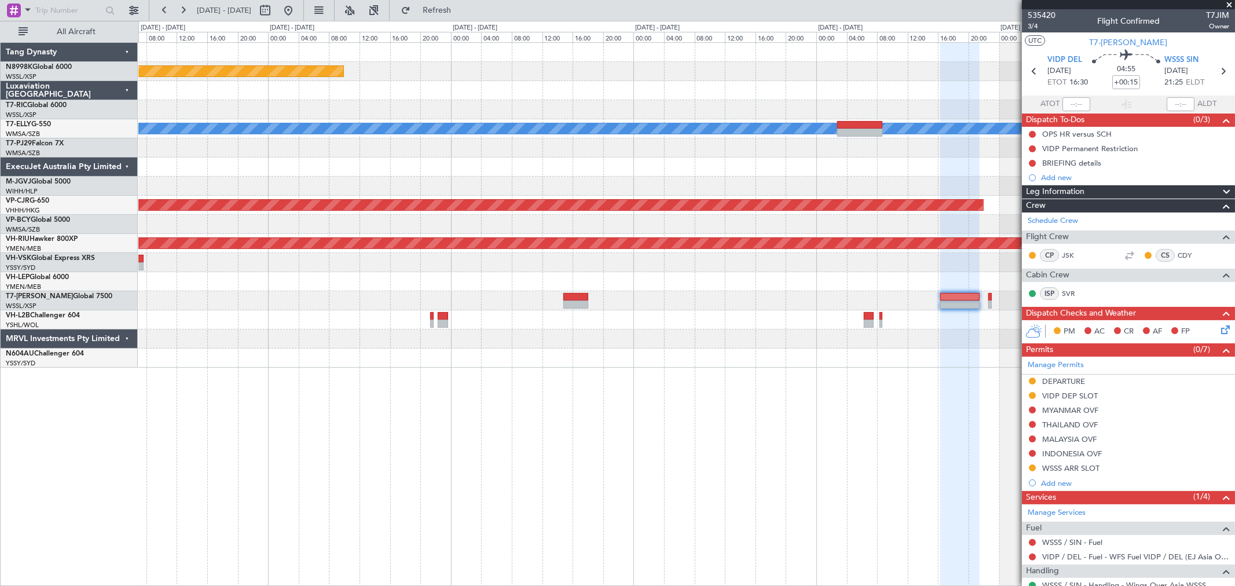
click at [889, 250] on fb-app "[DATE] - [DATE] Refresh Quick Links All Aircraft Planned Maint [GEOGRAPHIC_DATA…" at bounding box center [617, 297] width 1235 height 577
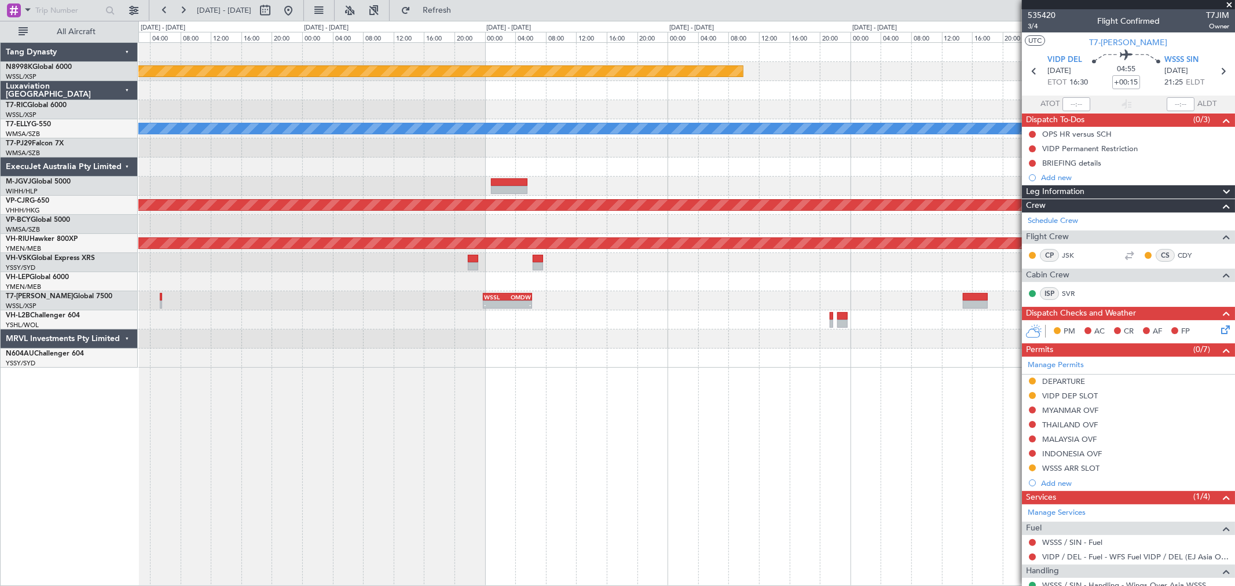
click at [889, 234] on fb-app "[DATE] - [DATE] Refresh Quick Links All Aircraft Planned Maint [GEOGRAPHIC_DATA…" at bounding box center [617, 297] width 1235 height 577
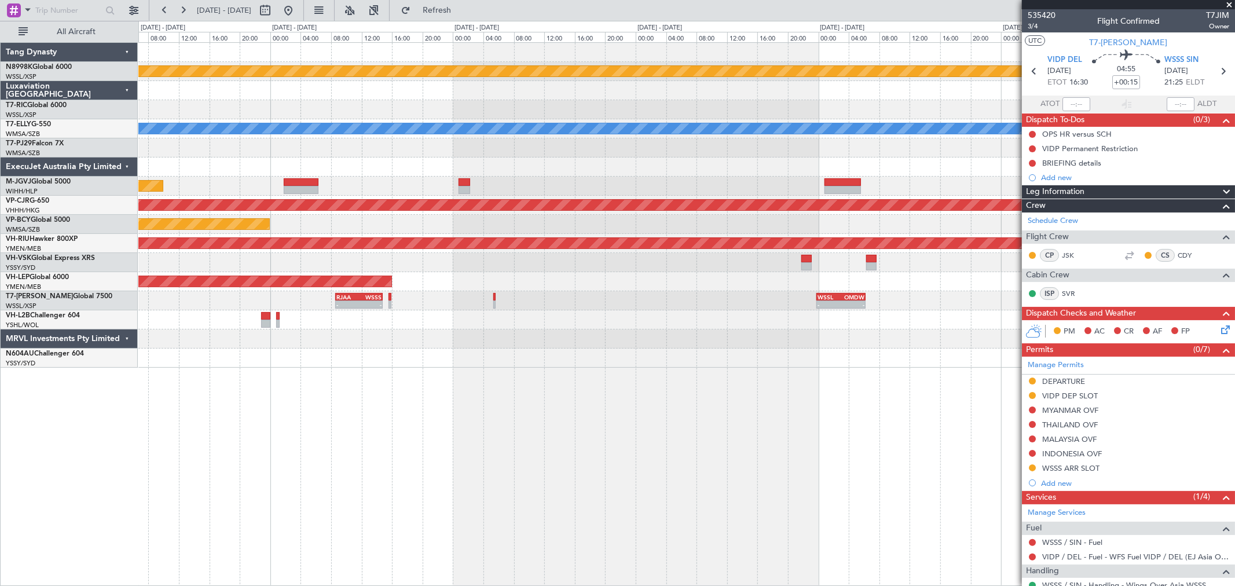
click at [889, 235] on fb-app "[DATE] - [DATE] Refresh Quick Links All Aircraft Planned Maint [GEOGRAPHIC_DATA…" at bounding box center [617, 297] width 1235 height 577
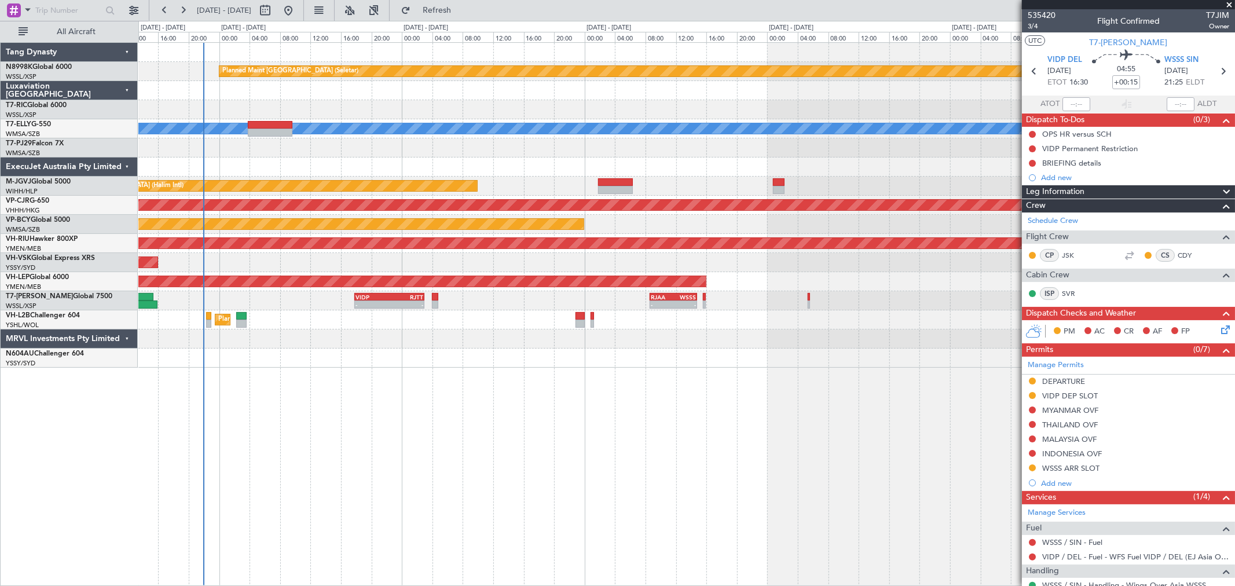
click at [889, 262] on div "Planned Maint [GEOGRAPHIC_DATA] (Seletar) [PERSON_NAME] OMSJ 06:50 Z RKSI 15:05…" at bounding box center [686, 205] width 1096 height 325
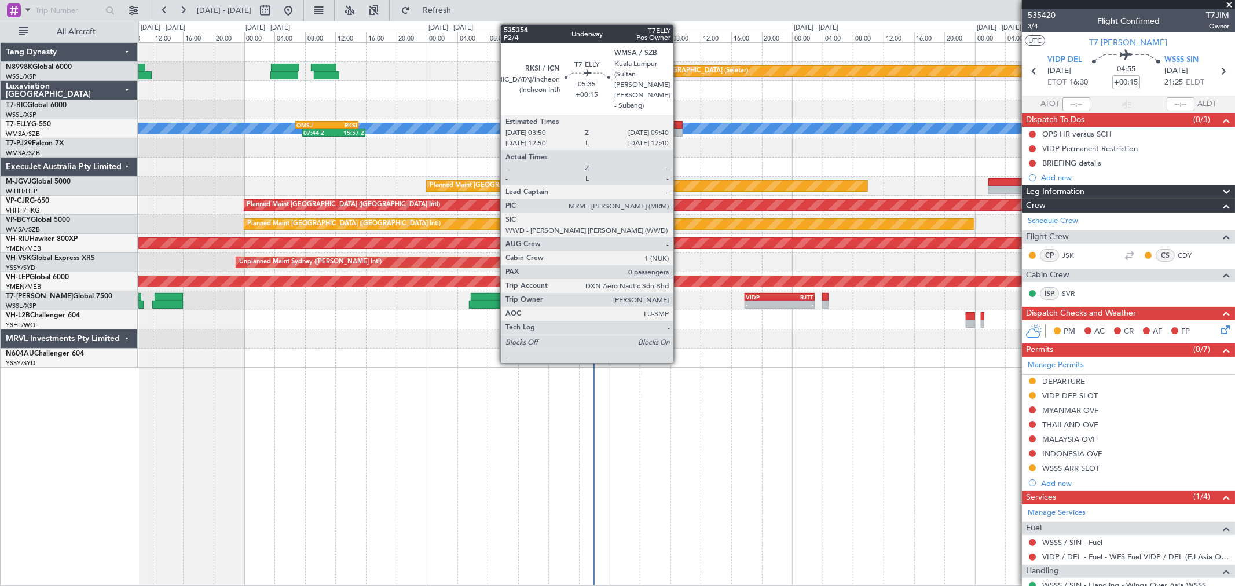
click at [679, 129] on div at bounding box center [660, 133] width 45 height 8
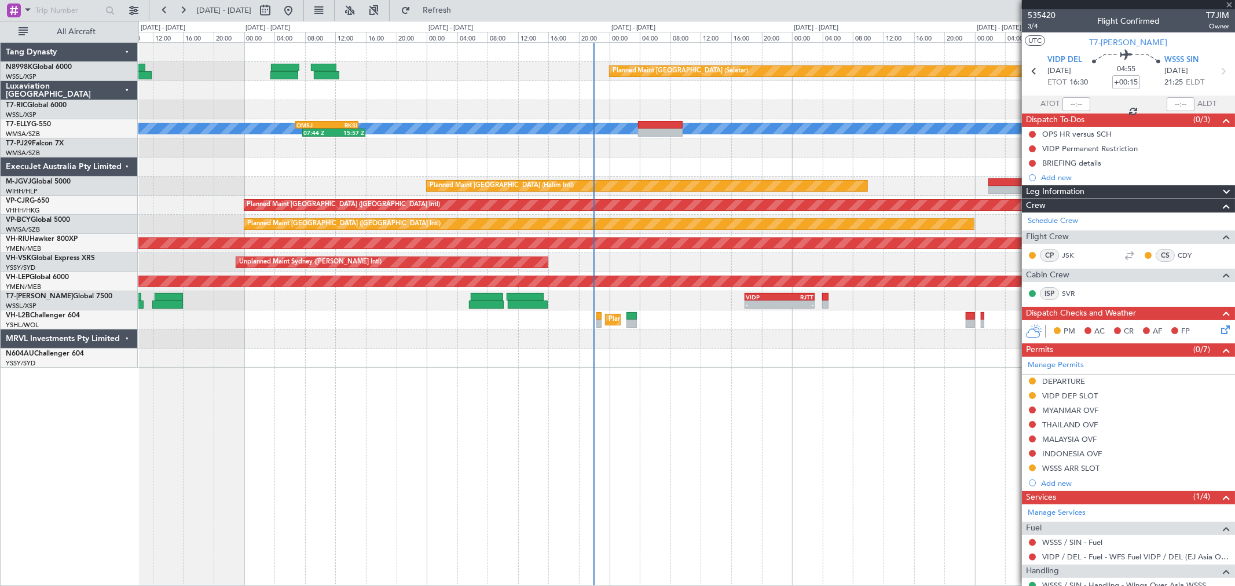
type input "0"
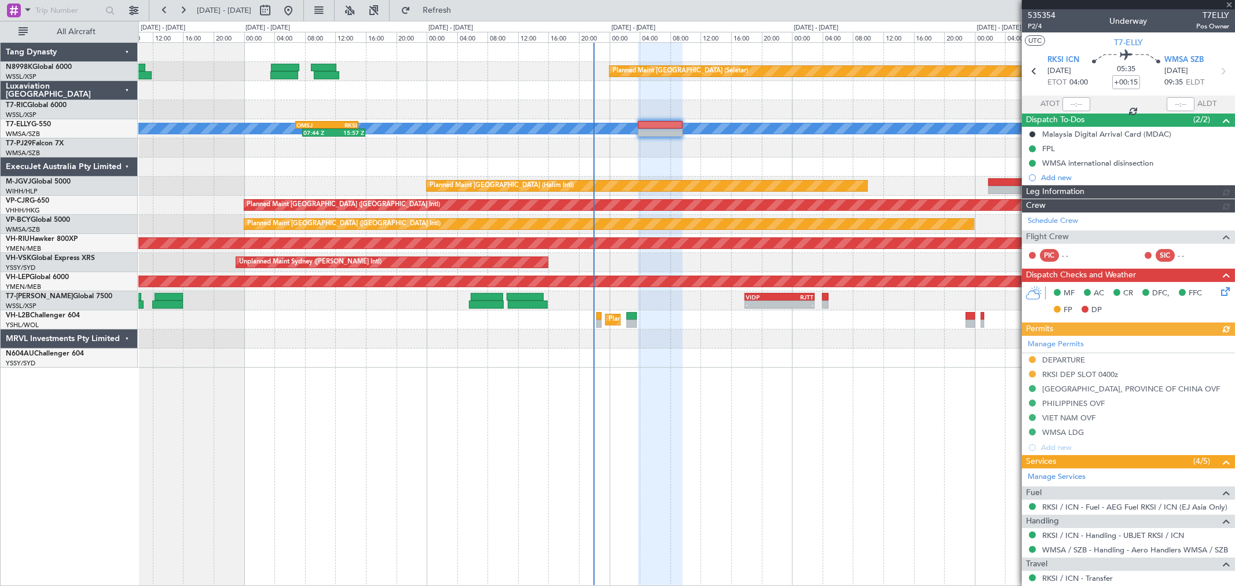
type input "[PERSON_NAME] (KYA)"
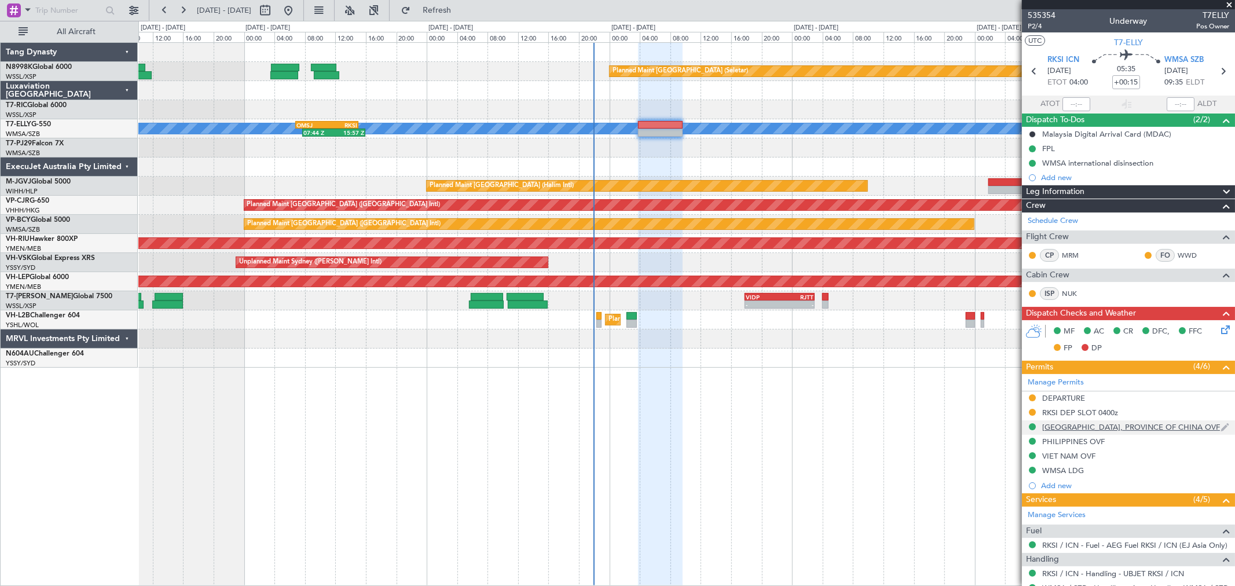
click at [889, 422] on div "[GEOGRAPHIC_DATA], PROVINCE OF CHINA OVF" at bounding box center [1131, 427] width 178 height 10
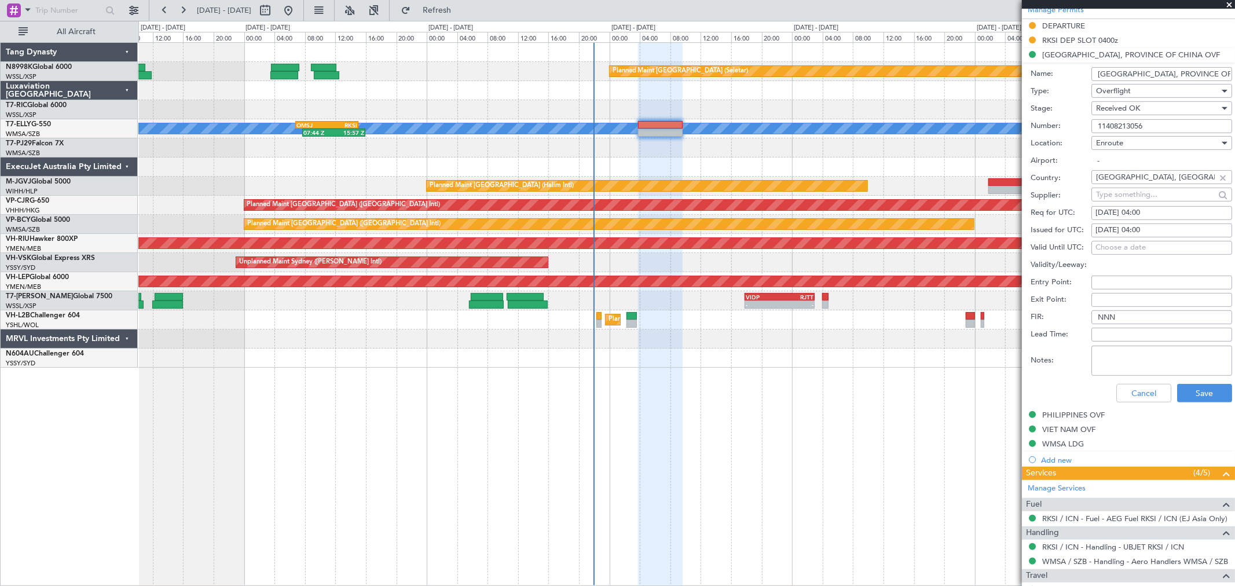
scroll to position [386, 0]
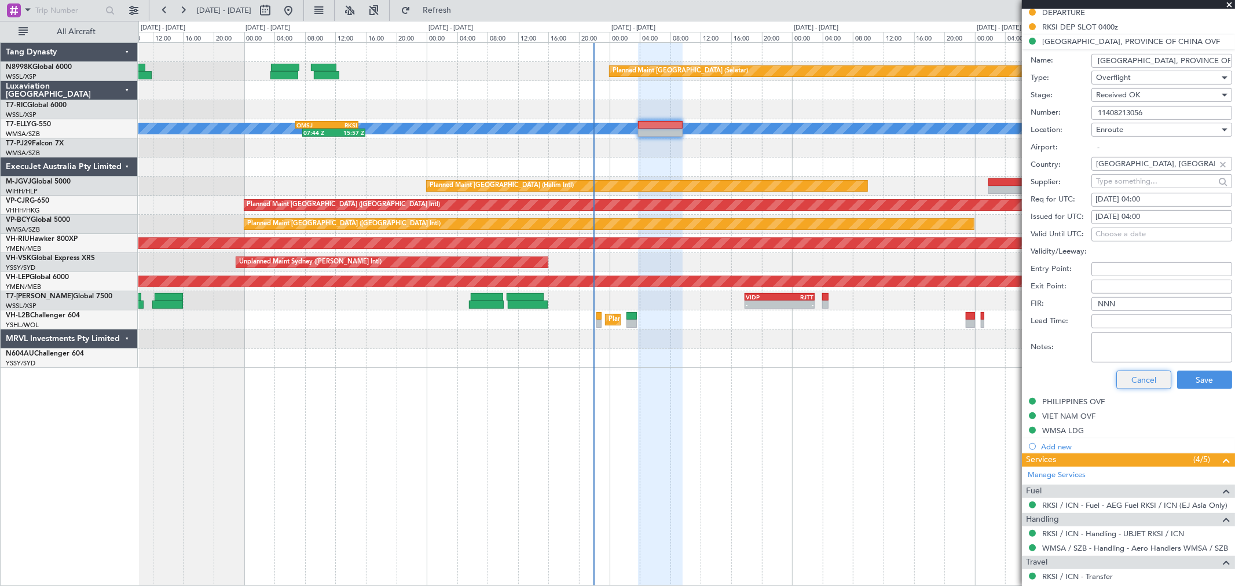
click at [889, 384] on button "Cancel" at bounding box center [1143, 380] width 55 height 19
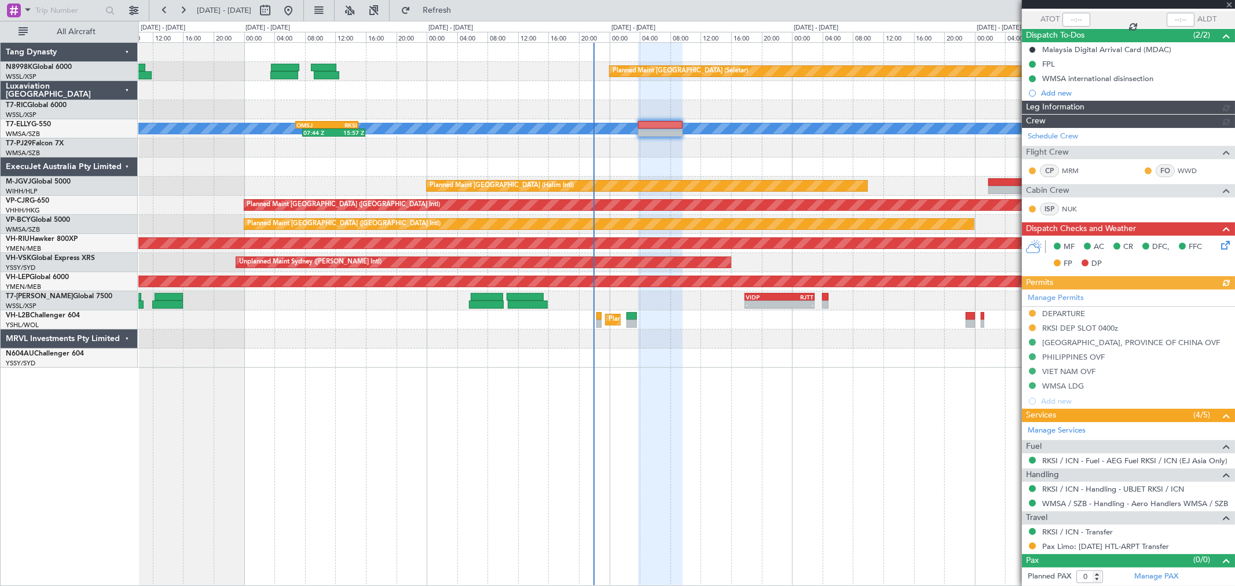
type input "[PERSON_NAME] (KYA)"
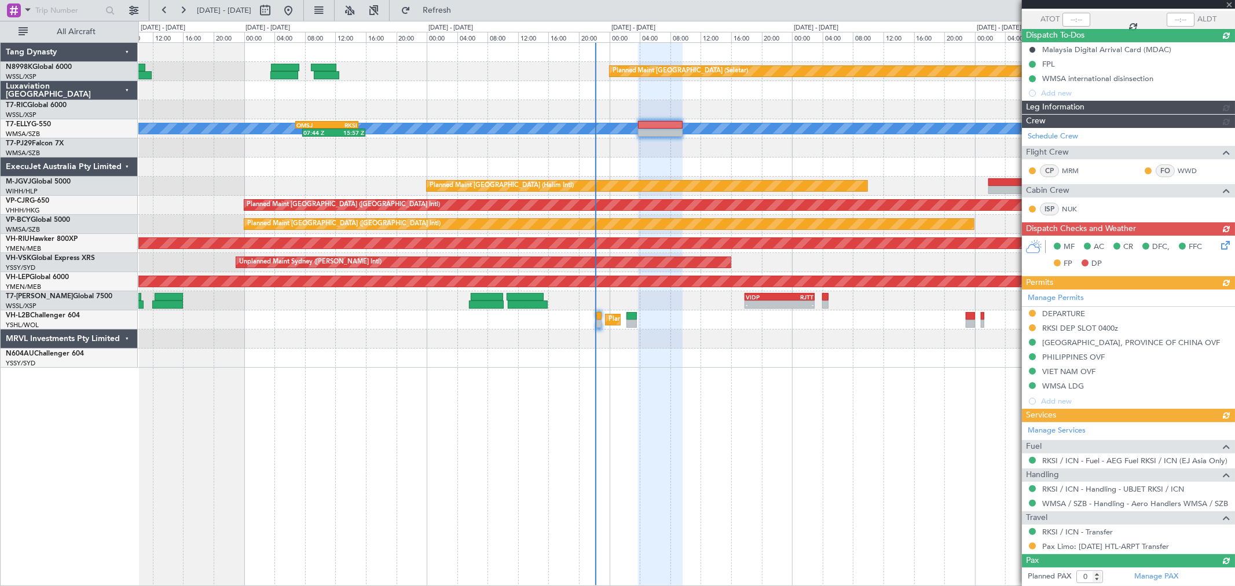
type input "[PERSON_NAME] (KYA)"
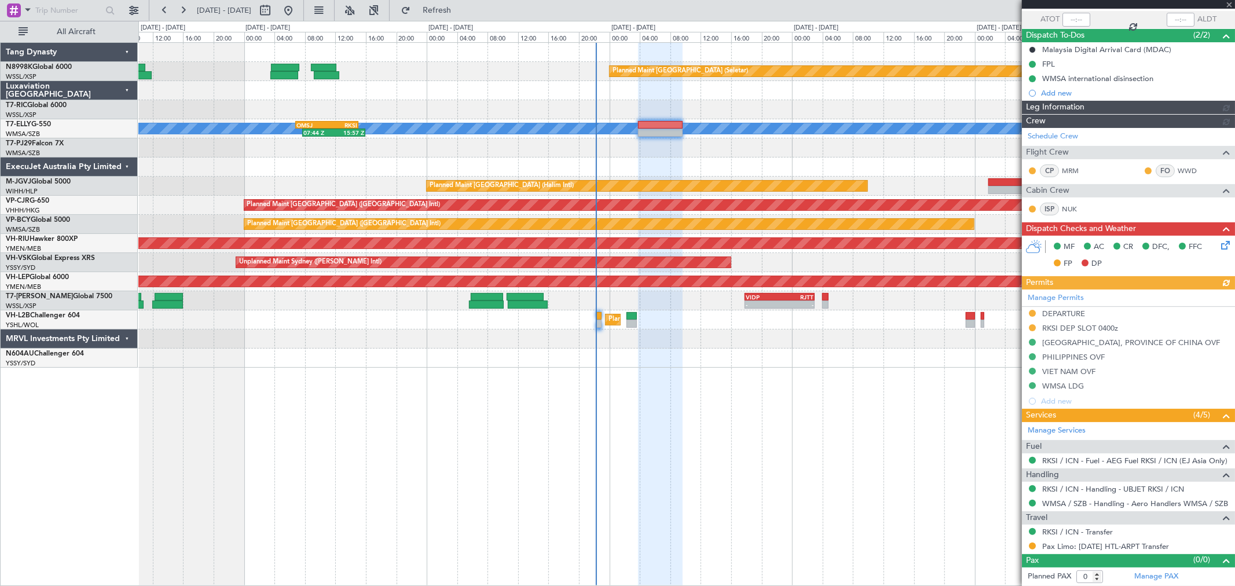
type input "[PERSON_NAME] (KYA)"
